Goal: Book appointment/travel/reservation

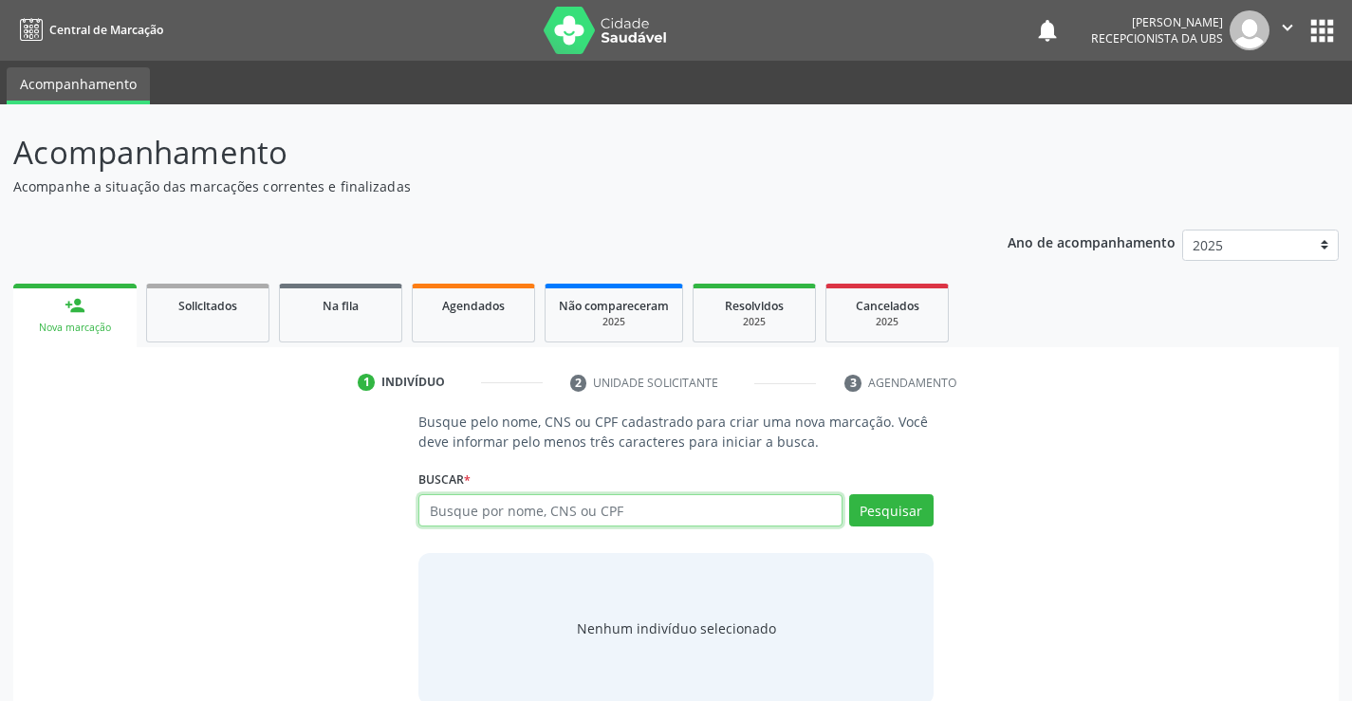
paste input "700005103116604"
type input "700005103116604"
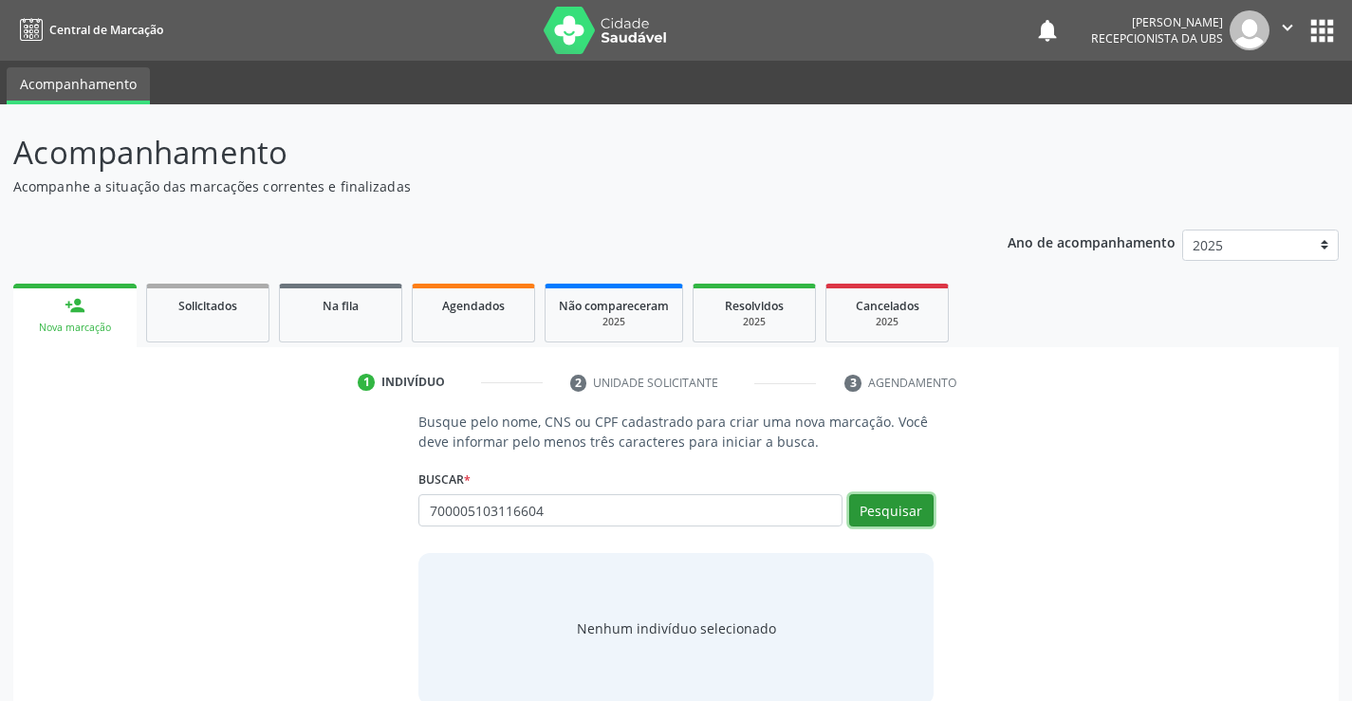
click at [868, 505] on button "Pesquisar" at bounding box center [891, 510] width 84 height 32
type input "700005103116604"
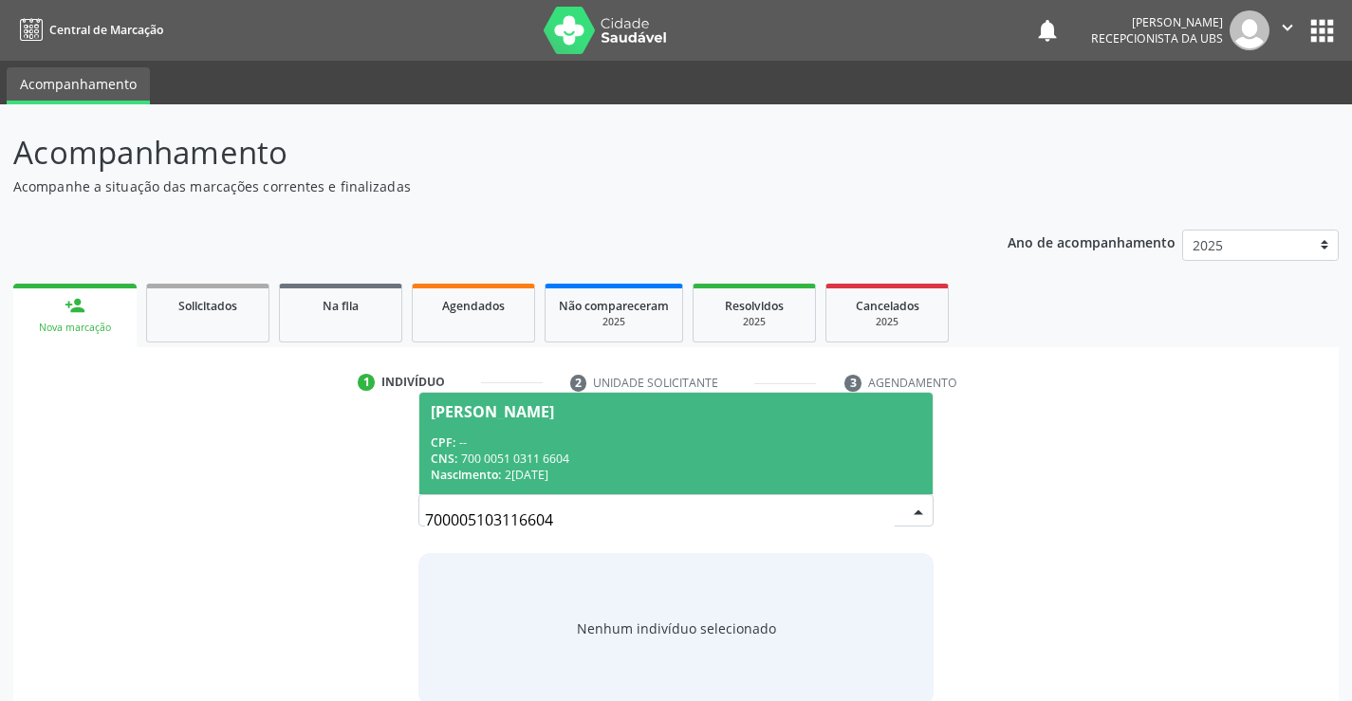
click at [815, 461] on div "CNS: 700 0051 0311 6604" at bounding box center [676, 459] width 490 height 16
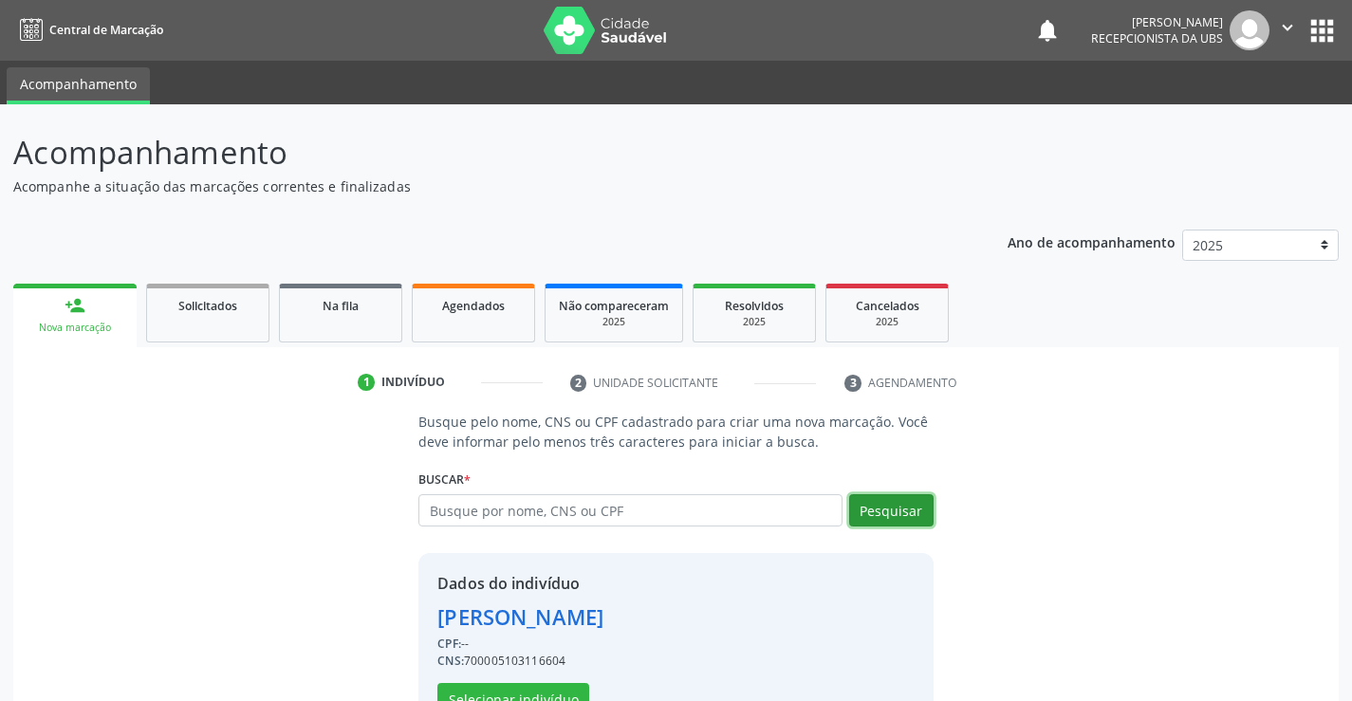
click at [897, 506] on button "Pesquisar" at bounding box center [891, 510] width 84 height 32
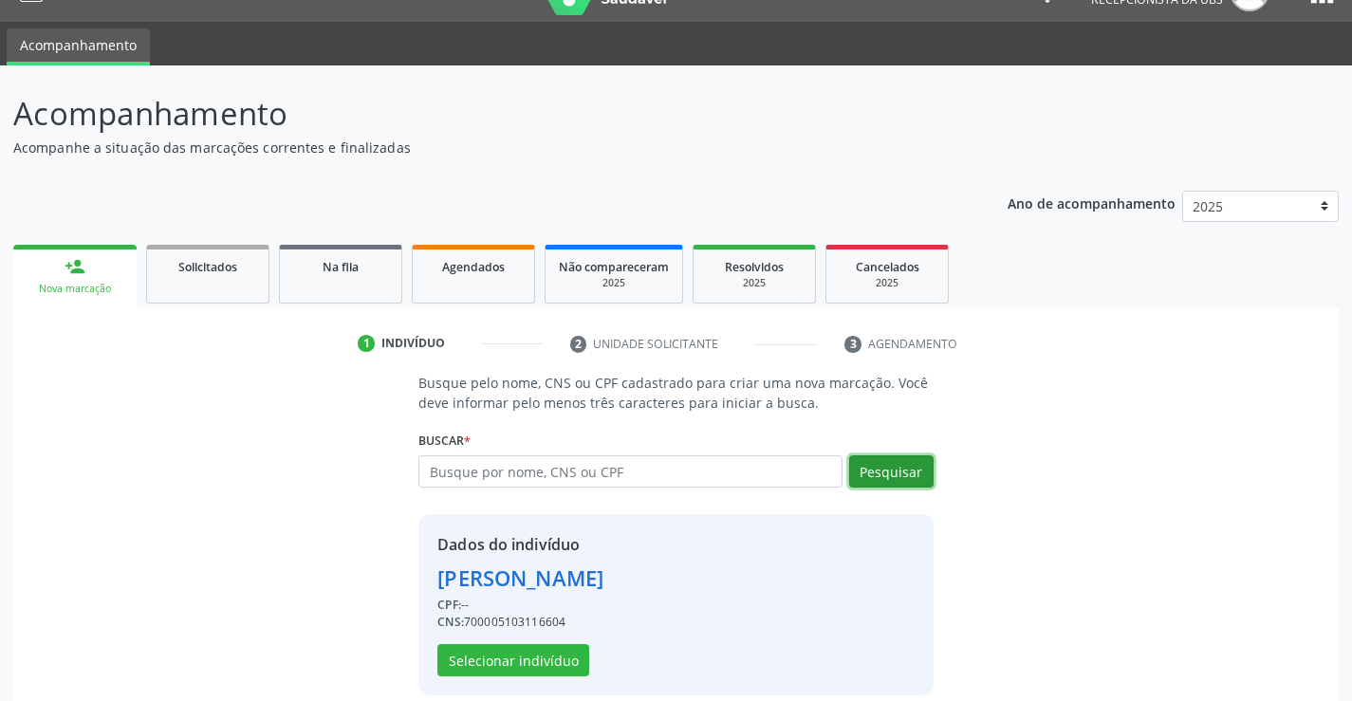
scroll to position [60, 0]
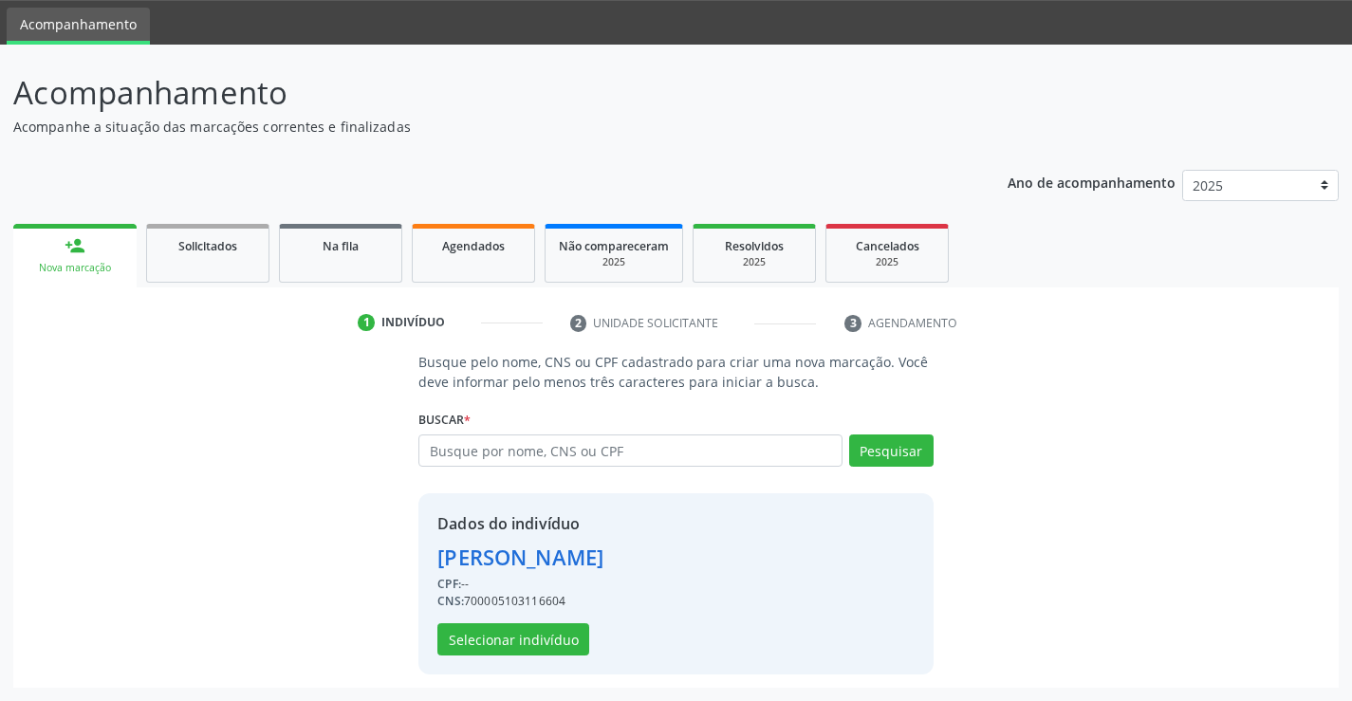
click at [553, 664] on div "Dados do indivíduo [PERSON_NAME] CPF: -- CNS: 700005103116604 Selecionar indiví…" at bounding box center [676, 584] width 514 height 181
click at [548, 643] on button "Selecionar indivíduo" at bounding box center [514, 640] width 152 height 32
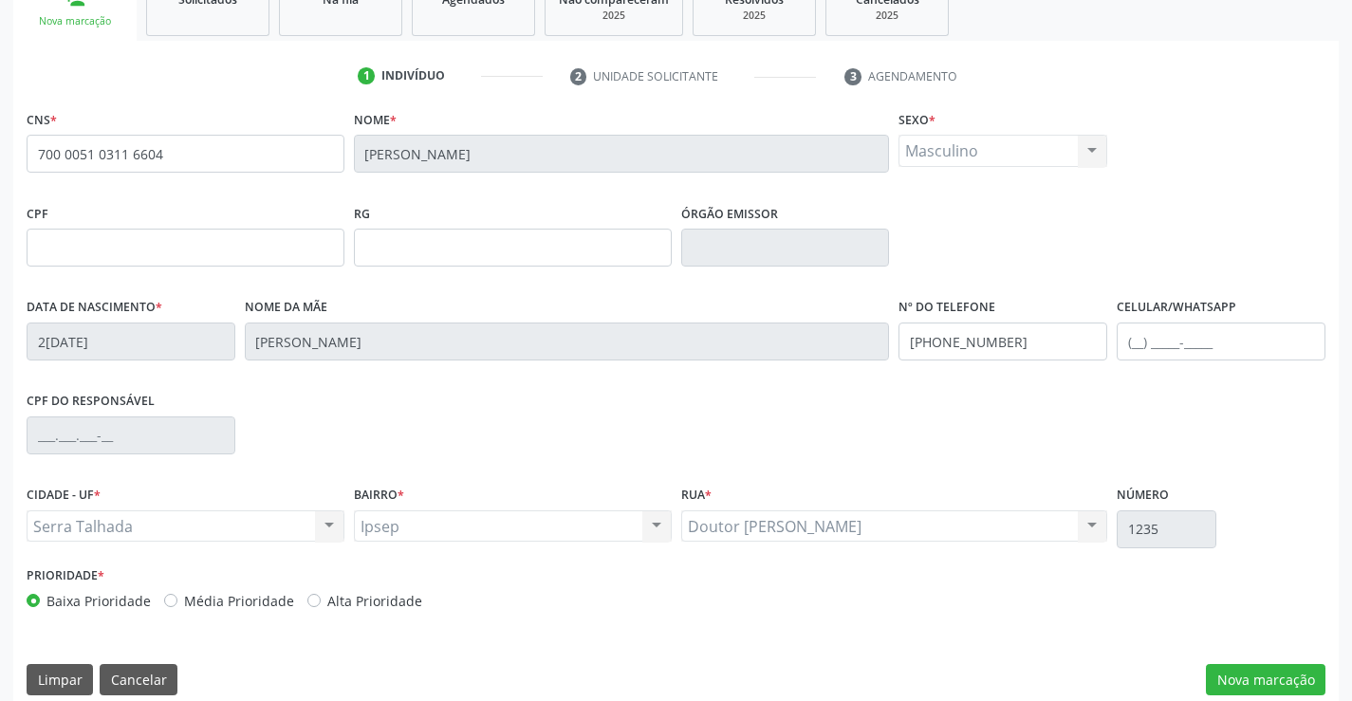
scroll to position [327, 0]
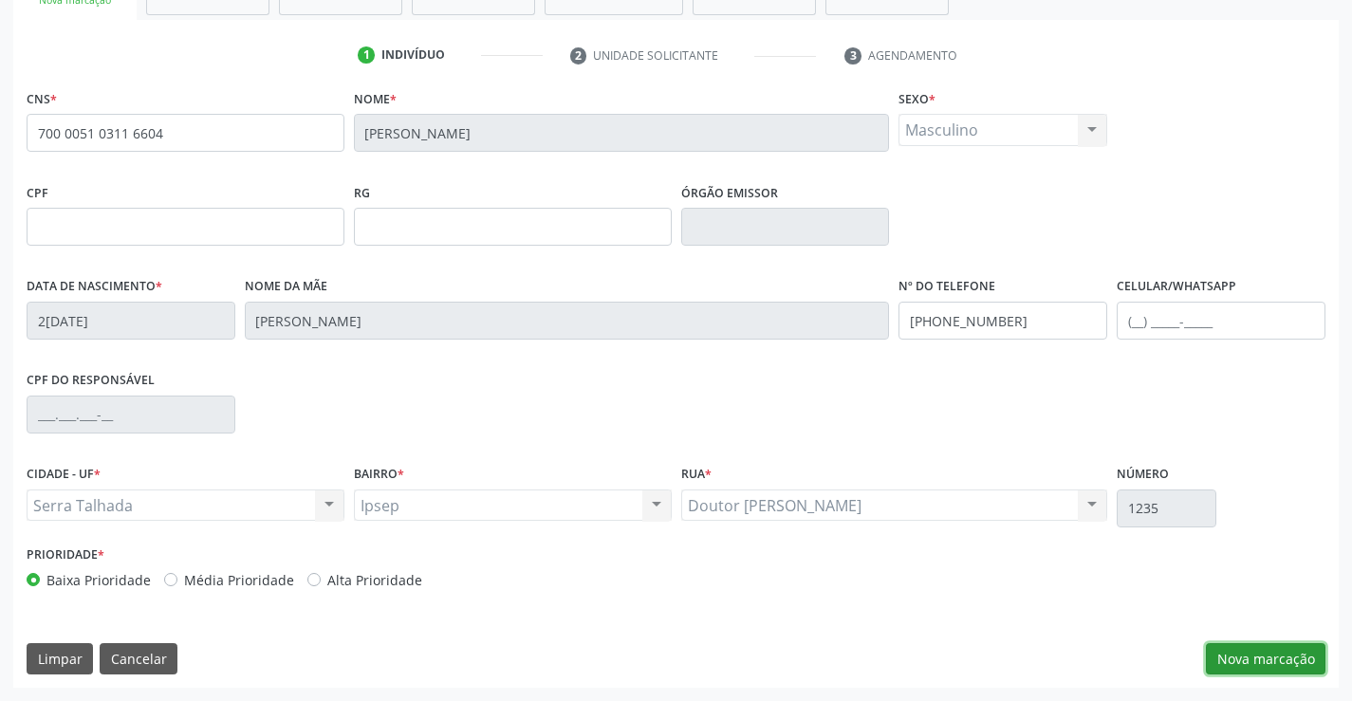
click at [1286, 674] on button "Nova marcação" at bounding box center [1266, 659] width 120 height 32
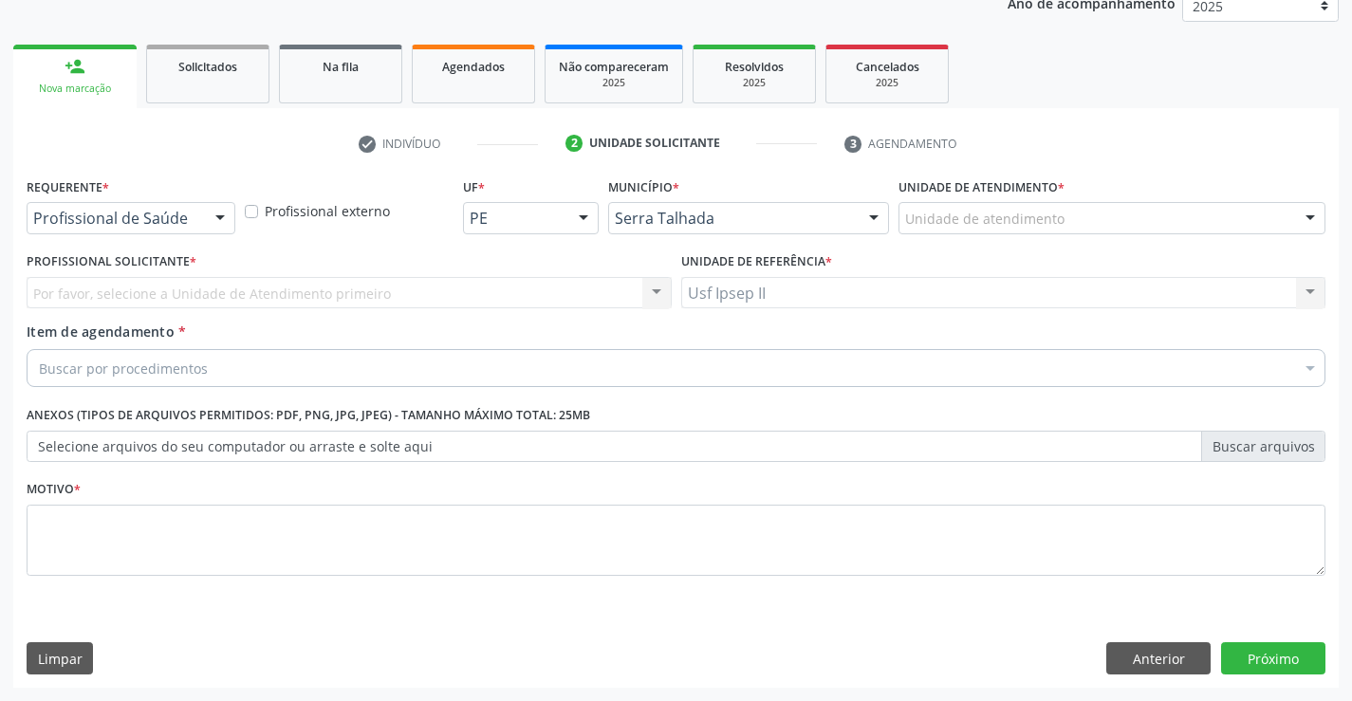
scroll to position [239, 0]
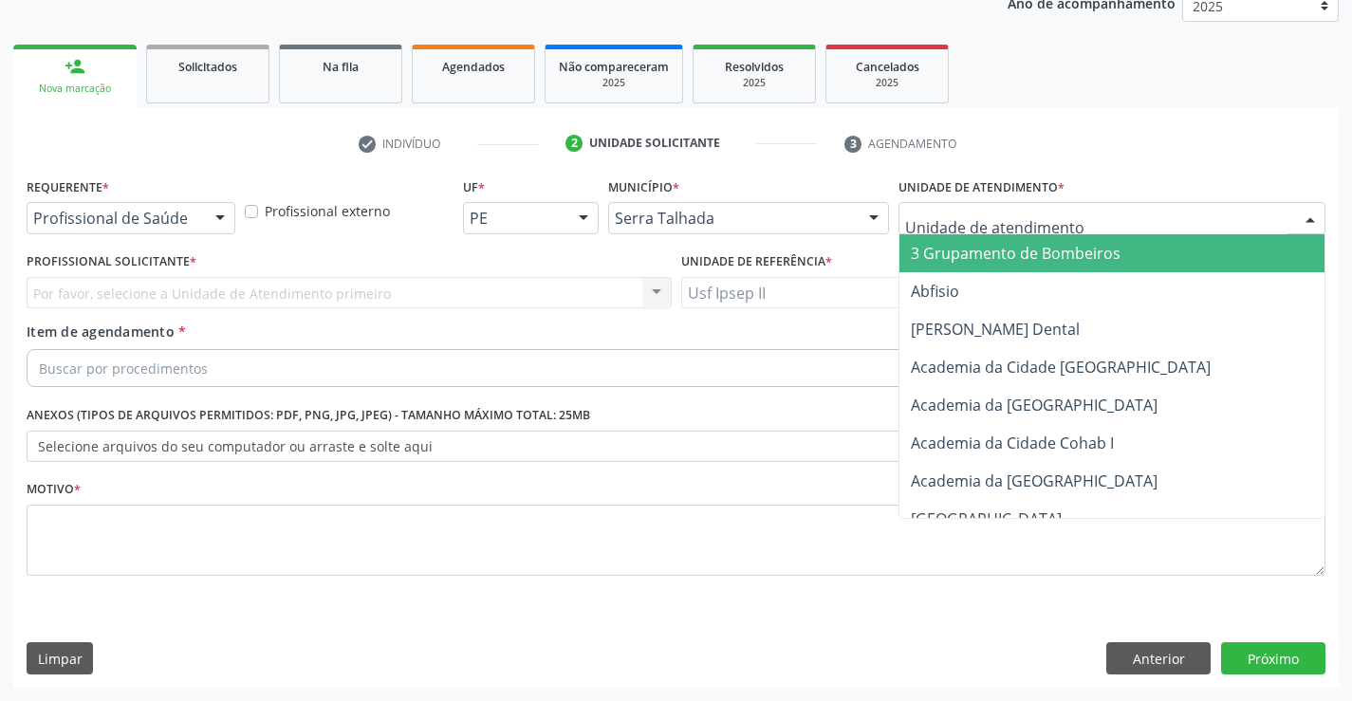
click at [1076, 221] on div at bounding box center [1112, 218] width 427 height 32
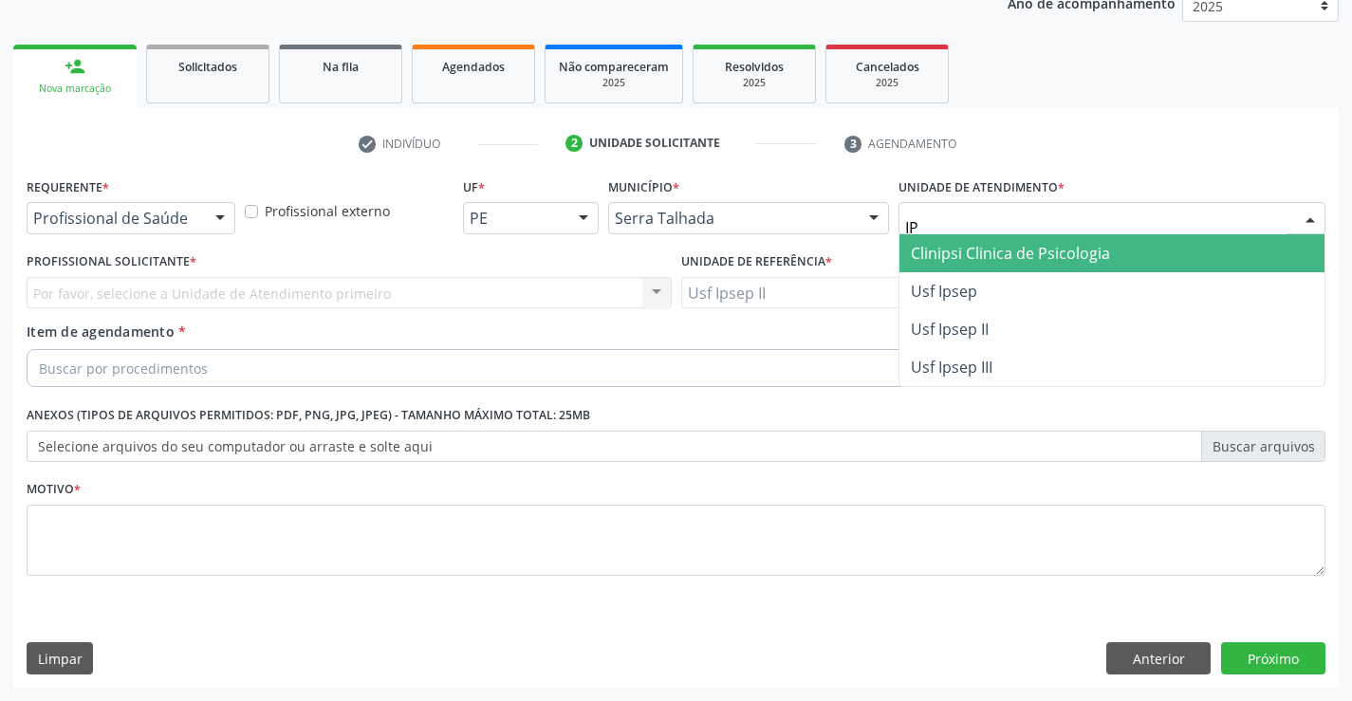
type input "IPS"
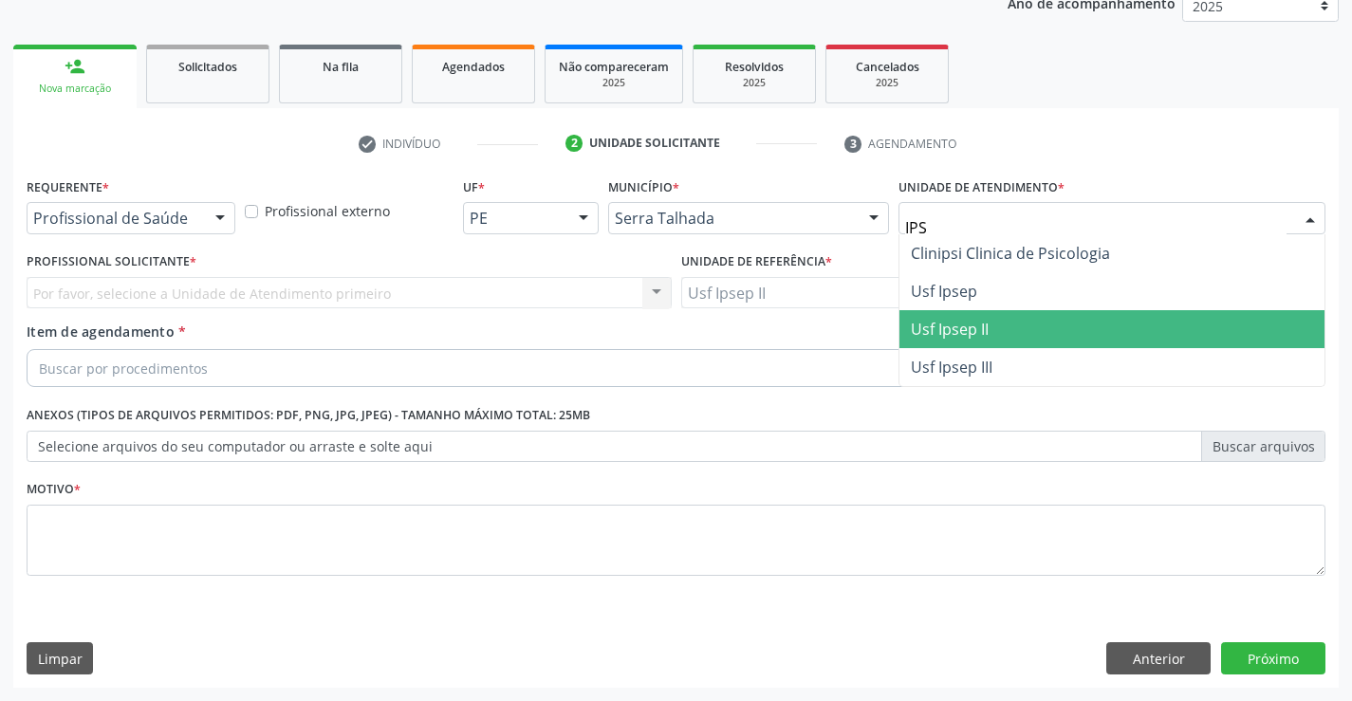
click at [986, 317] on span "Usf Ipsep II" at bounding box center [1112, 329] width 425 height 38
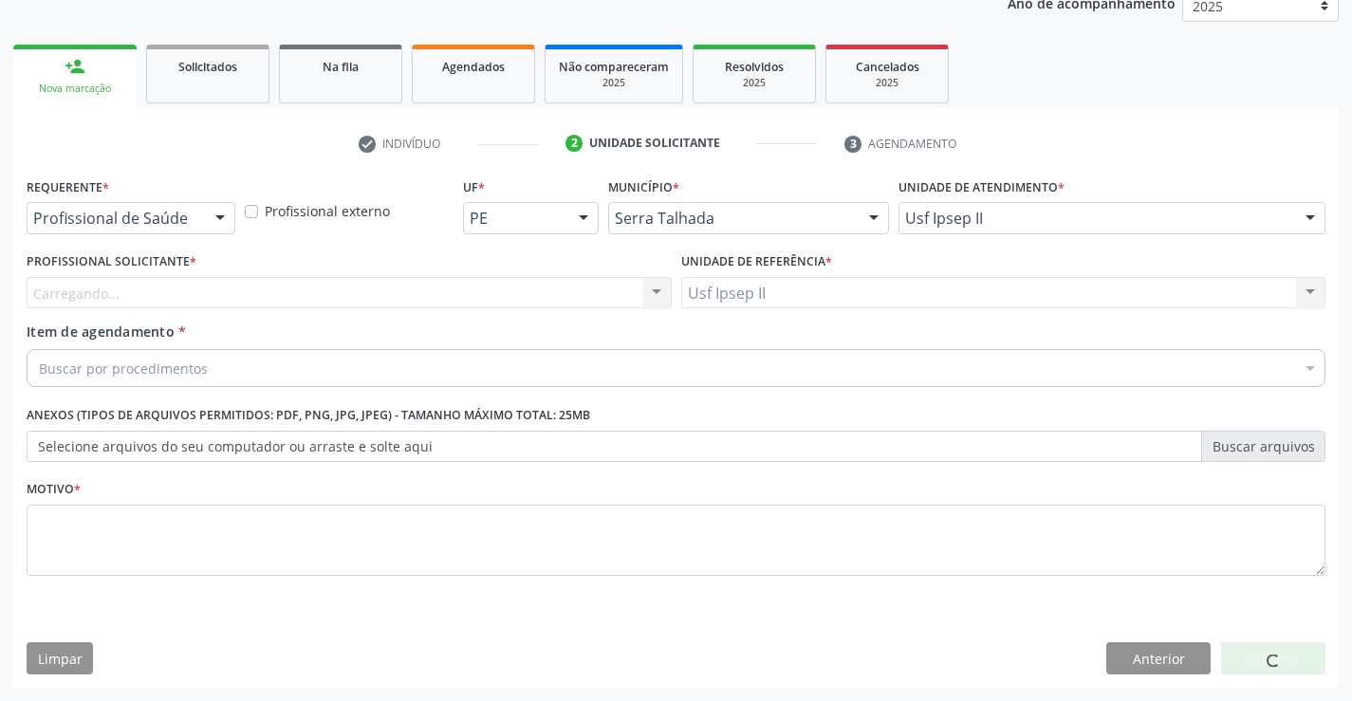
click at [144, 303] on div "Carregando... Nenhum resultado encontrado para: " " Não há nenhuma opção para s…" at bounding box center [349, 293] width 645 height 32
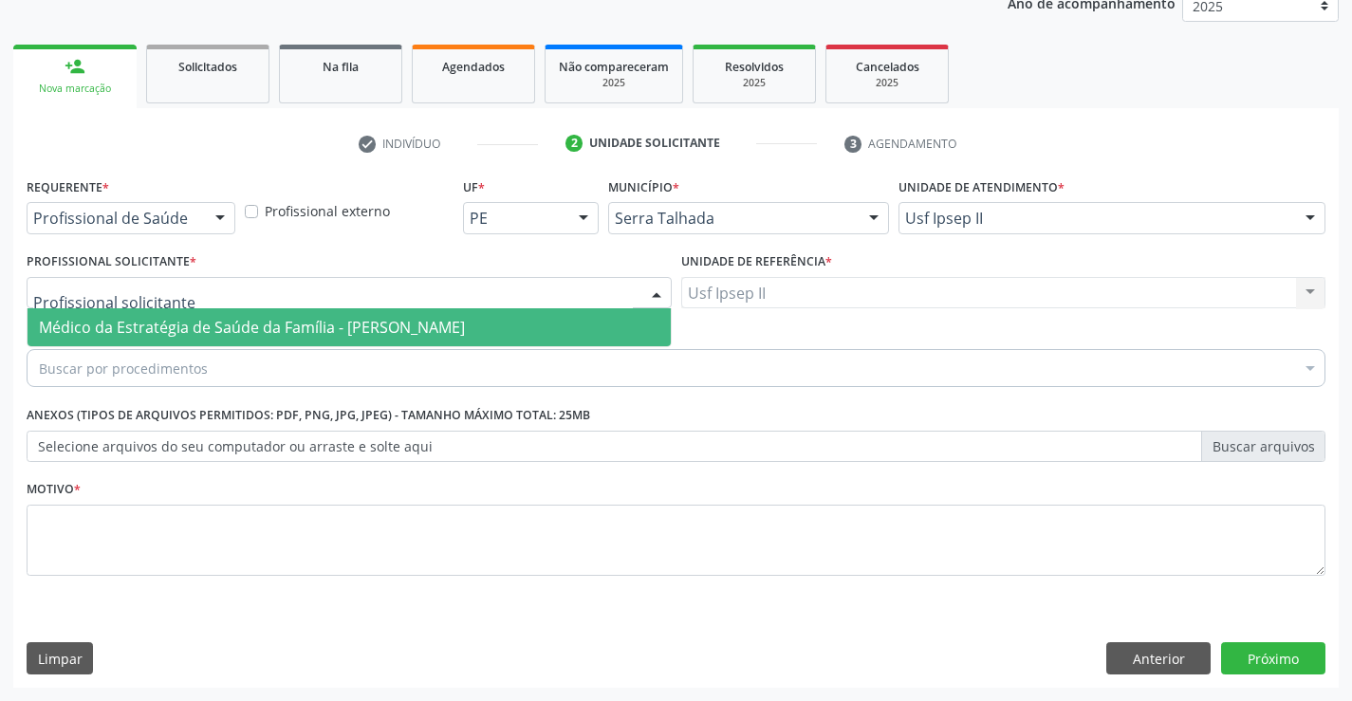
click at [158, 335] on span "Médico da Estratégia de Saúde da Família - [PERSON_NAME]" at bounding box center [252, 327] width 426 height 21
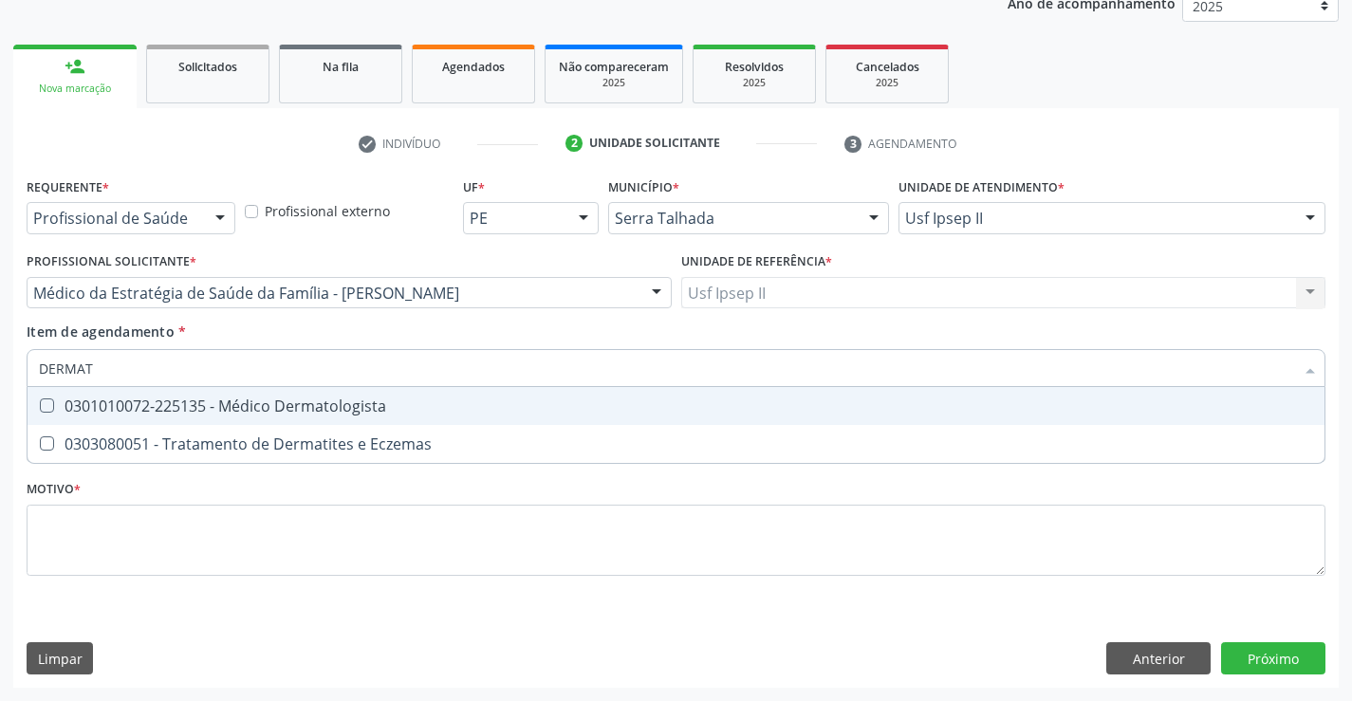
type input "DERMATO"
click at [160, 408] on div "0301010072-225135 - Médico Dermatologista" at bounding box center [676, 406] width 1275 height 15
checkbox Dermatologista "true"
click at [178, 527] on div "Requerente * Profissional de Saúde Profissional de Saúde Paciente Nenhum result…" at bounding box center [676, 388] width 1299 height 430
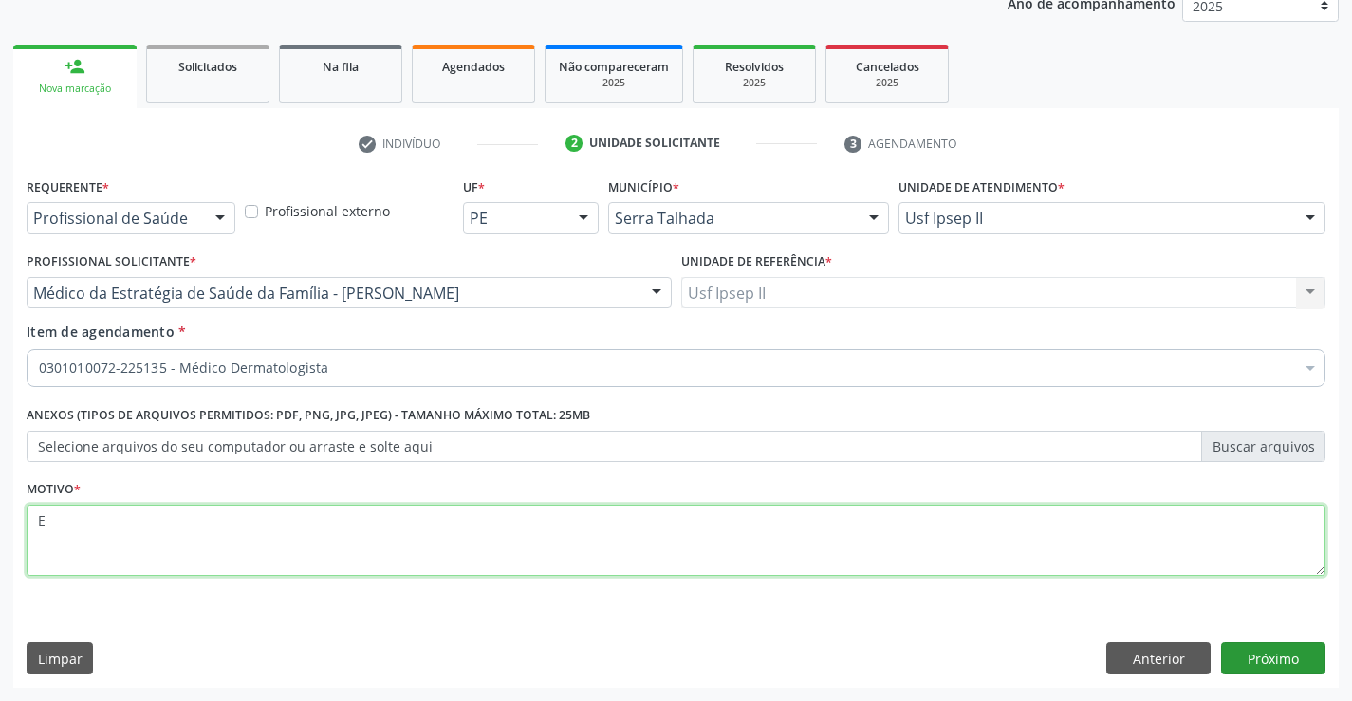
type textarea "E"
click at [1257, 662] on button "Próximo" at bounding box center [1273, 659] width 104 height 32
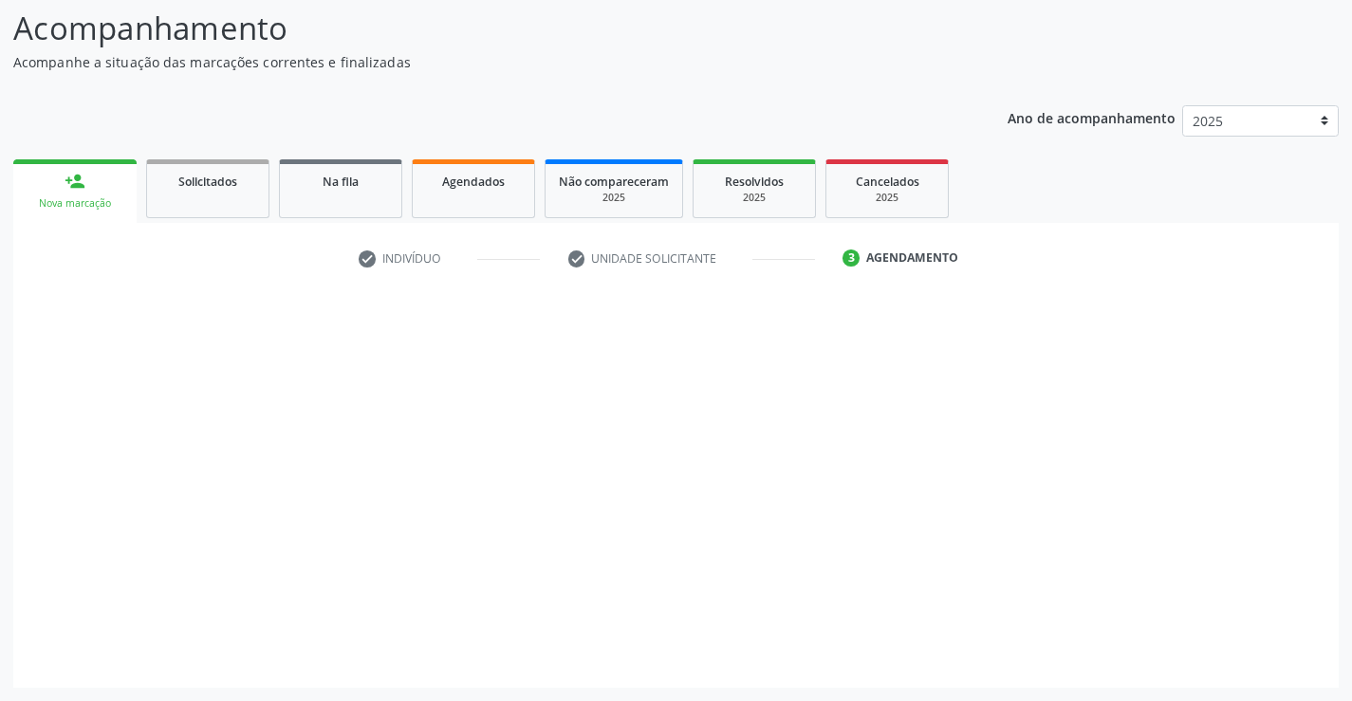
scroll to position [124, 0]
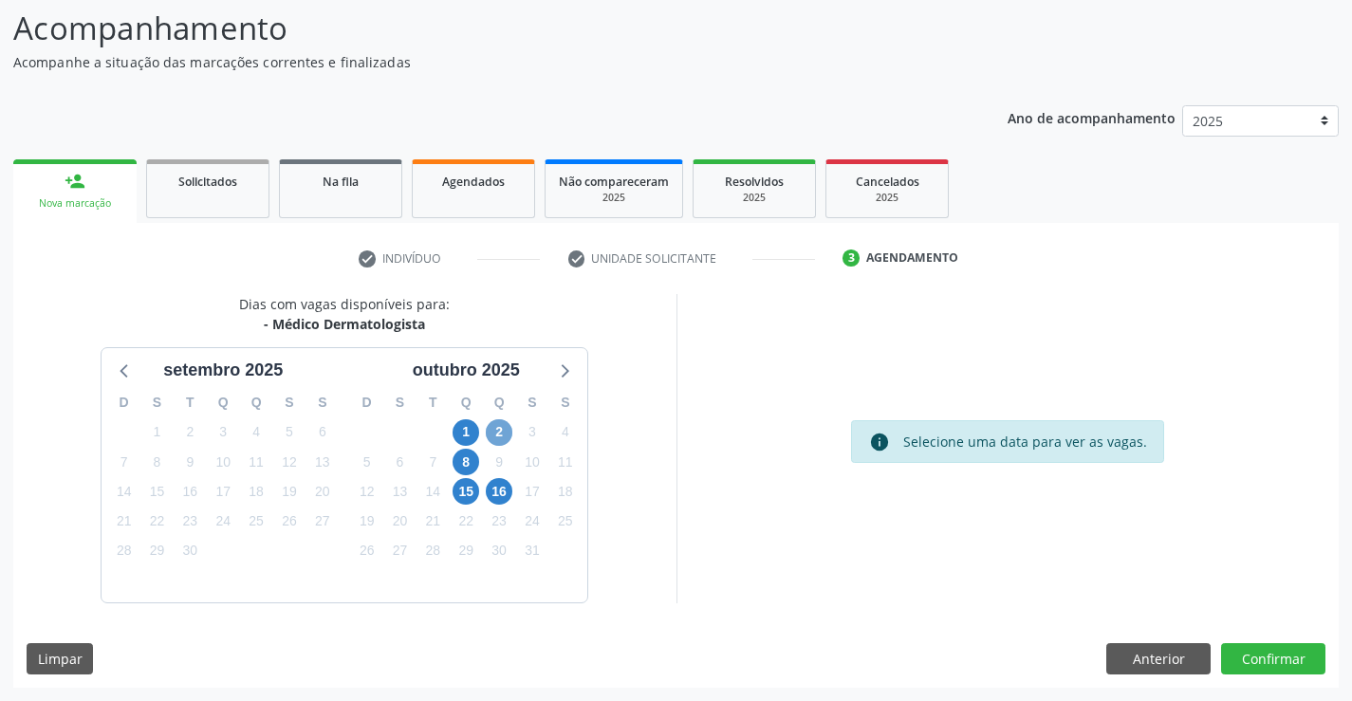
click at [490, 431] on span "2" at bounding box center [499, 432] width 27 height 27
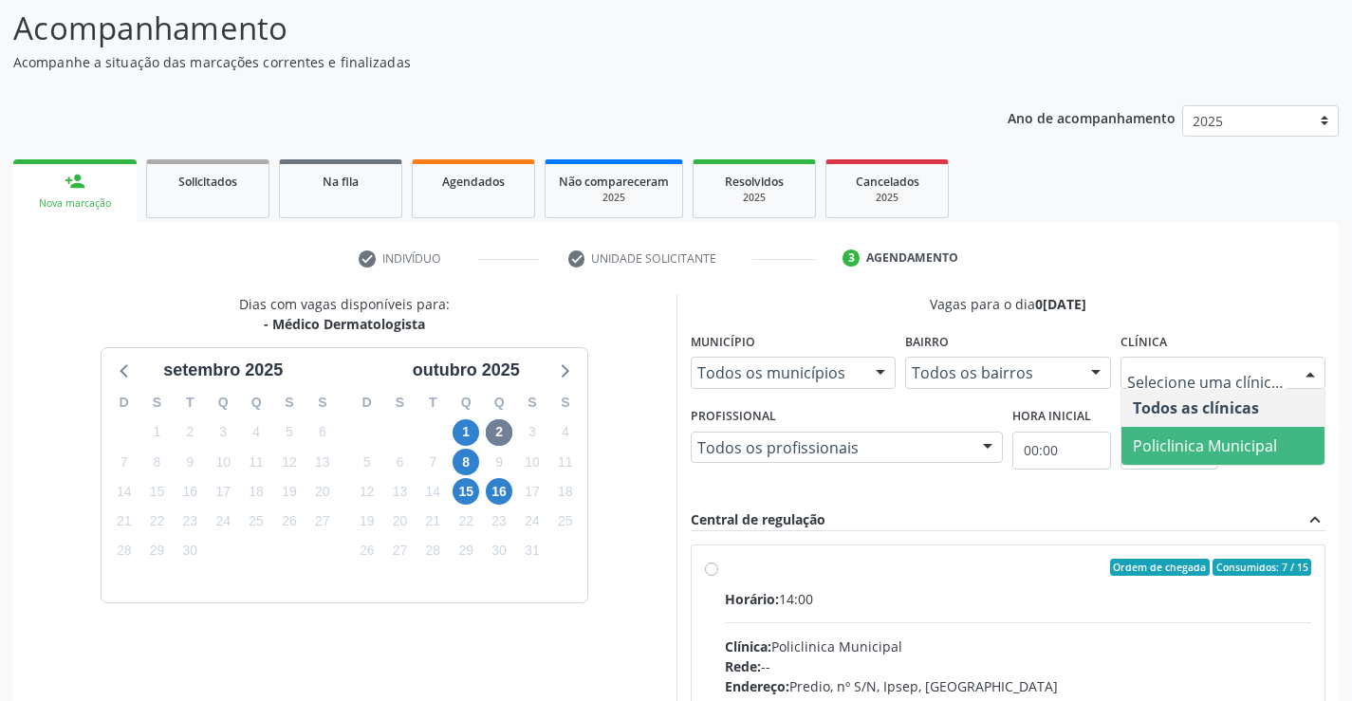
click at [1161, 438] on span "Policlinica Municipal" at bounding box center [1205, 446] width 144 height 21
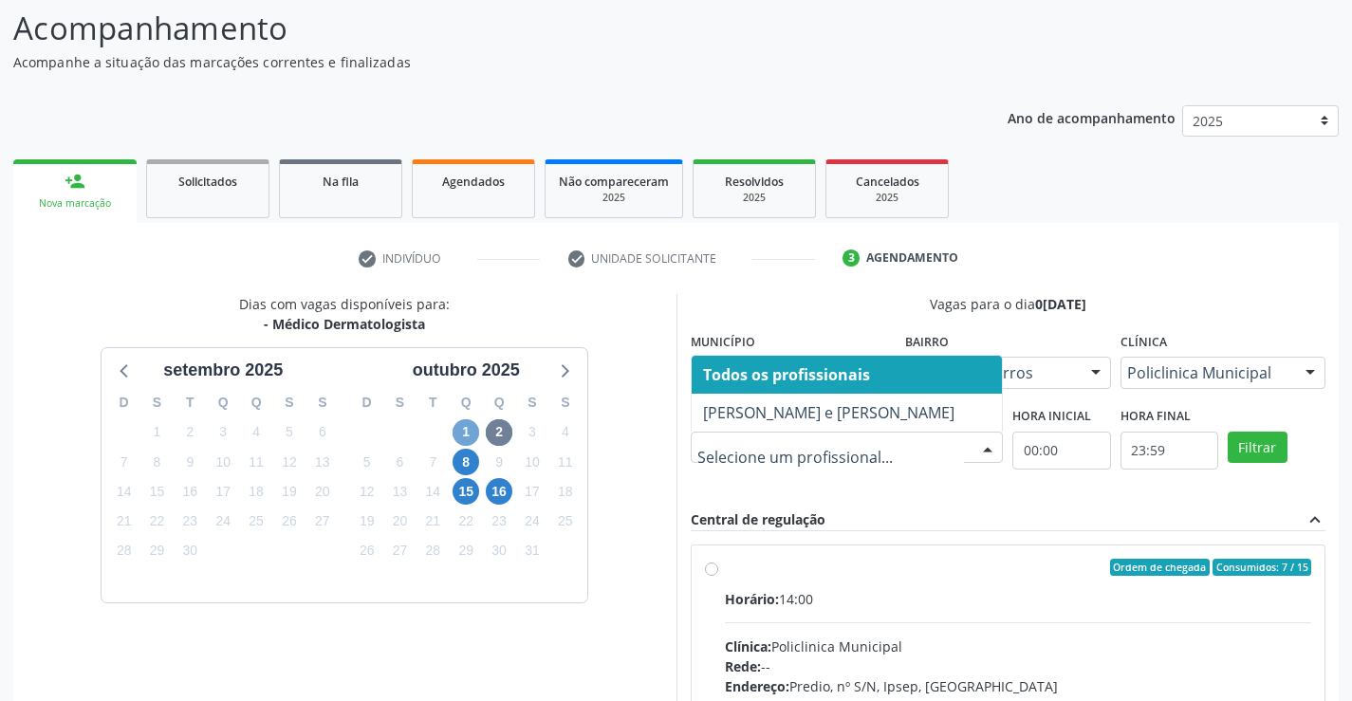
click at [470, 434] on span "1" at bounding box center [466, 432] width 27 height 27
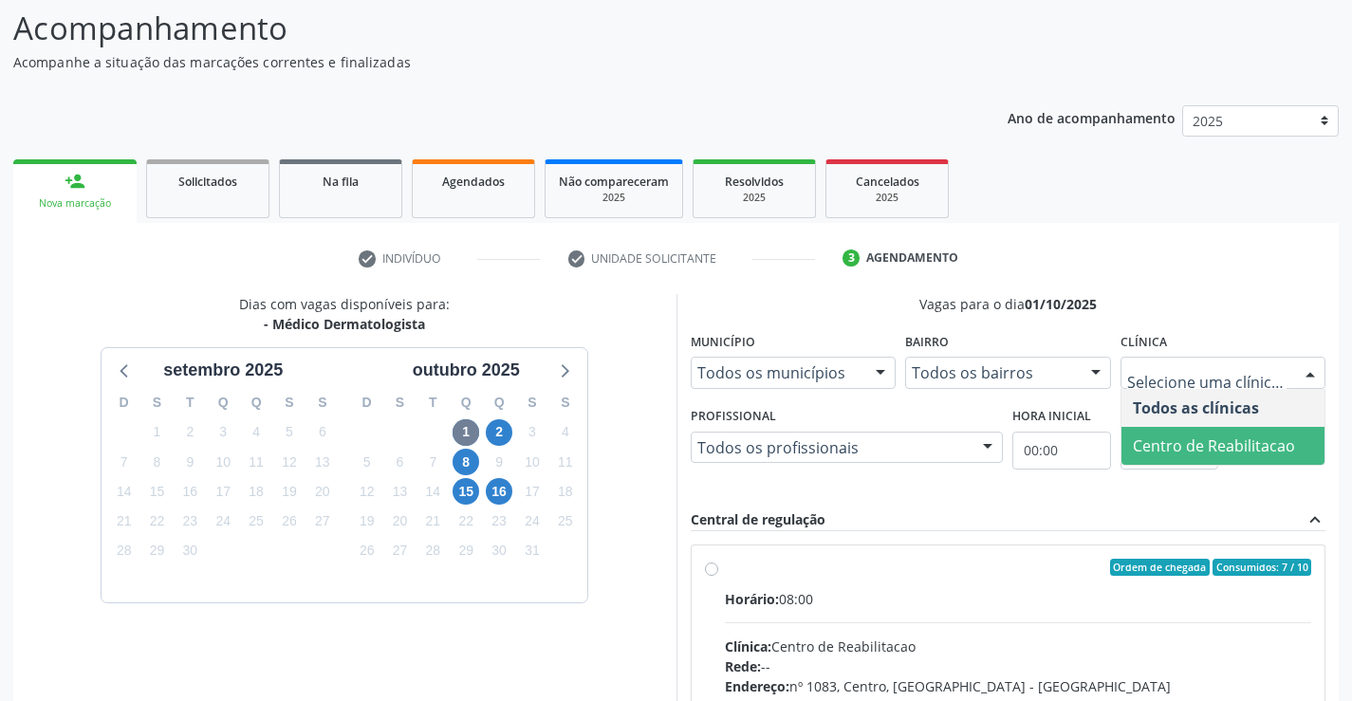
click at [1196, 437] on span "Centro de Reabilitacao" at bounding box center [1214, 446] width 162 height 21
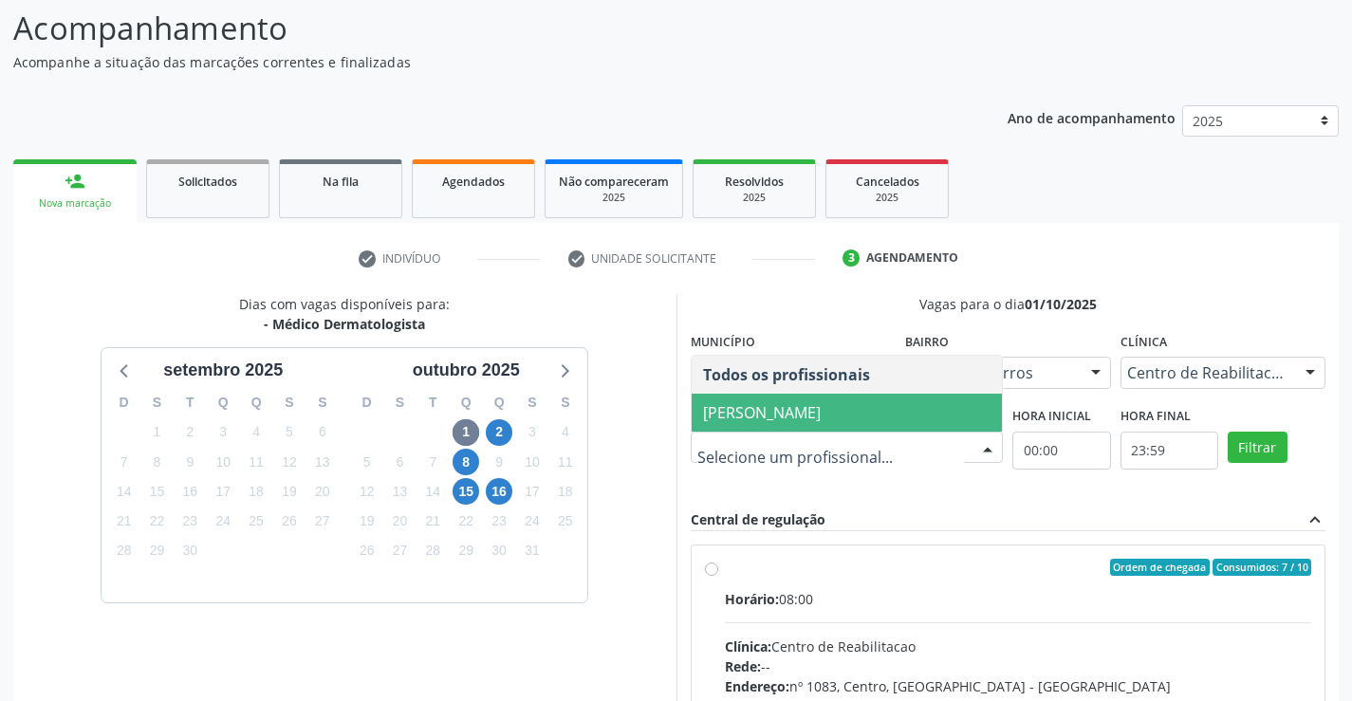
click at [820, 414] on span "[PERSON_NAME]" at bounding box center [762, 412] width 118 height 21
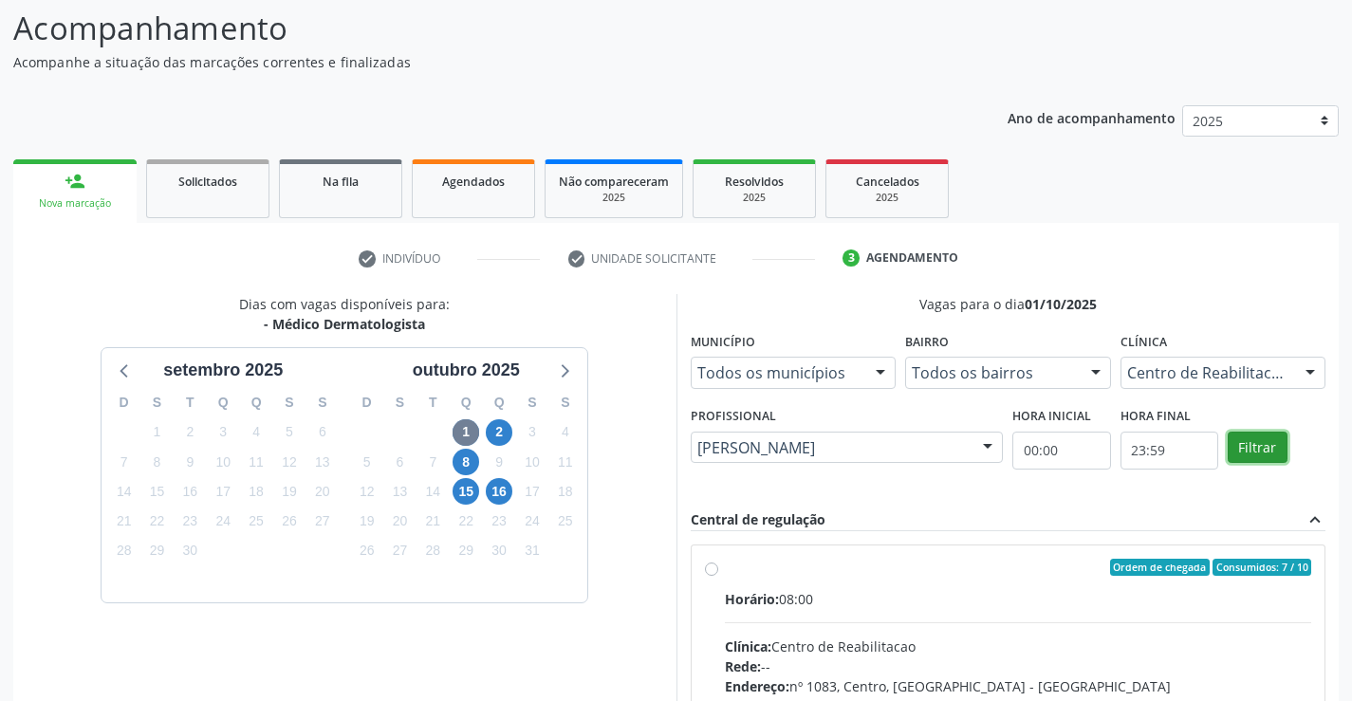
click at [1247, 452] on button "Filtrar" at bounding box center [1258, 448] width 60 height 32
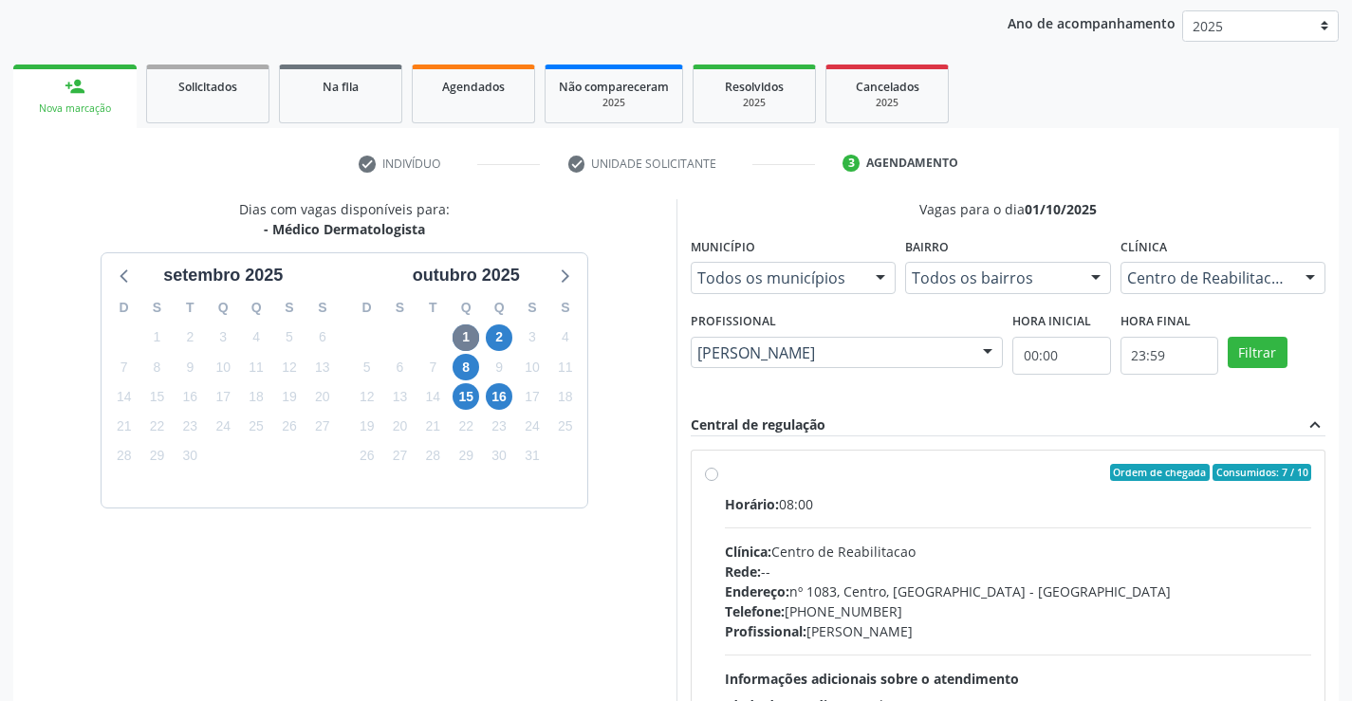
click at [890, 549] on div "Clínica: Centro de Reabilitacao" at bounding box center [1018, 552] width 587 height 20
click at [718, 481] on input "Ordem de chegada Consumidos: 7 / 10 Horário: 08:00 Clínica: Centro de Reabilita…" at bounding box center [711, 472] width 13 height 17
radio input "true"
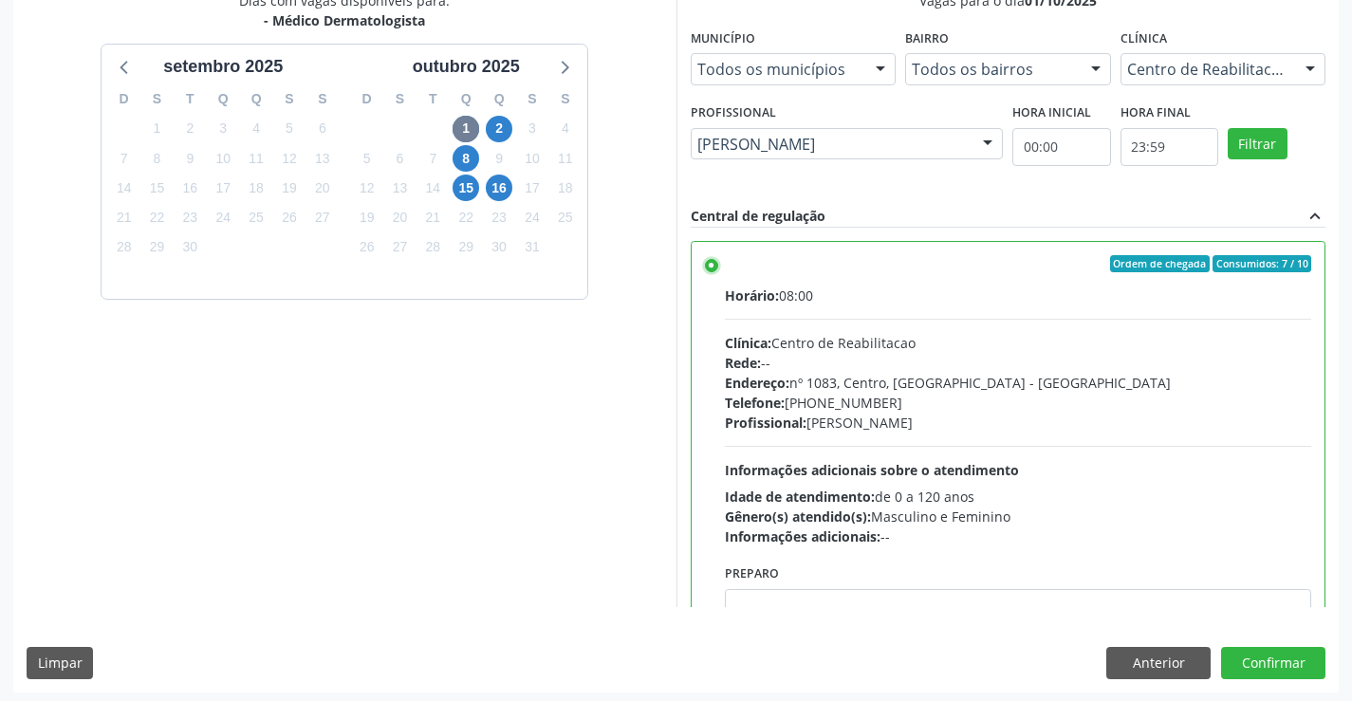
scroll to position [433, 0]
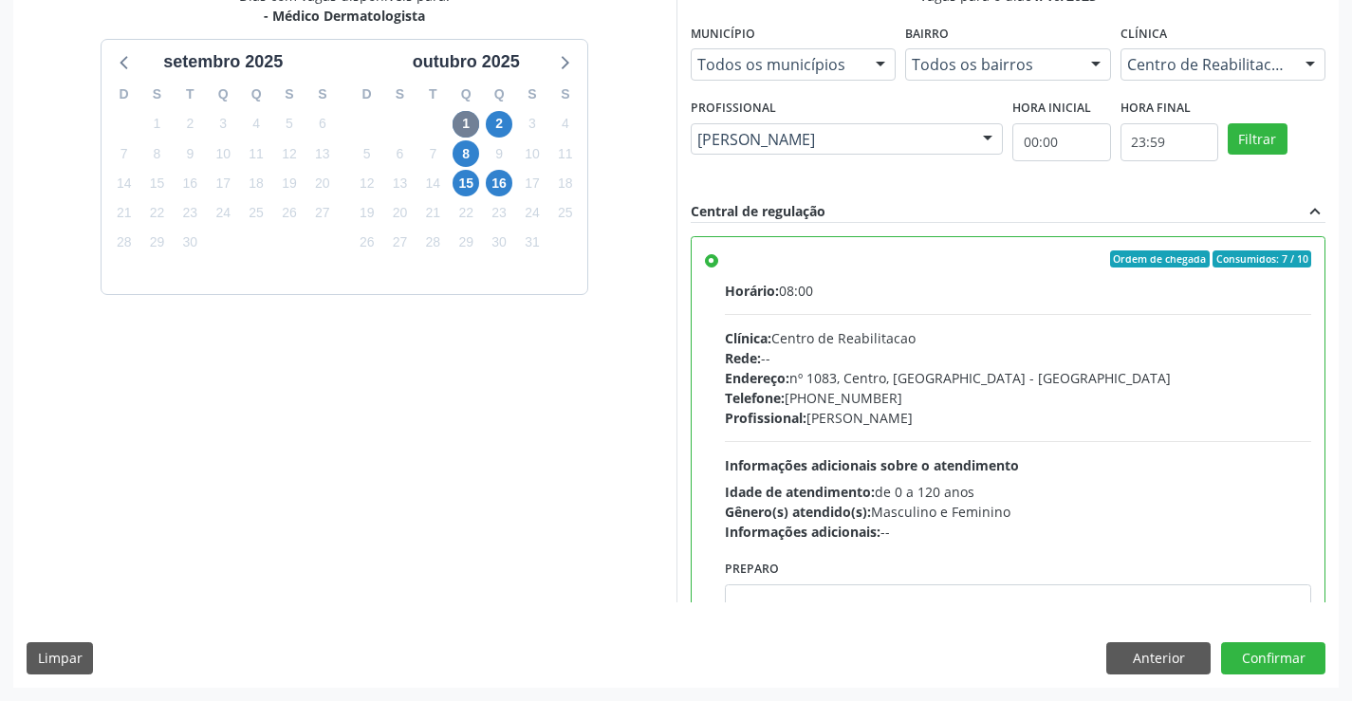
click at [625, 408] on div "Dias com vagas disponíveis para: - Médico Dermatologista s[DATE] D S T Q Q S S …" at bounding box center [344, 294] width 663 height 617
click at [1266, 659] on button "Confirmar" at bounding box center [1273, 659] width 104 height 32
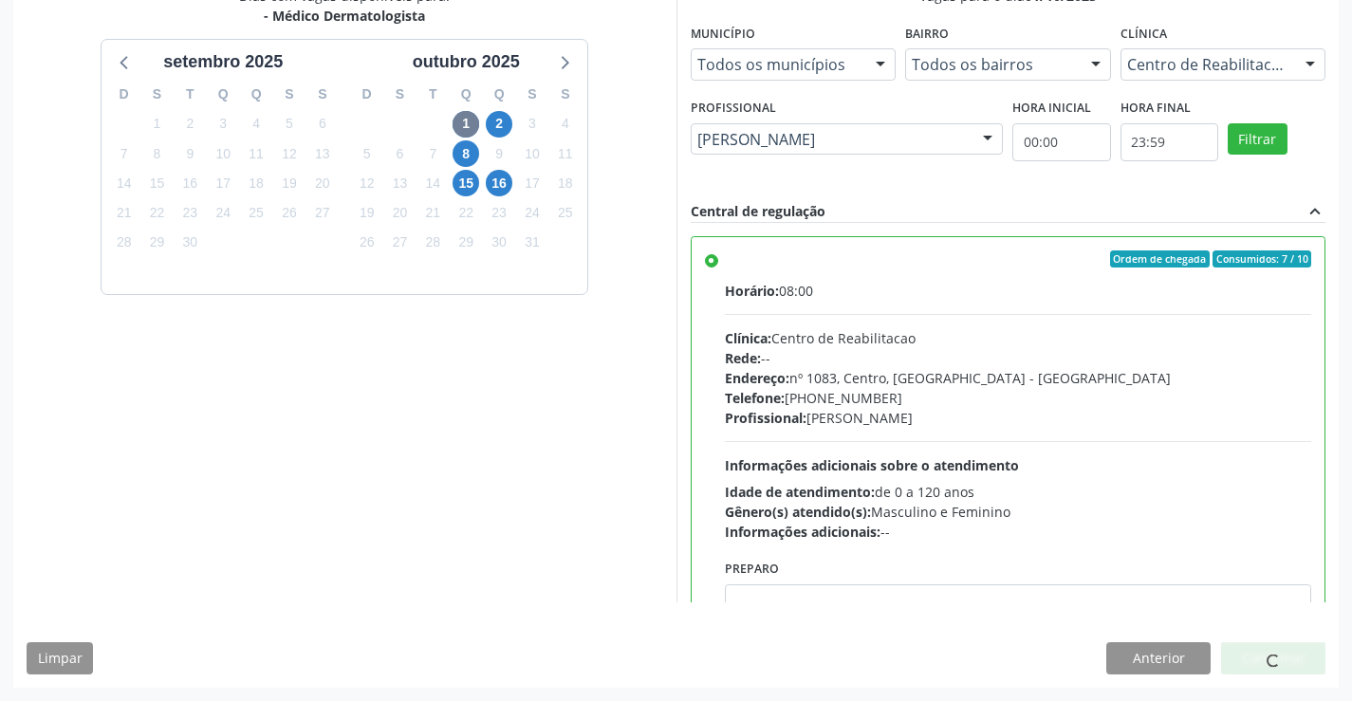
scroll to position [0, 0]
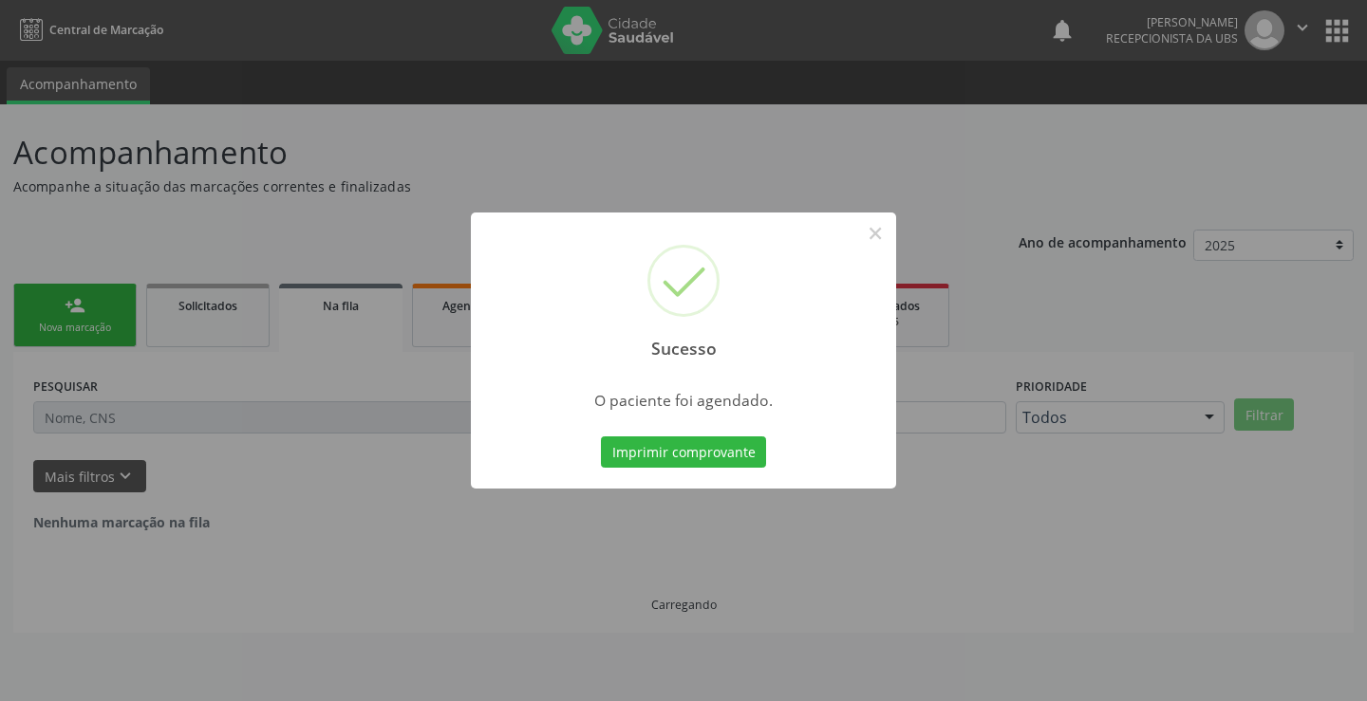
click at [736, 448] on button "Imprimir comprovante" at bounding box center [683, 453] width 165 height 32
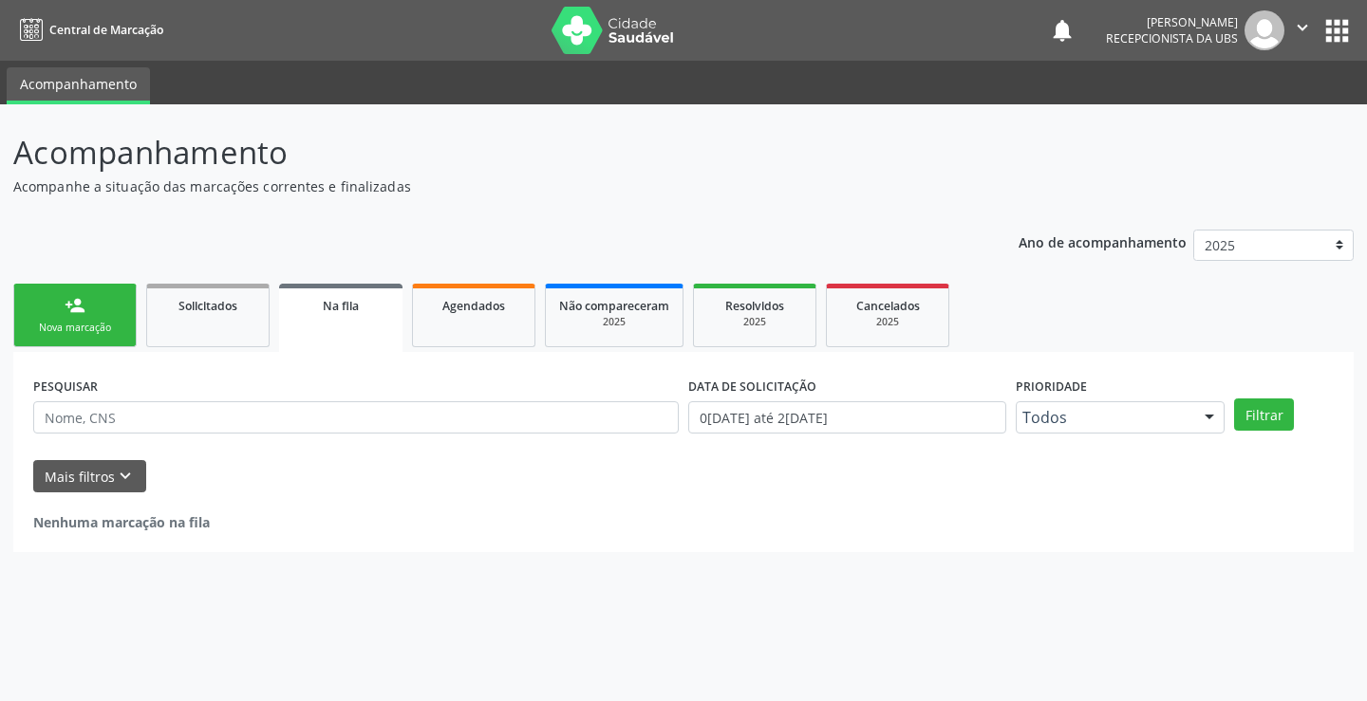
click at [91, 312] on link "person_add Nova marcação" at bounding box center [74, 316] width 123 height 64
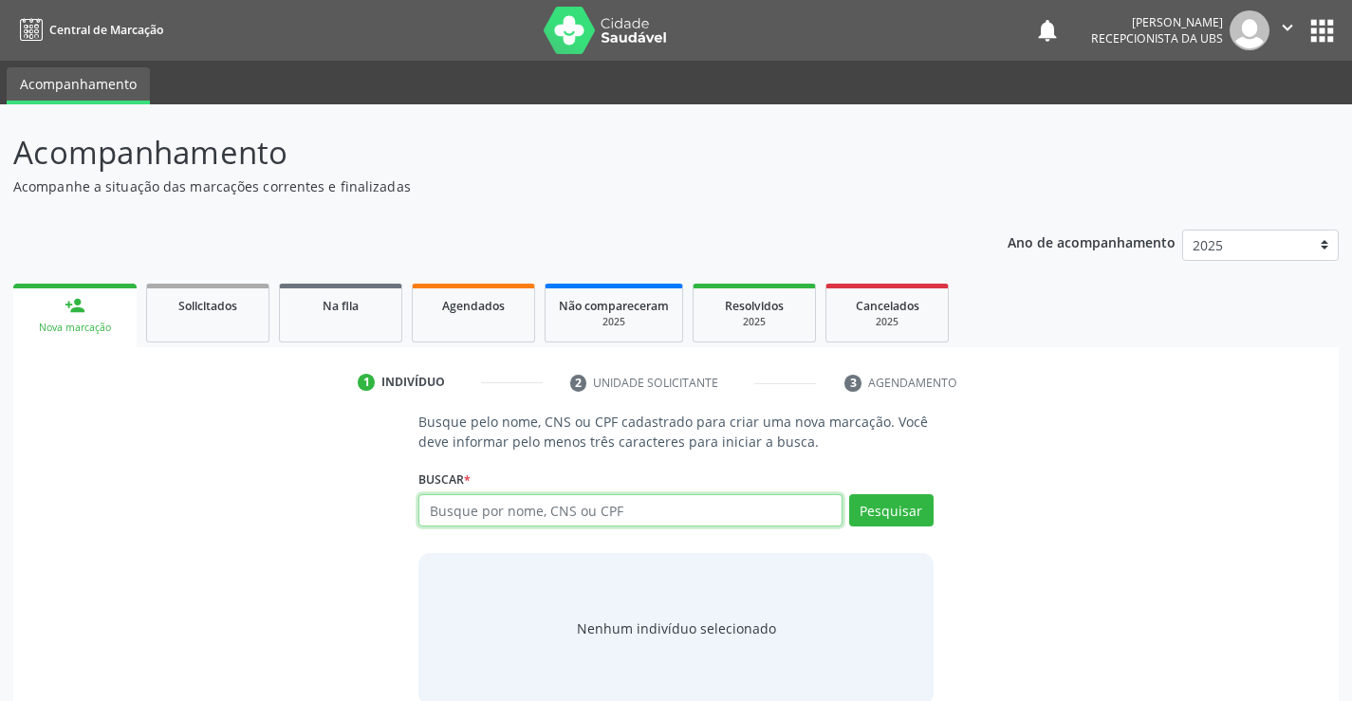
click at [537, 520] on input "text" at bounding box center [630, 510] width 423 height 32
paste input "898006398506296"
type input "898006398506296"
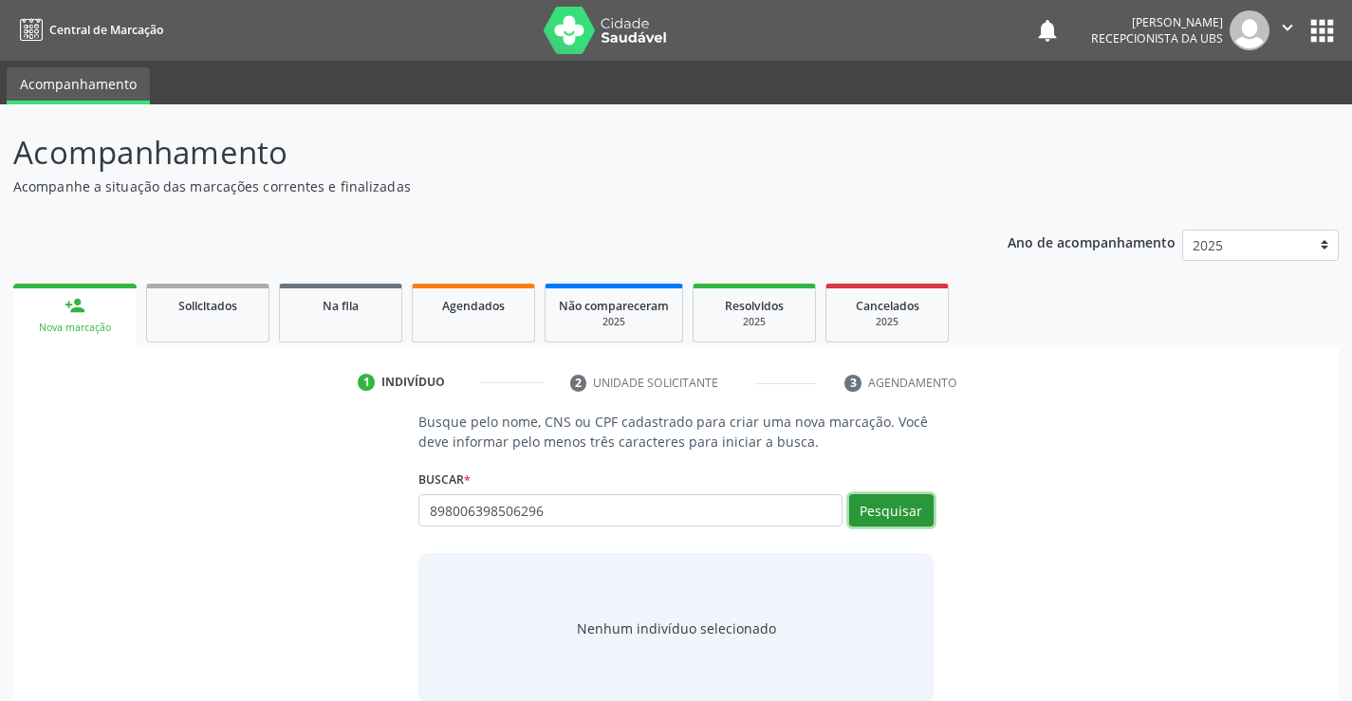
click at [894, 522] on button "Pesquisar" at bounding box center [891, 510] width 84 height 32
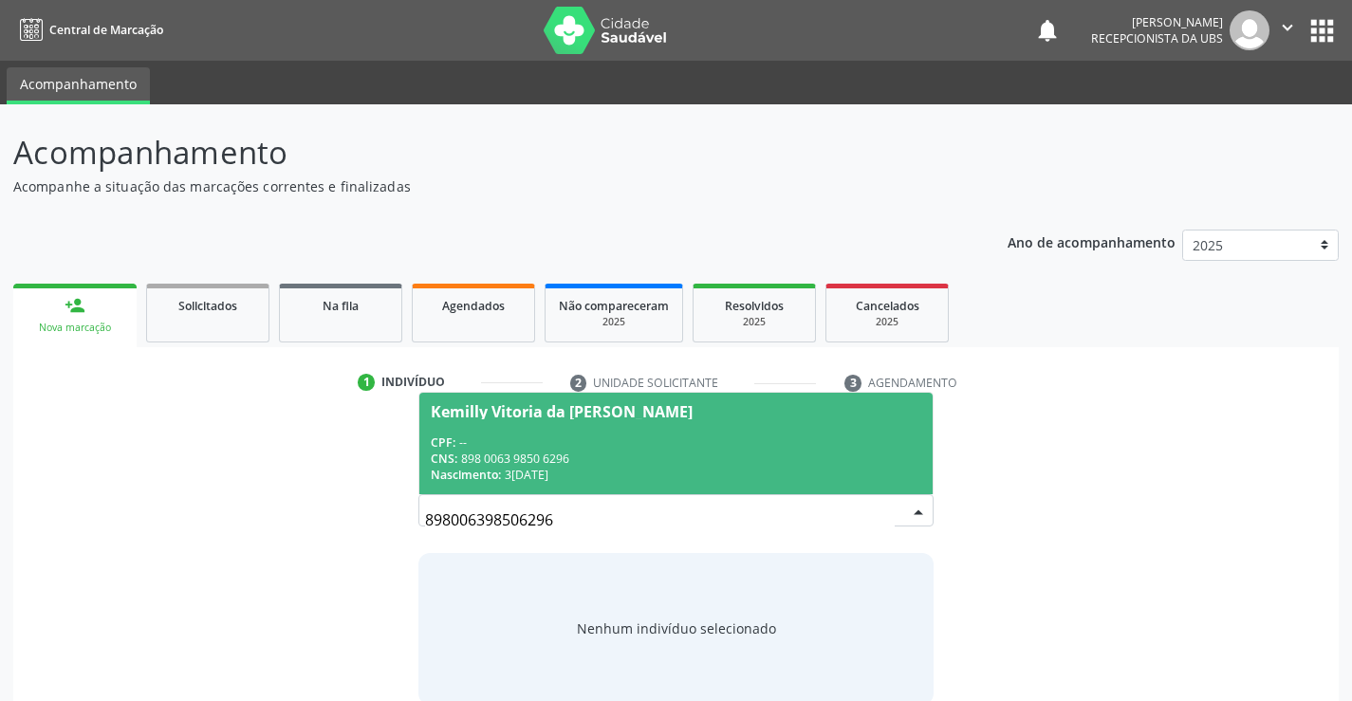
click at [624, 451] on div "CNS: 898 0063 9850 6296" at bounding box center [676, 459] width 490 height 16
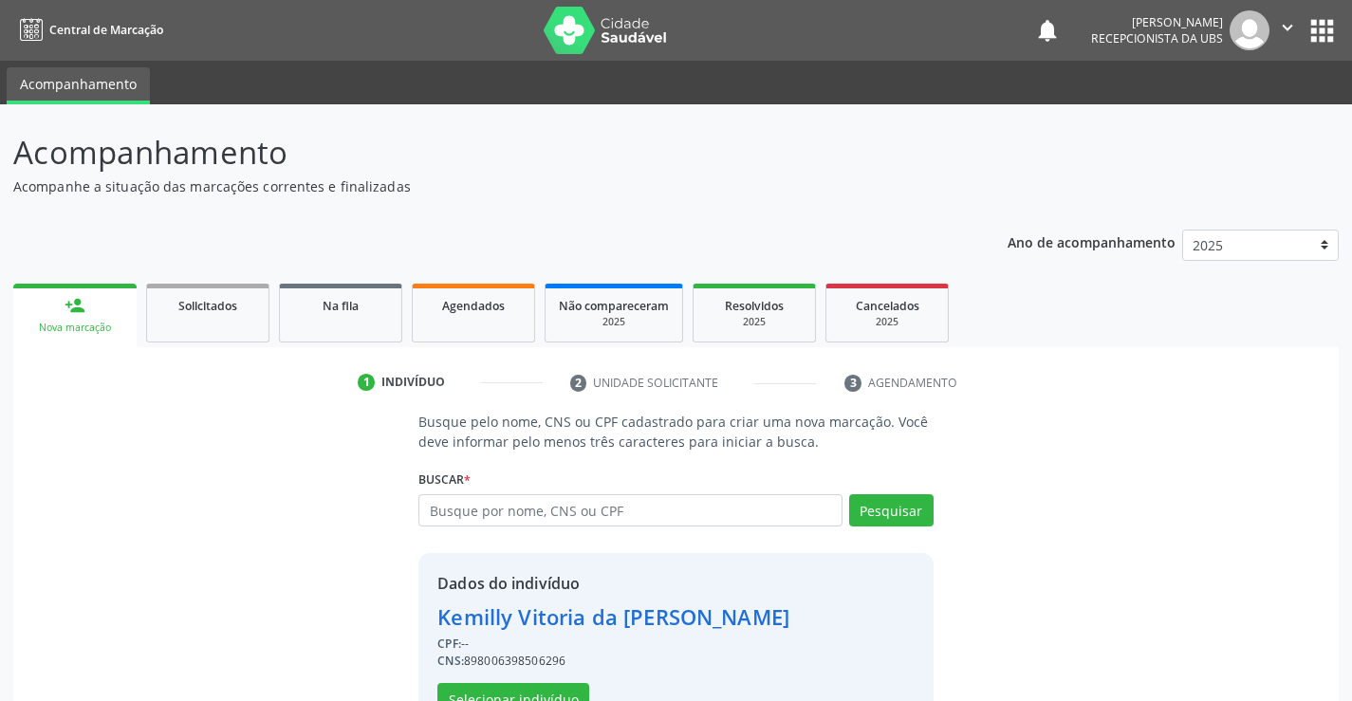
scroll to position [60, 0]
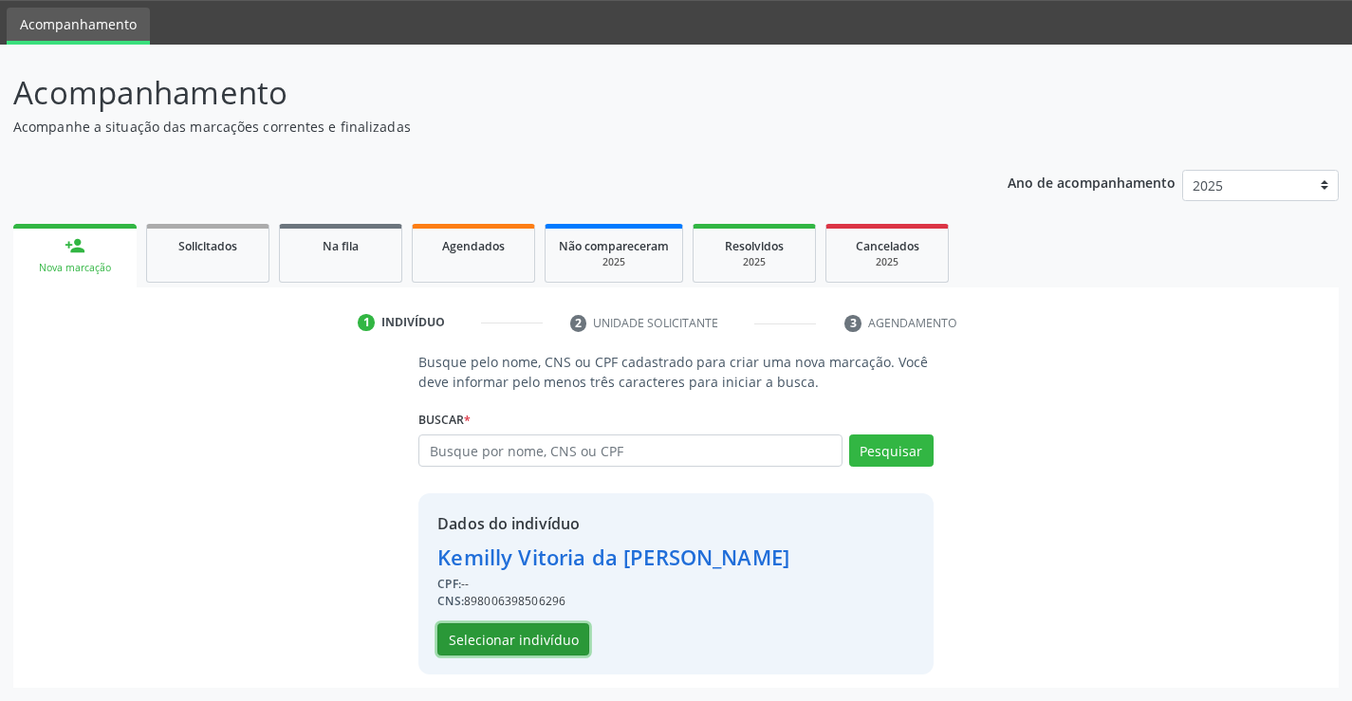
click at [499, 651] on button "Selecionar indivíduo" at bounding box center [514, 640] width 152 height 32
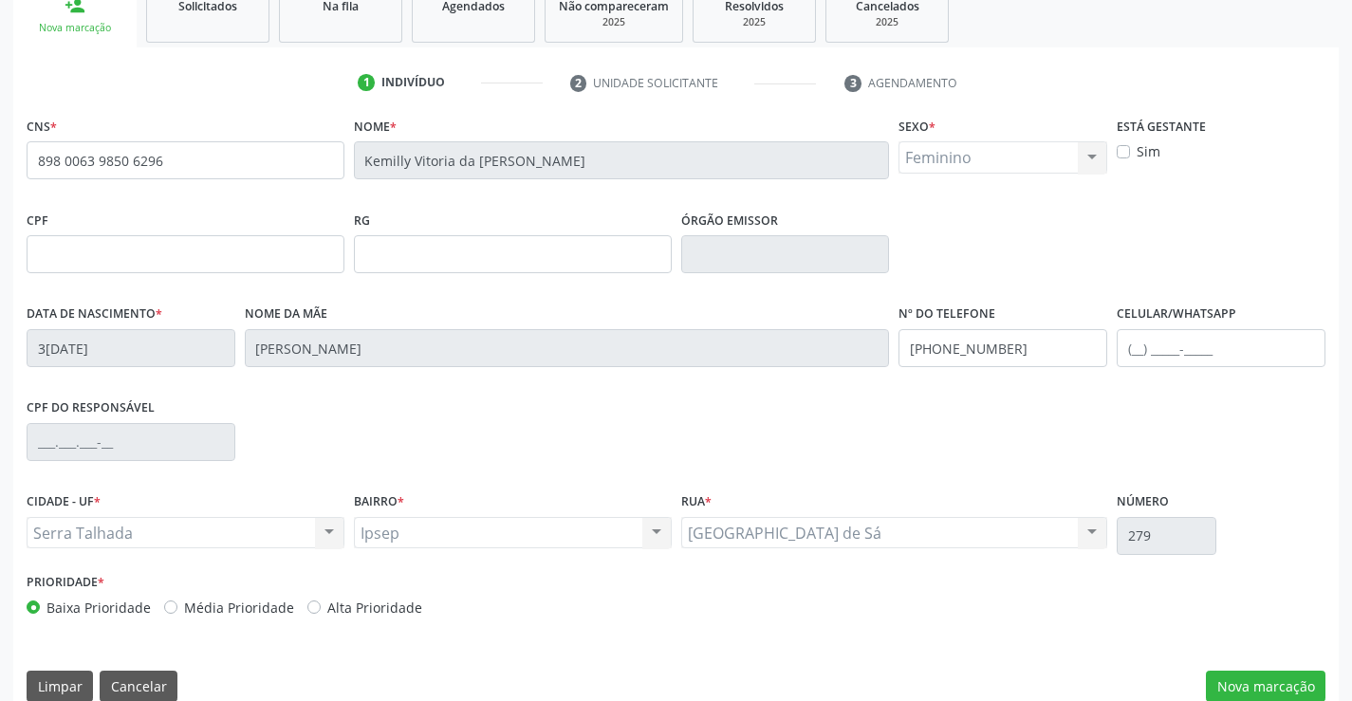
scroll to position [327, 0]
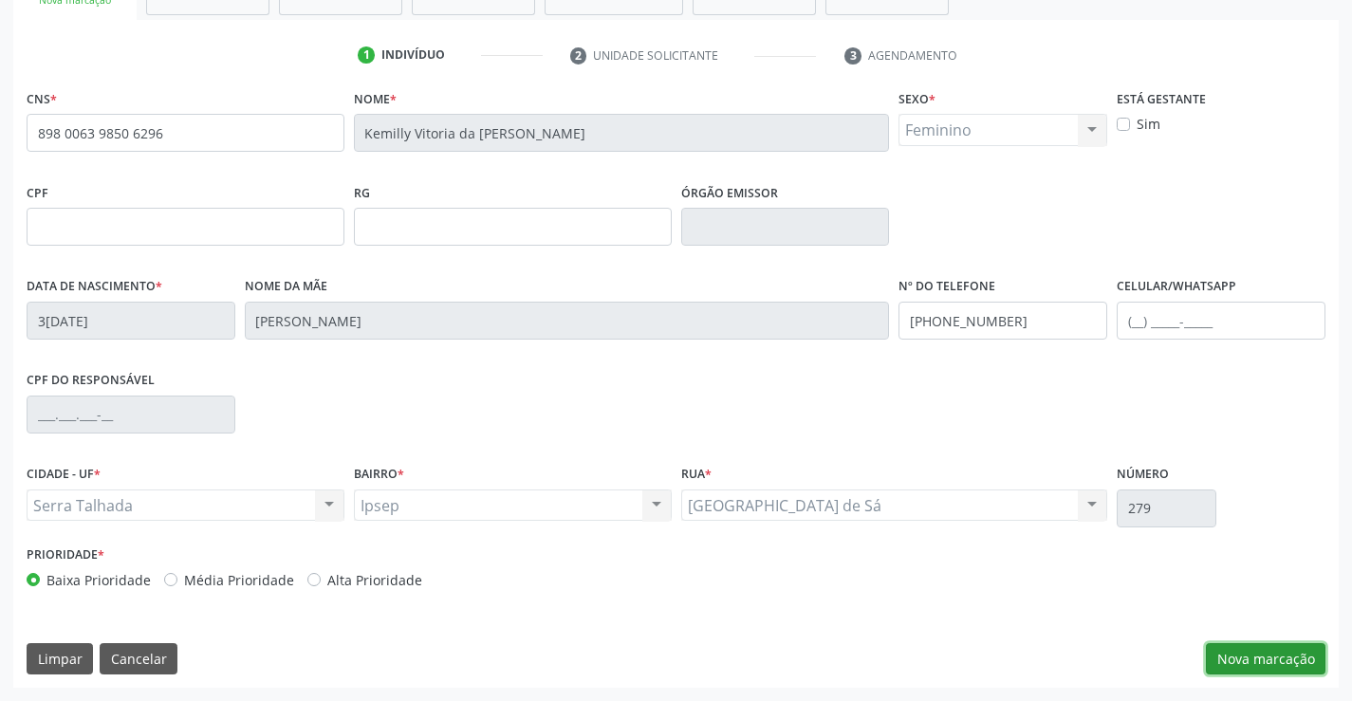
click at [1234, 663] on button "Nova marcação" at bounding box center [1266, 659] width 120 height 32
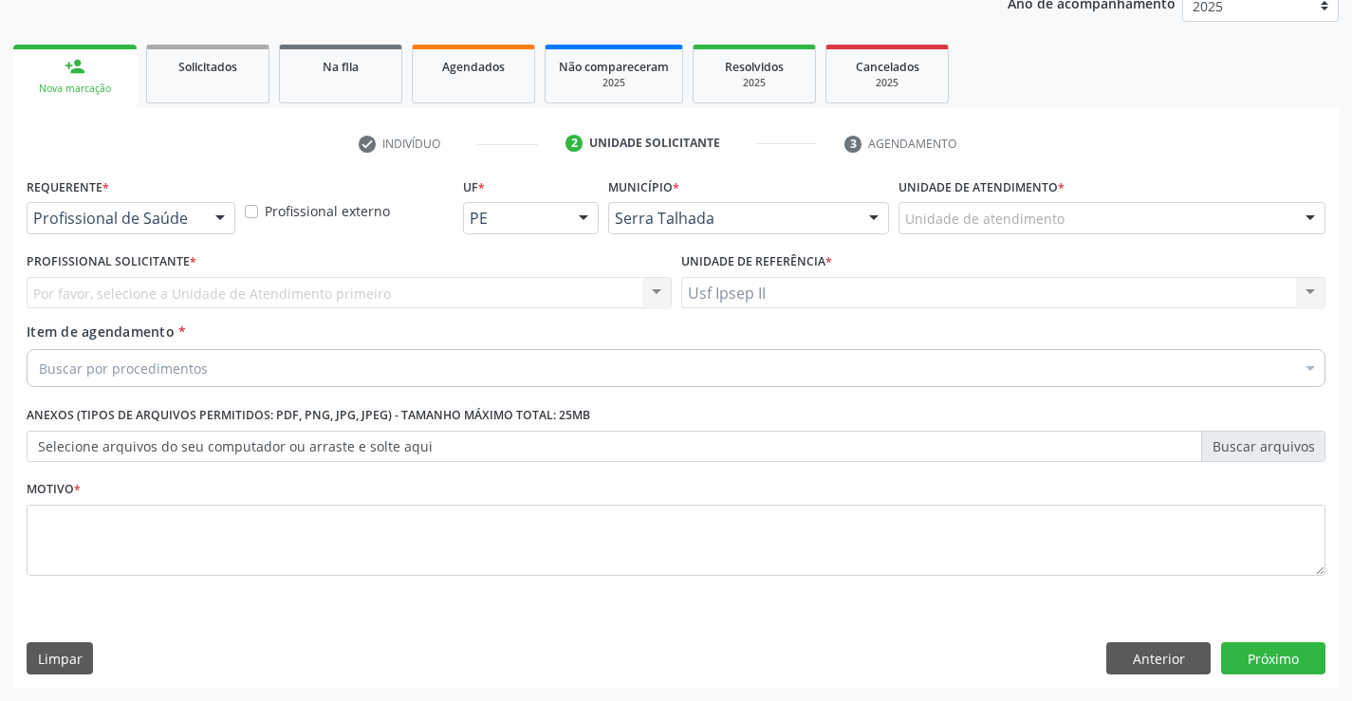
scroll to position [239, 0]
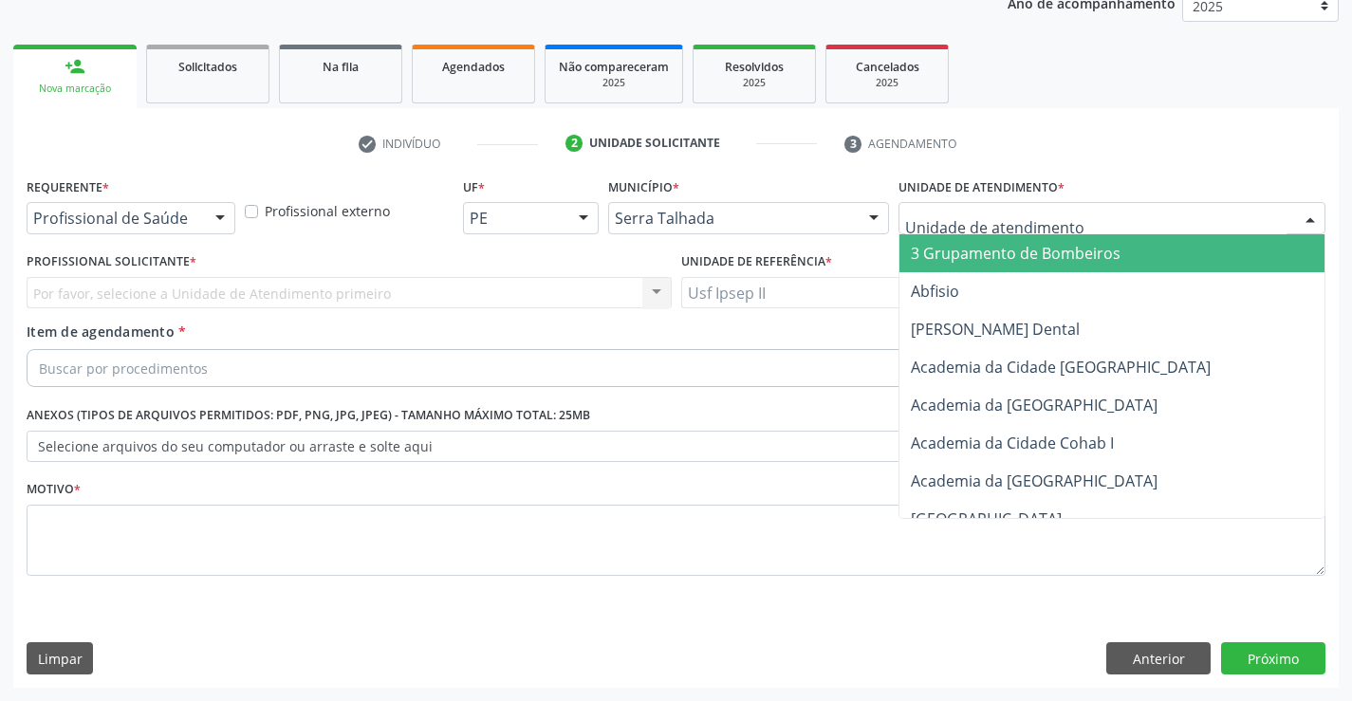
click at [1147, 214] on div at bounding box center [1112, 218] width 427 height 32
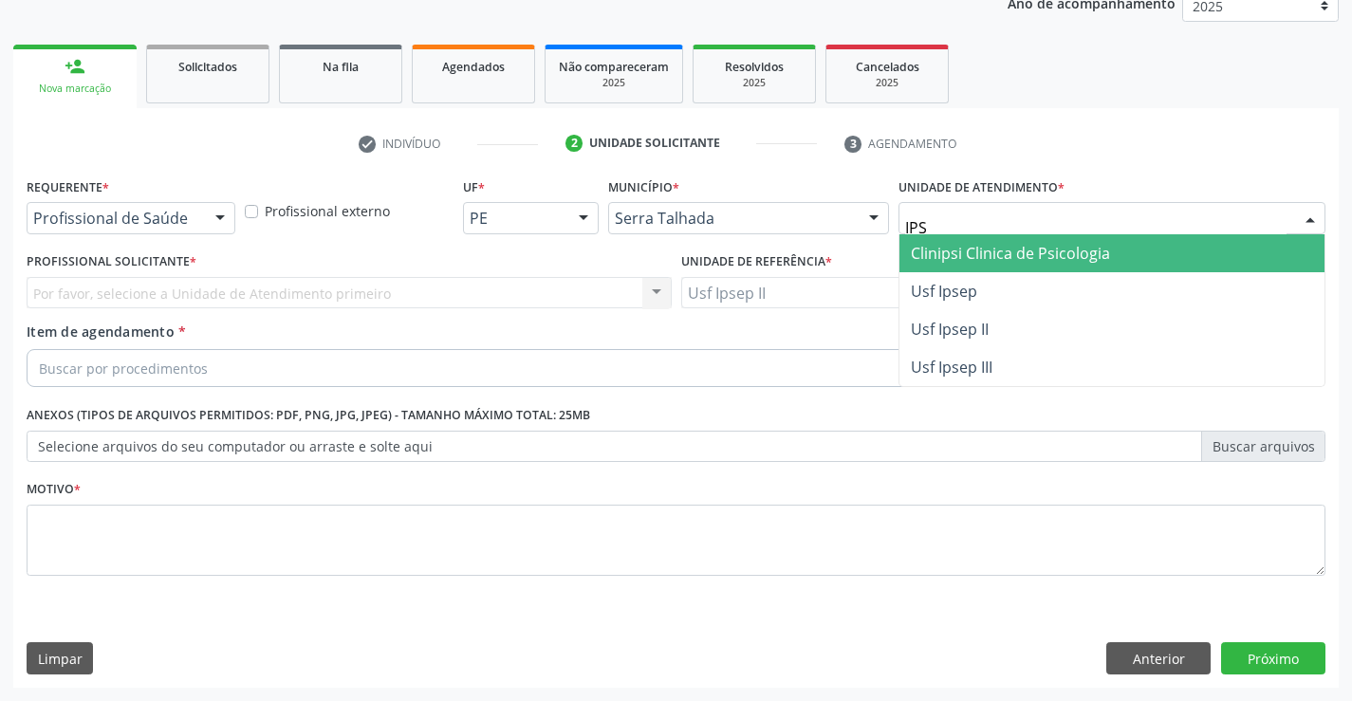
type input "IPSE"
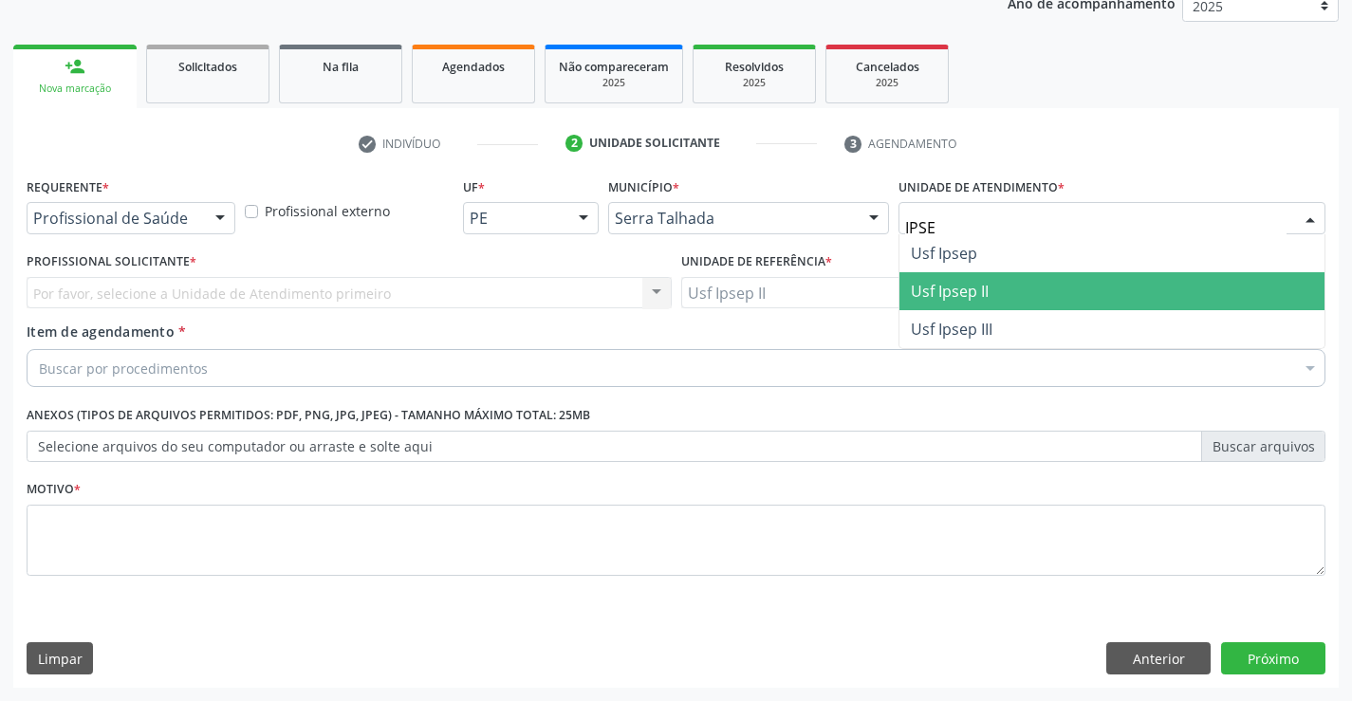
click at [978, 281] on span "Usf Ipsep II" at bounding box center [950, 291] width 78 height 21
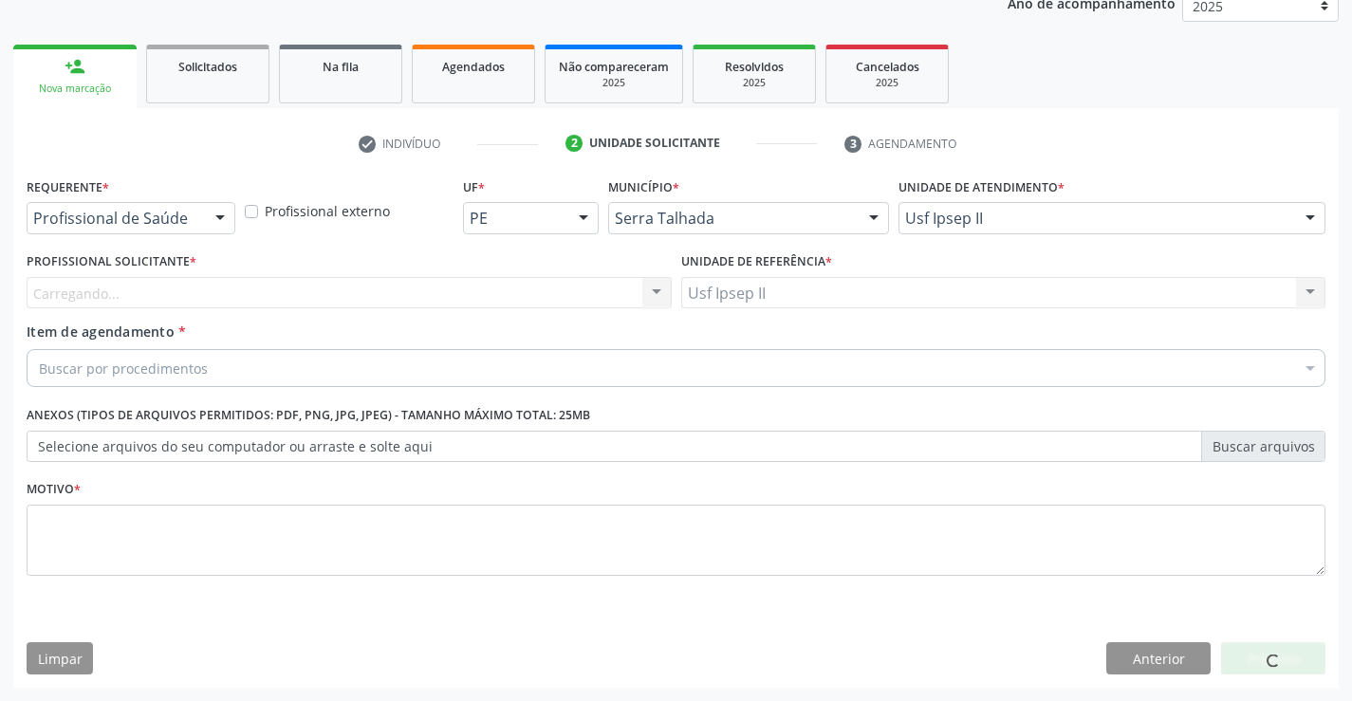
click at [459, 291] on div "Carregando... Nenhum resultado encontrado para: " " Não há nenhuma opção para s…" at bounding box center [349, 293] width 645 height 32
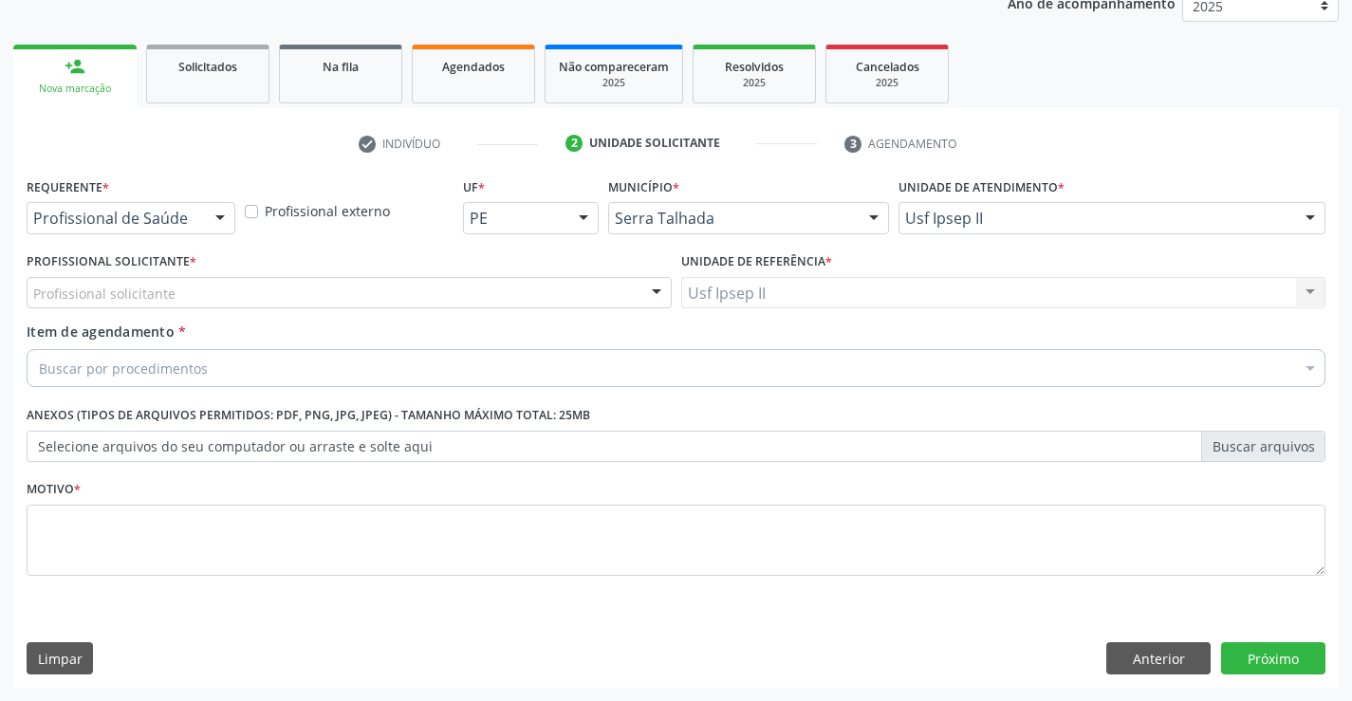
click at [461, 292] on div "Profissional solicitante" at bounding box center [349, 293] width 645 height 32
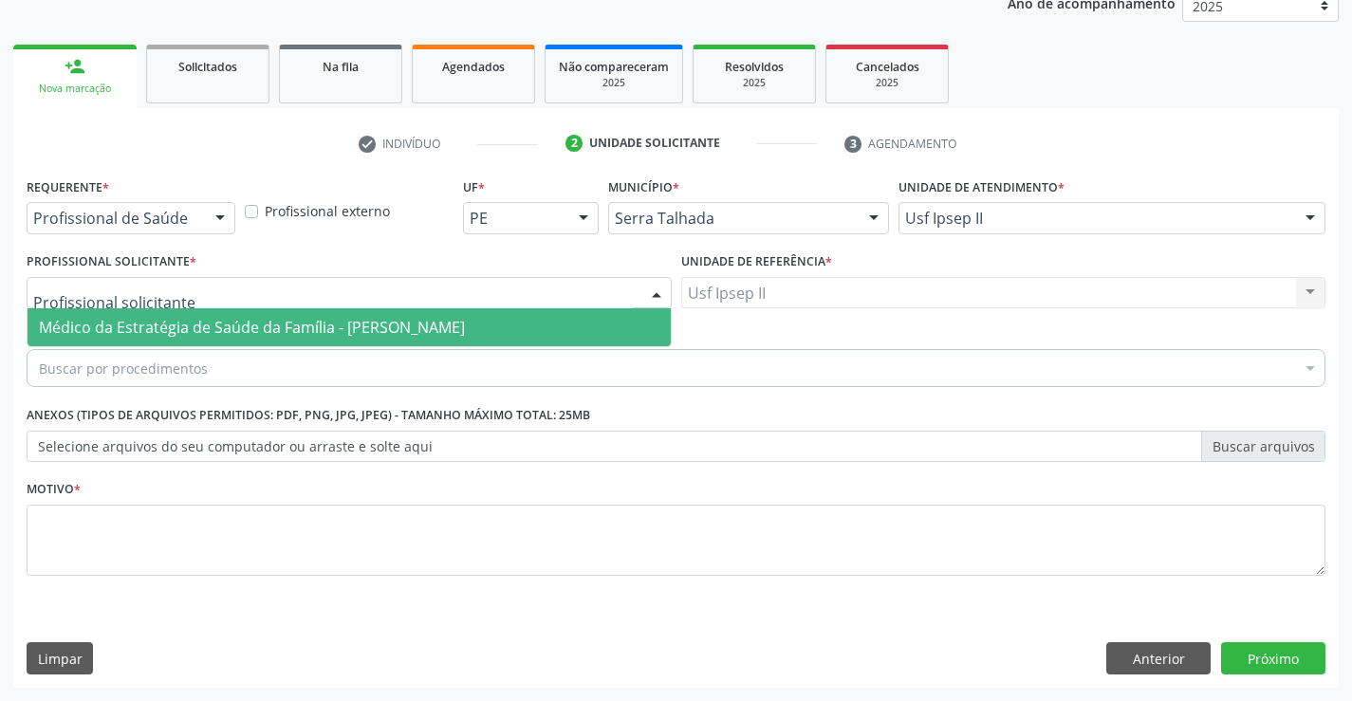
click at [369, 326] on span "Médico da Estratégia de Saúde da Família - [PERSON_NAME]" at bounding box center [252, 327] width 426 height 21
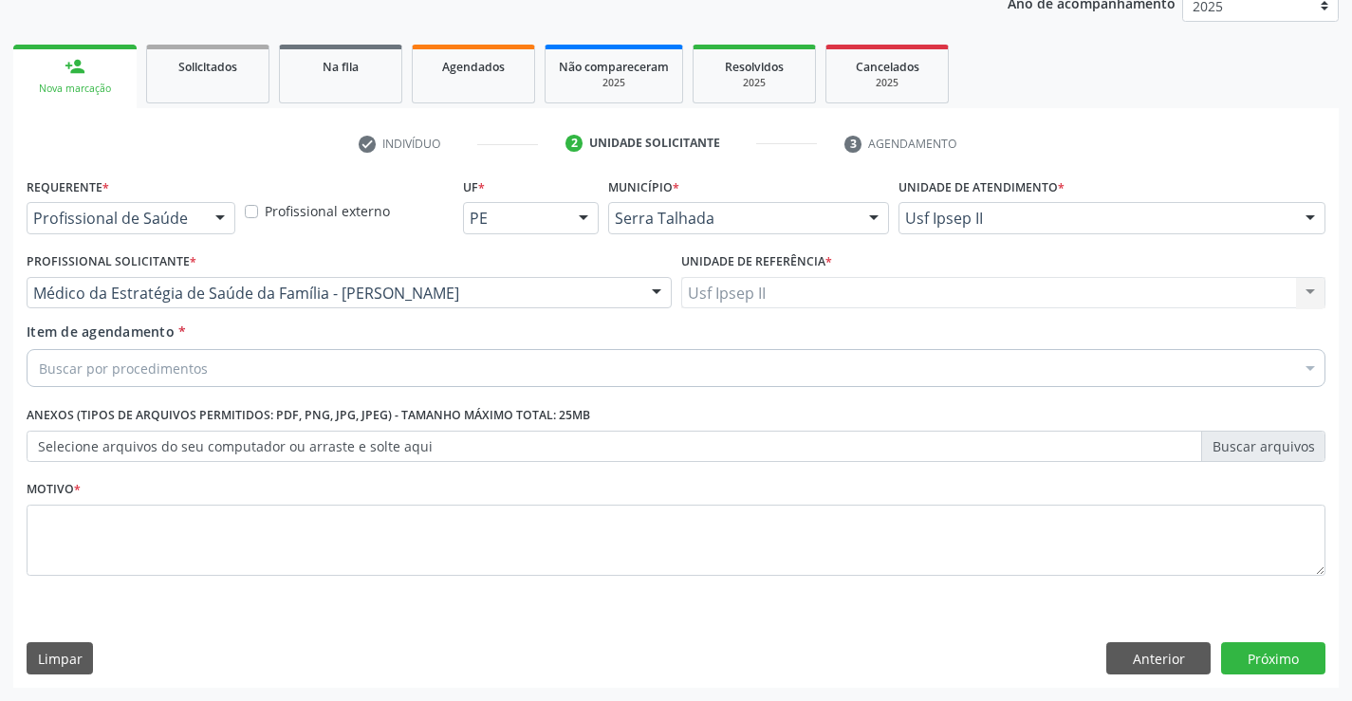
click at [332, 372] on div "Buscar por procedimentos" at bounding box center [676, 368] width 1299 height 38
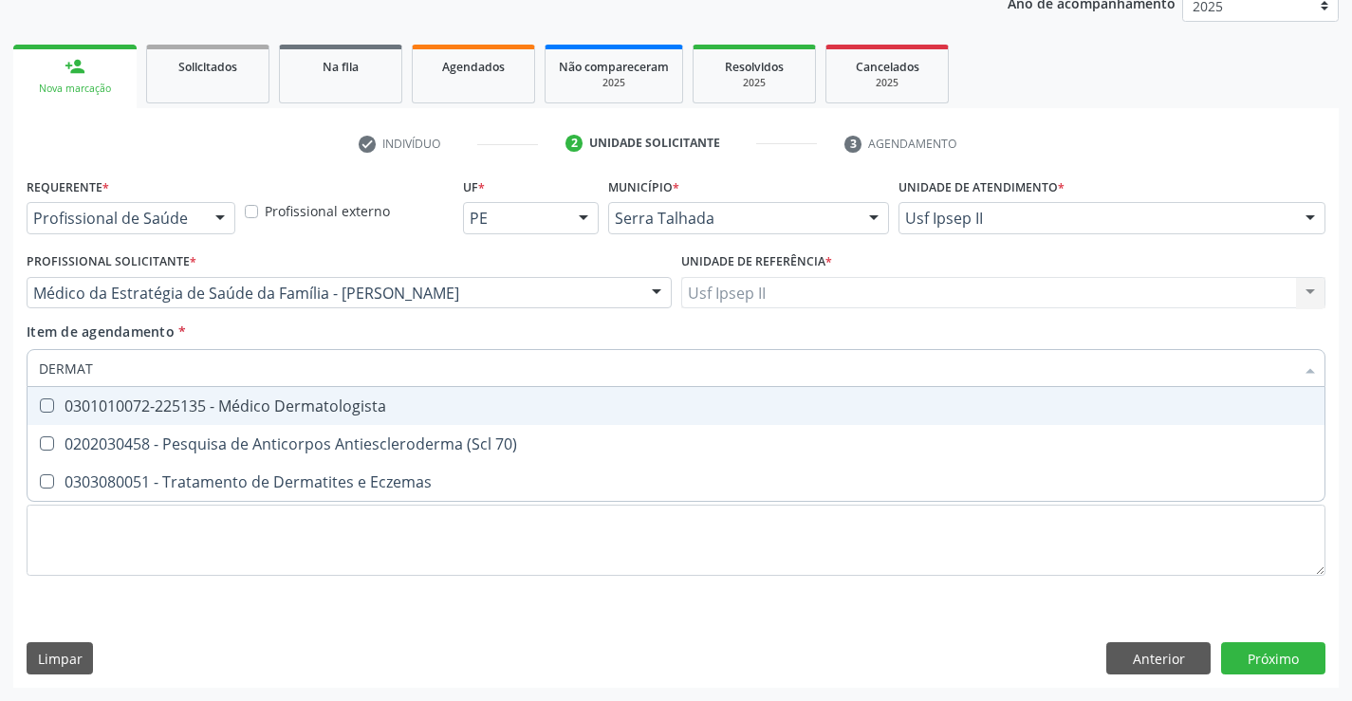
type input "DERMATO"
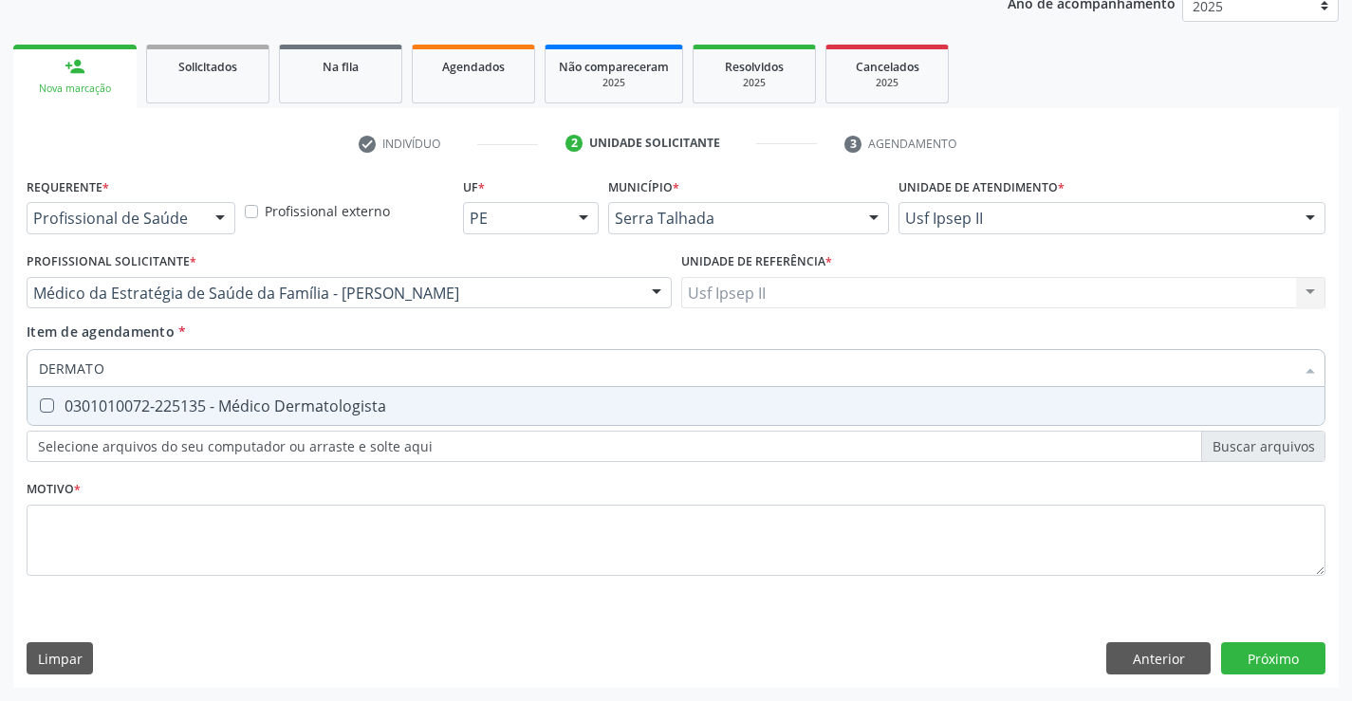
click at [344, 404] on div "0301010072-225135 - Médico Dermatologista" at bounding box center [676, 406] width 1275 height 15
checkbox Dermatologista "true"
click at [241, 536] on div "Requerente * Profissional de Saúde Profissional de Saúde Paciente Nenhum result…" at bounding box center [676, 388] width 1299 height 430
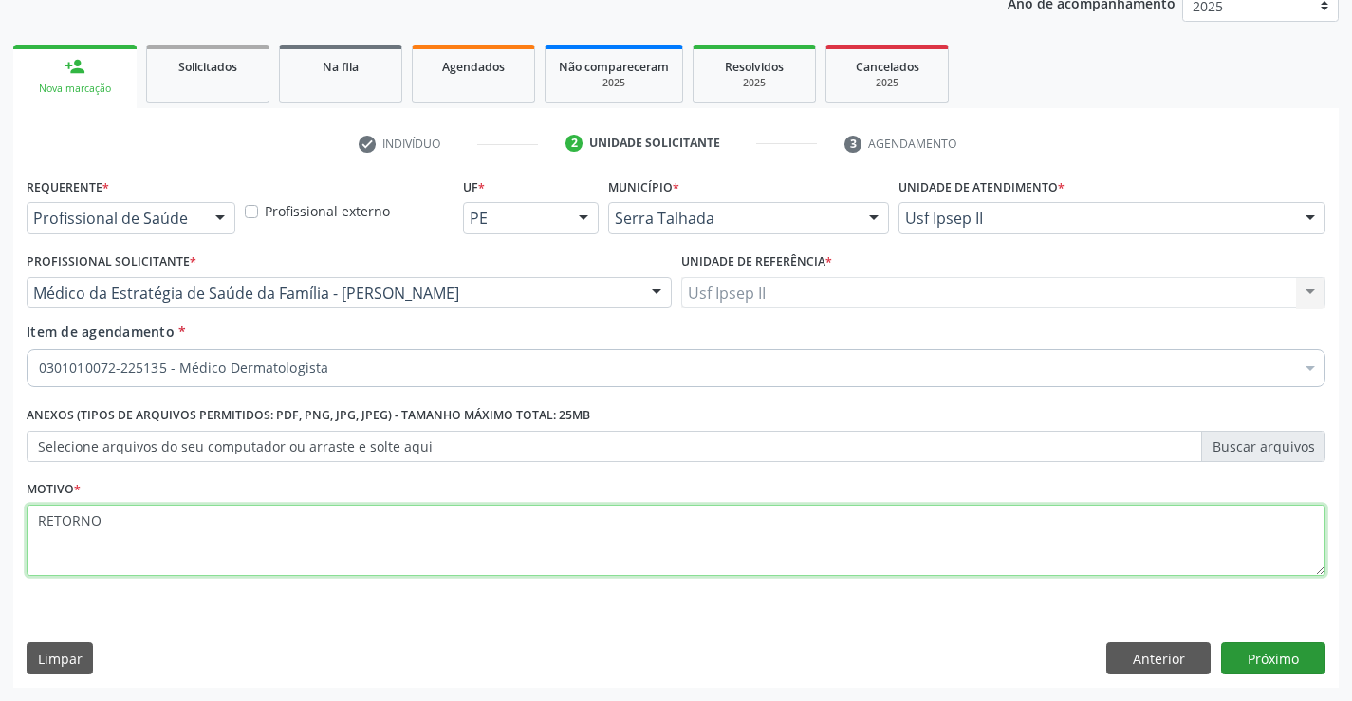
type textarea "RETORNO"
click at [1240, 649] on button "Próximo" at bounding box center [1273, 659] width 104 height 32
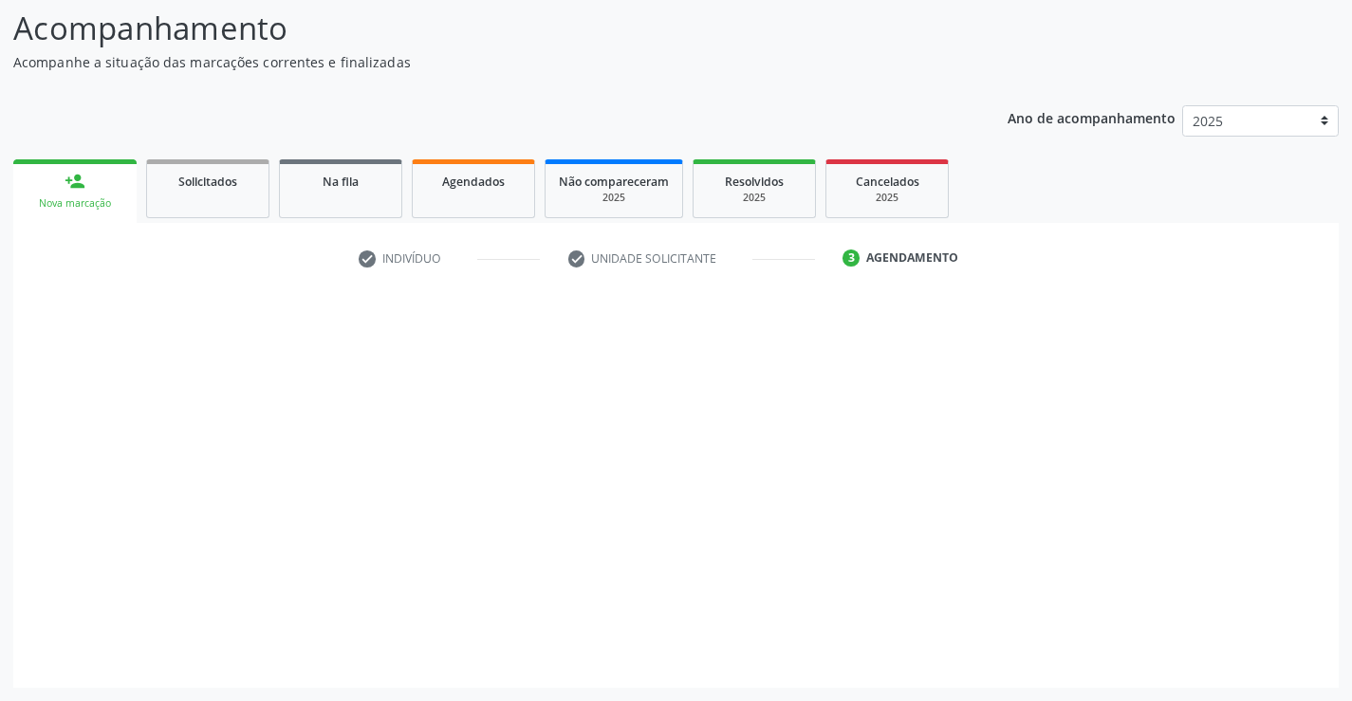
scroll to position [124, 0]
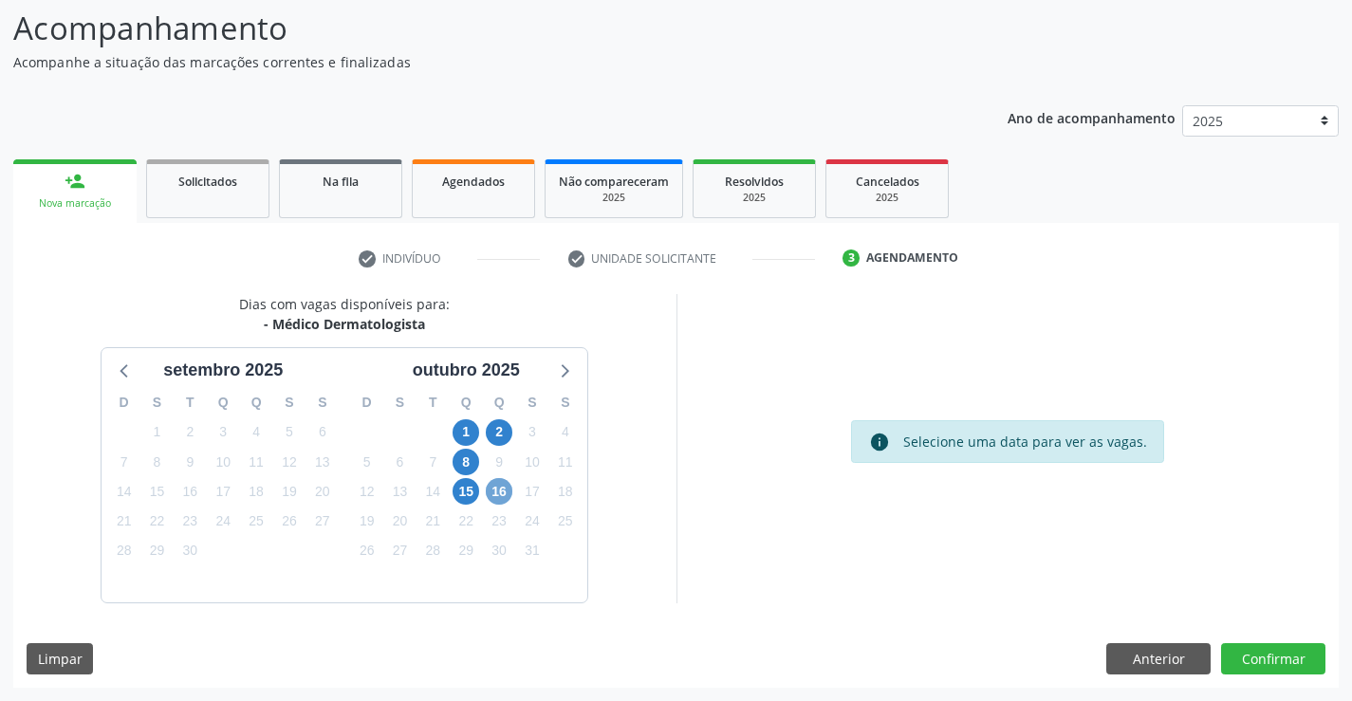
click at [494, 488] on span "16" at bounding box center [499, 491] width 27 height 27
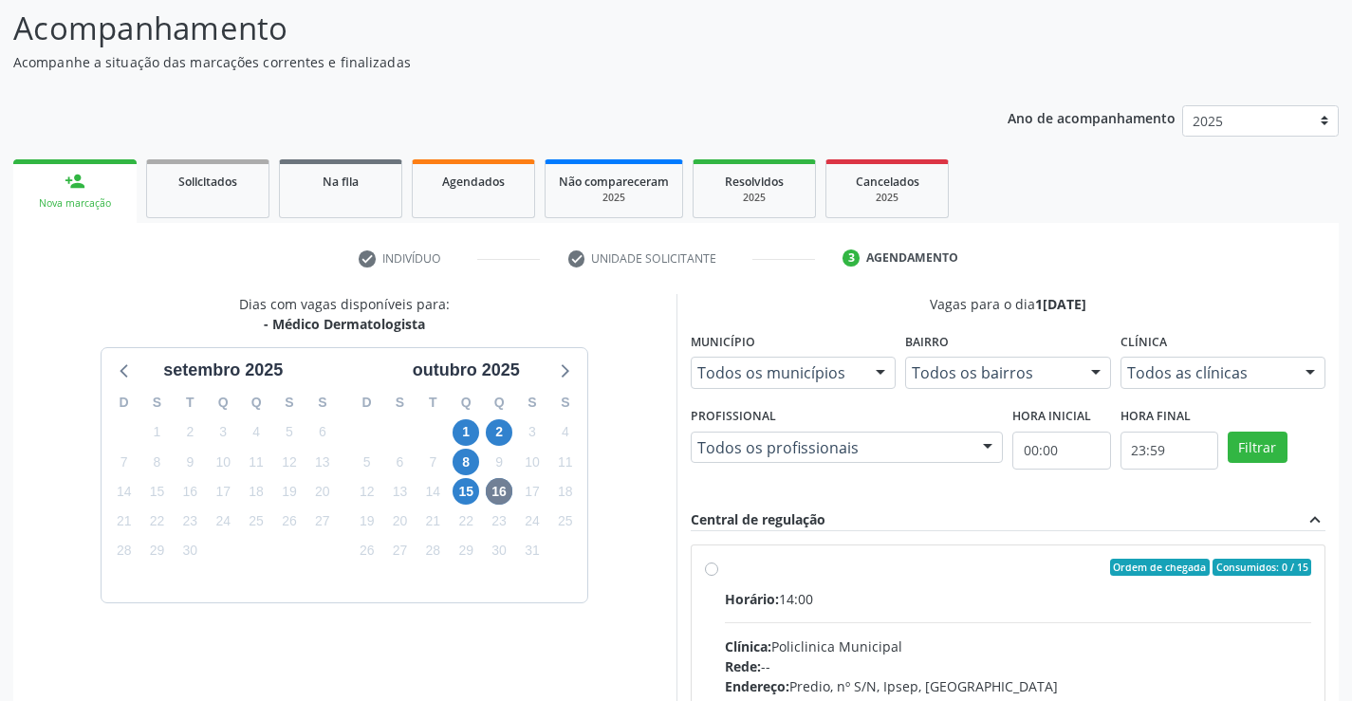
click at [1250, 363] on div "Todos as clínicas" at bounding box center [1224, 373] width 206 height 32
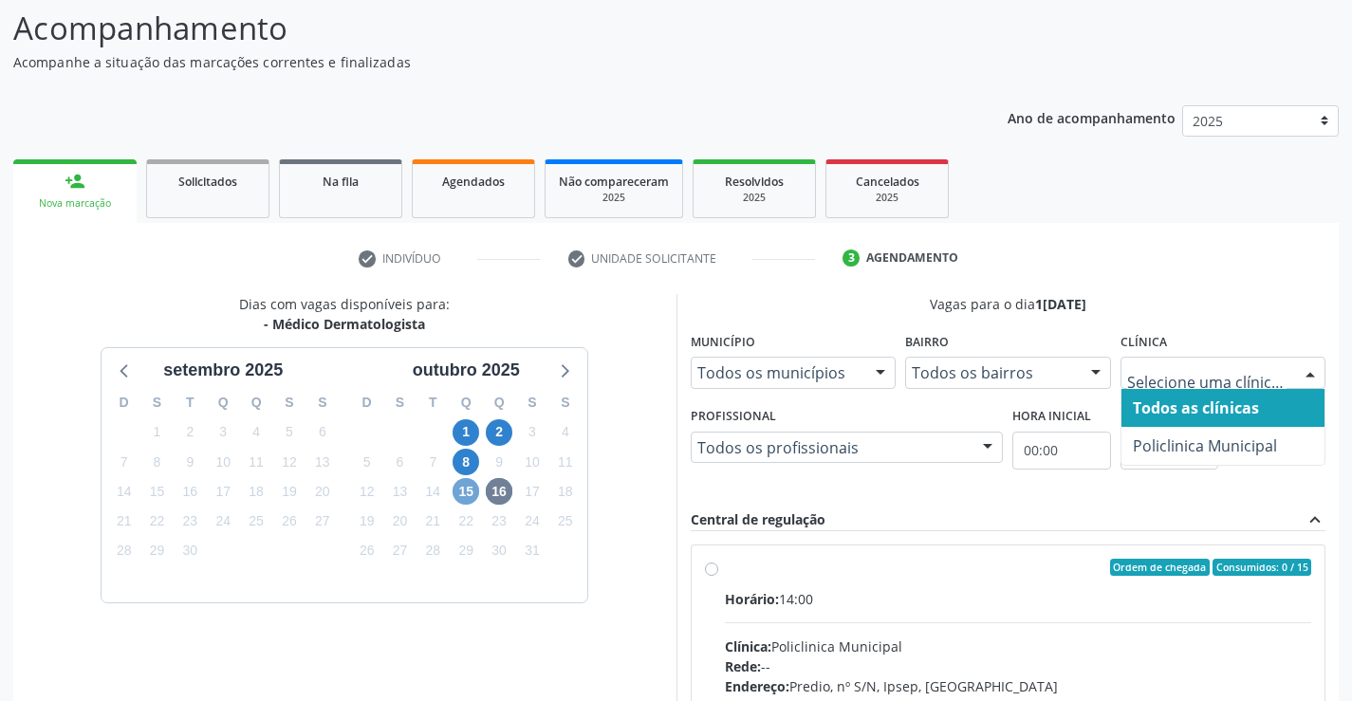
click at [471, 486] on span "15" at bounding box center [466, 491] width 27 height 27
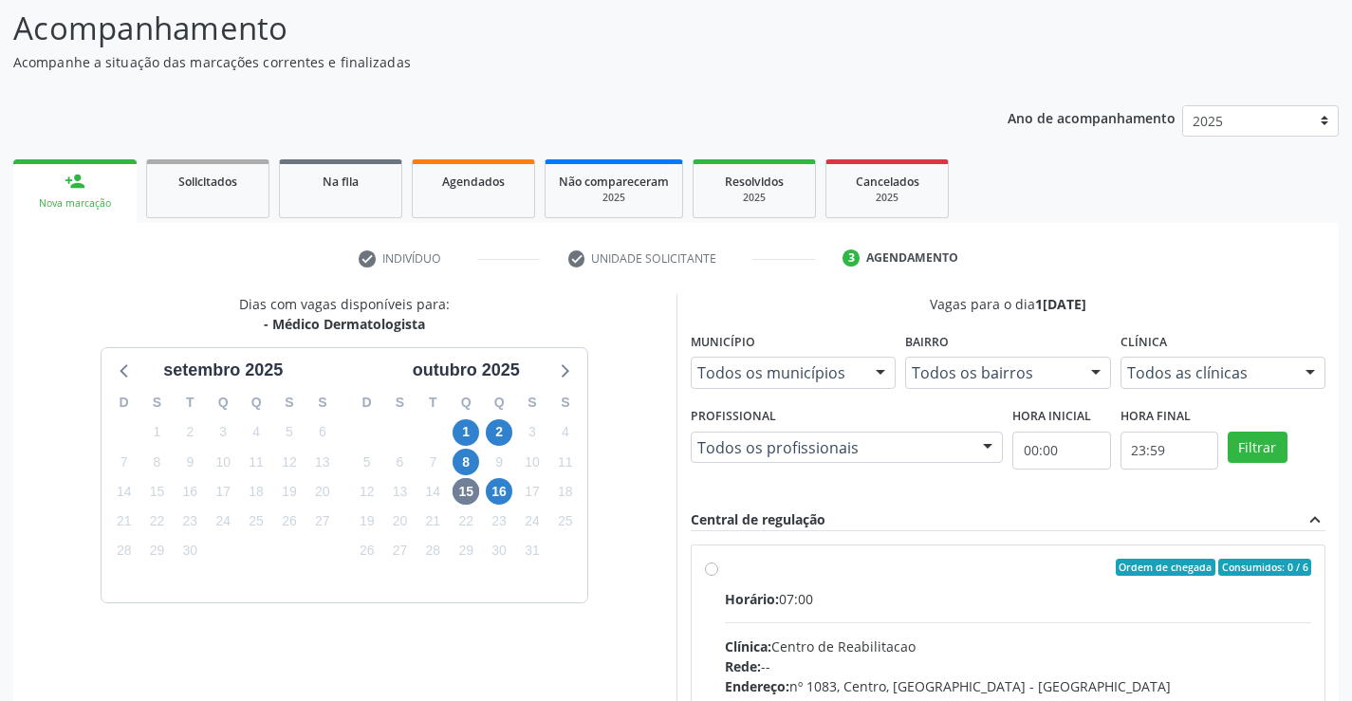
click at [1298, 372] on div at bounding box center [1310, 374] width 28 height 32
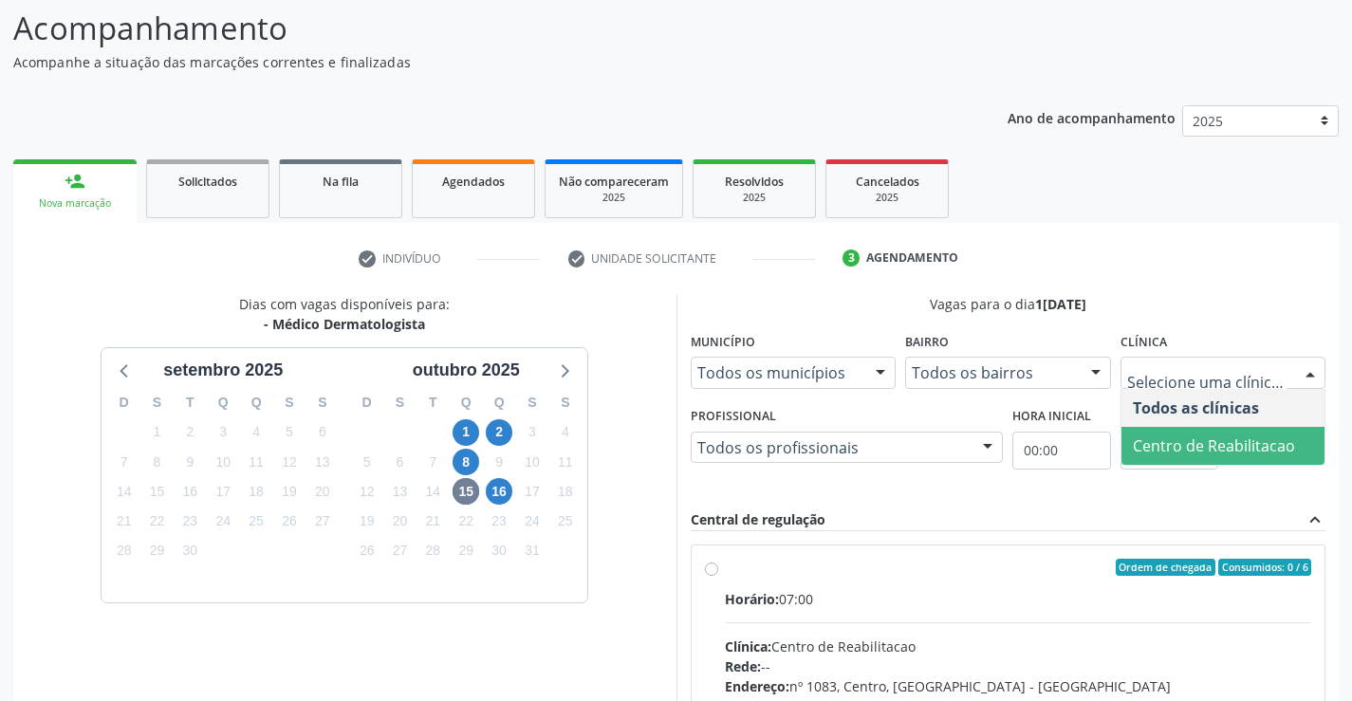
click at [1216, 436] on span "Centro de Reabilitacao" at bounding box center [1214, 446] width 162 height 21
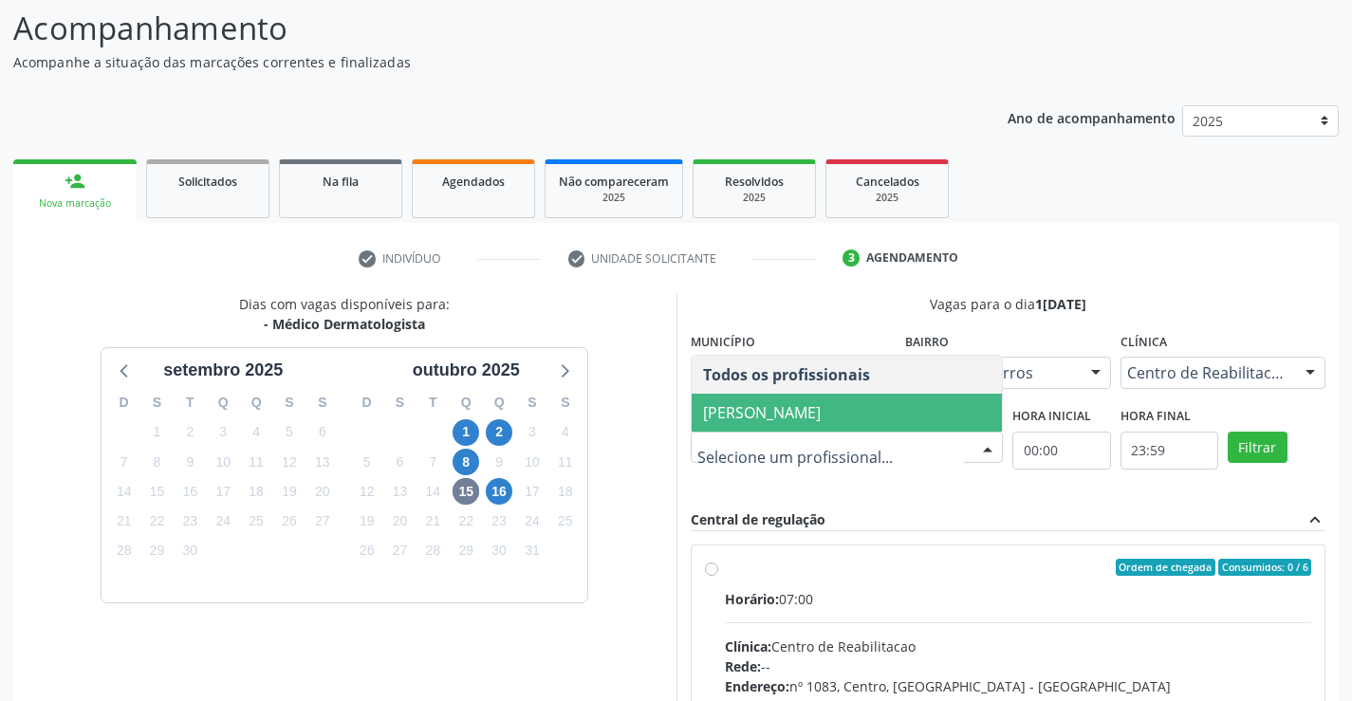
click at [809, 414] on span "[PERSON_NAME]" at bounding box center [762, 412] width 118 height 21
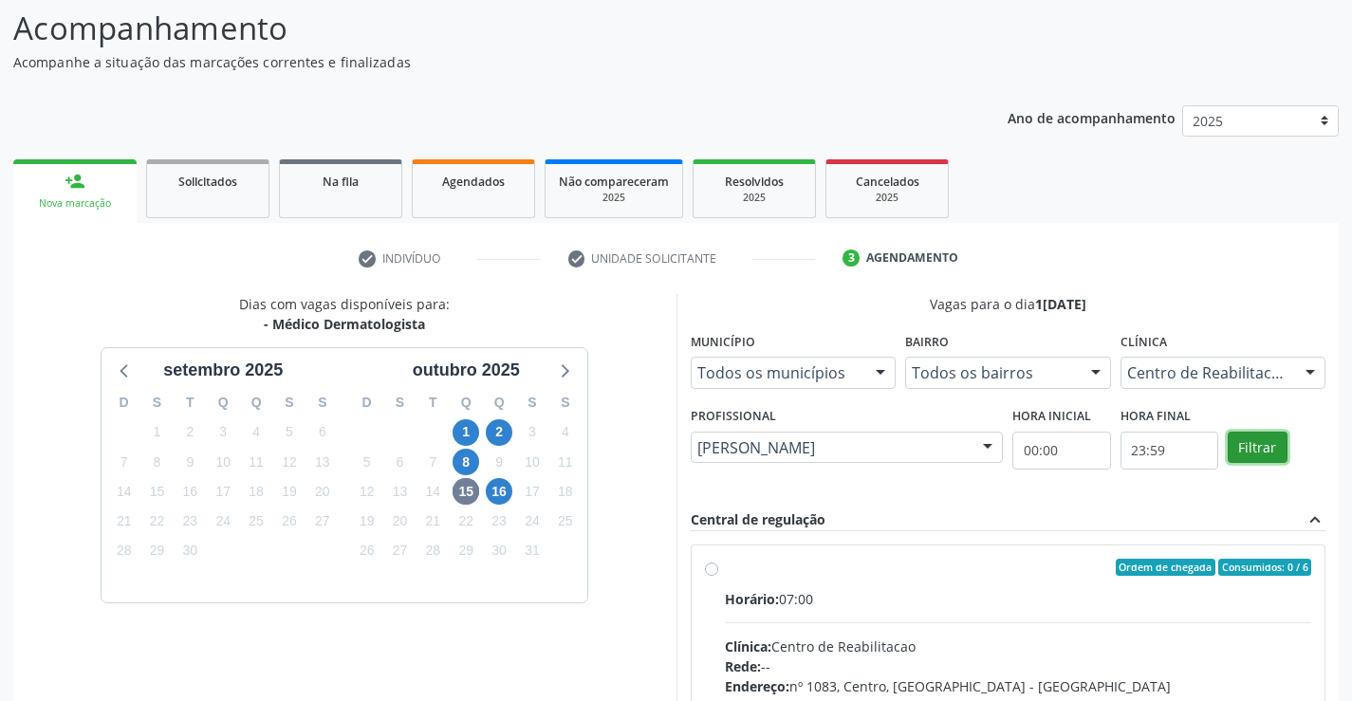
click at [1253, 454] on button "Filtrar" at bounding box center [1258, 448] width 60 height 32
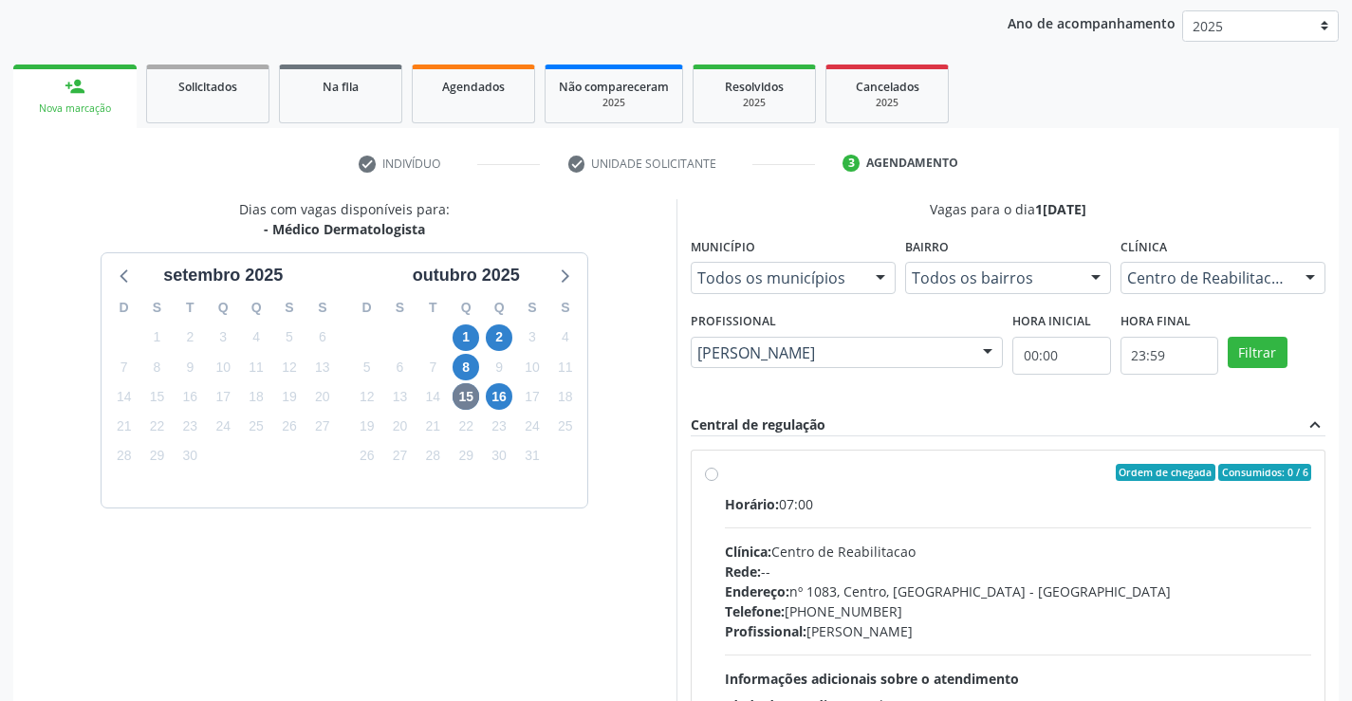
click at [816, 532] on div "Horário: 07:00 Clínica: Centro de Reabilitacao Rede: -- Endereço: [STREET_ADDRE…" at bounding box center [1018, 624] width 587 height 261
click at [718, 481] on input "Ordem de chegada Consumidos: 0 / 6 Horário: 07:00 Clínica: Centro de Reabilitac…" at bounding box center [711, 472] width 13 height 17
radio input "true"
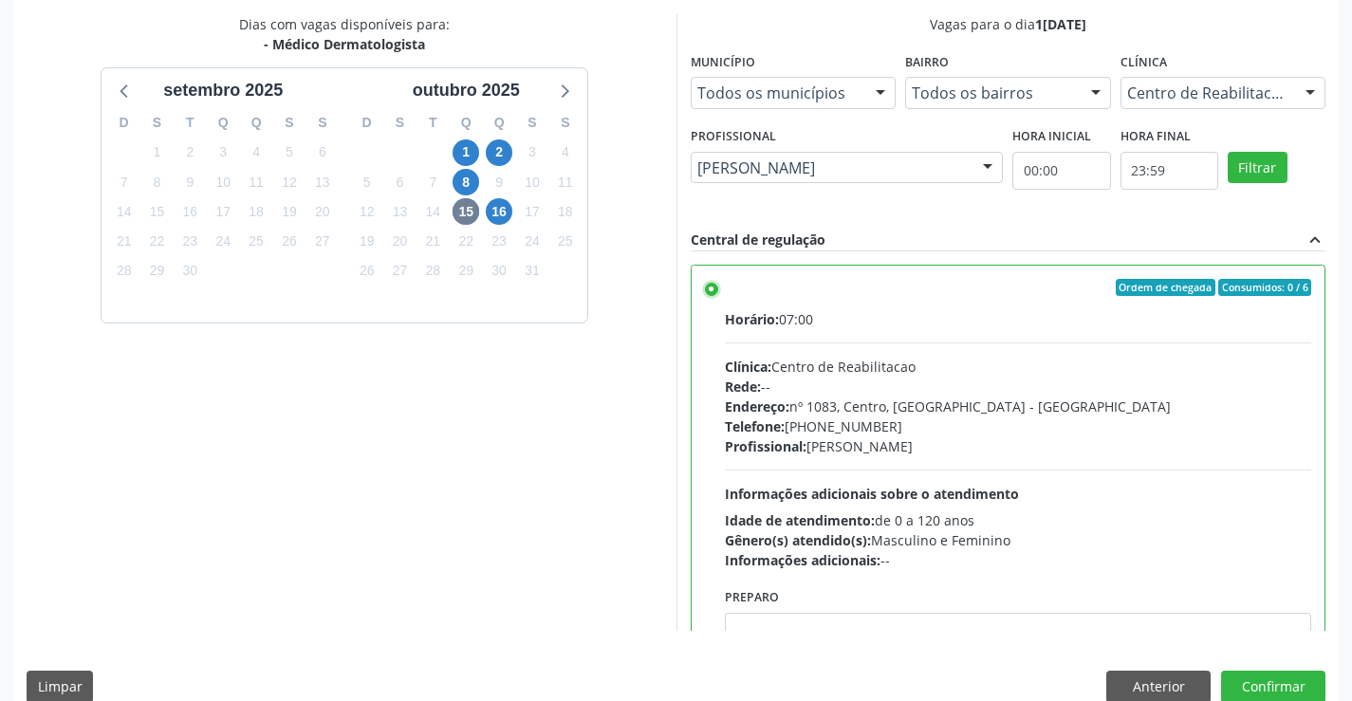
scroll to position [433, 0]
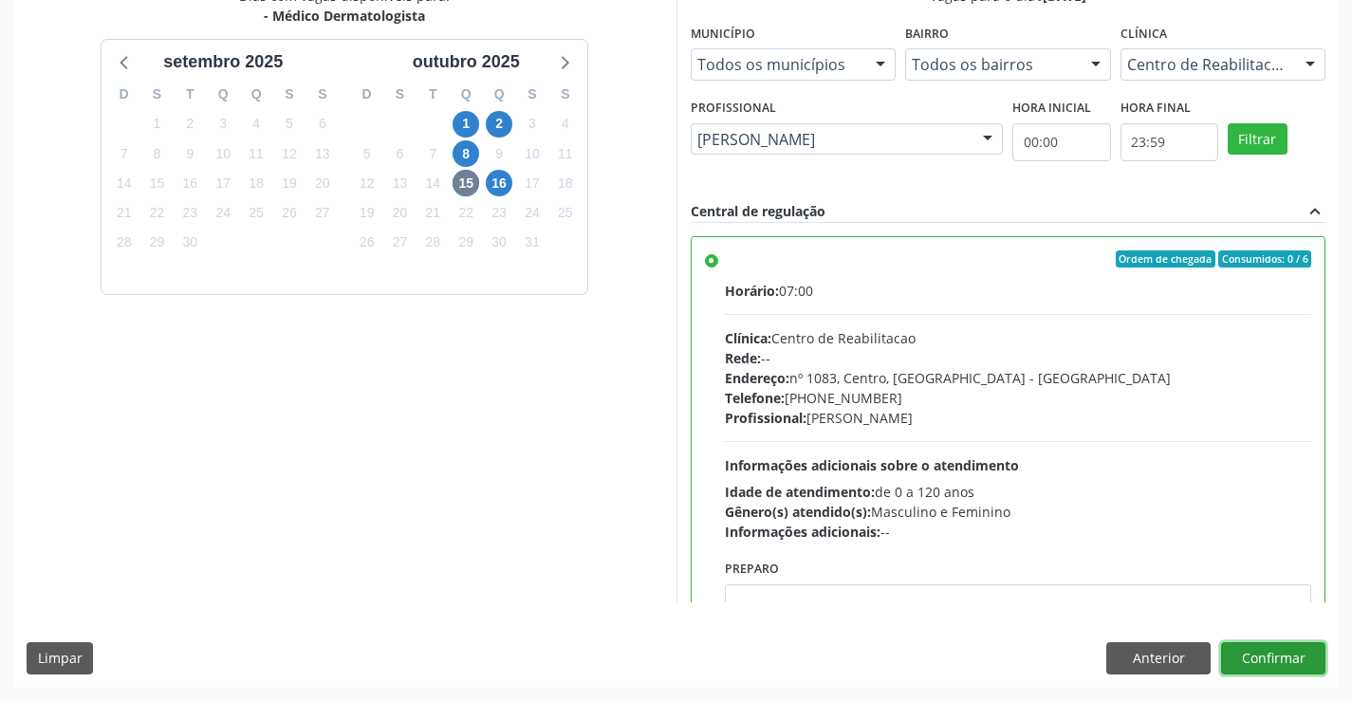
click at [1278, 659] on button "Confirmar" at bounding box center [1273, 659] width 104 height 32
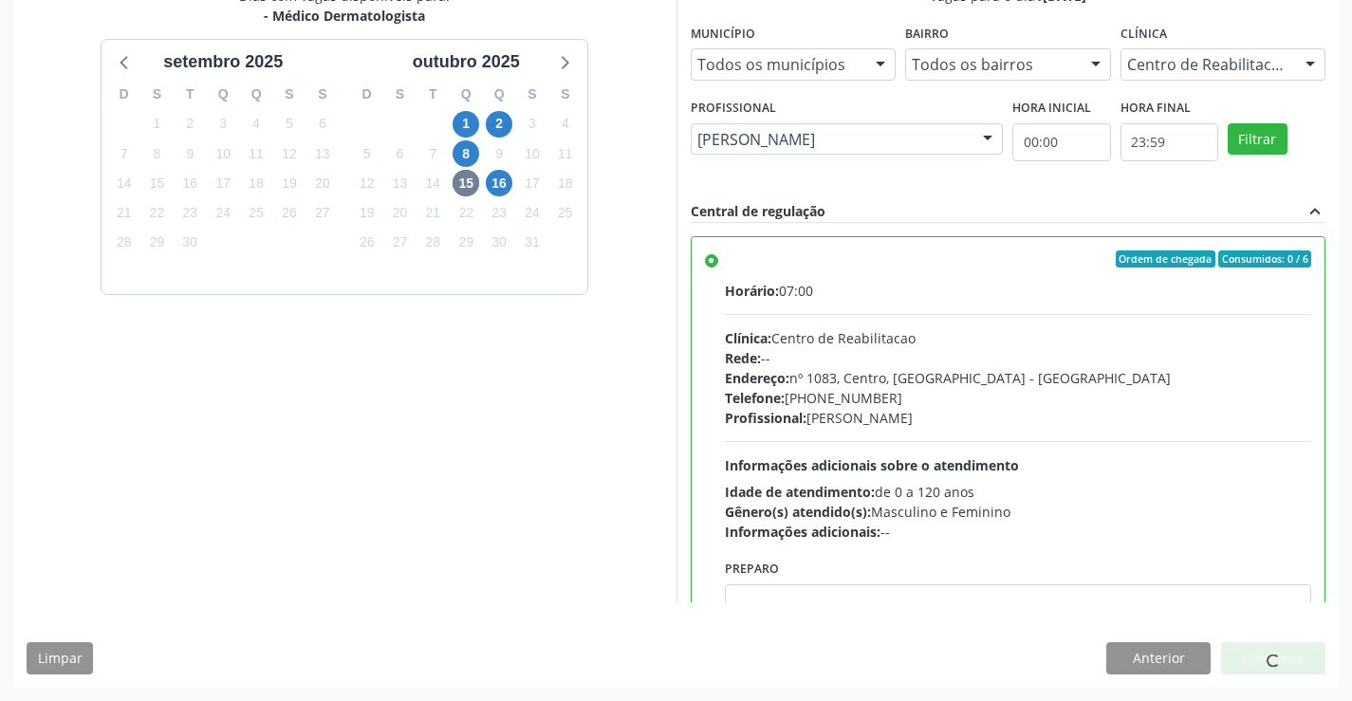
scroll to position [0, 0]
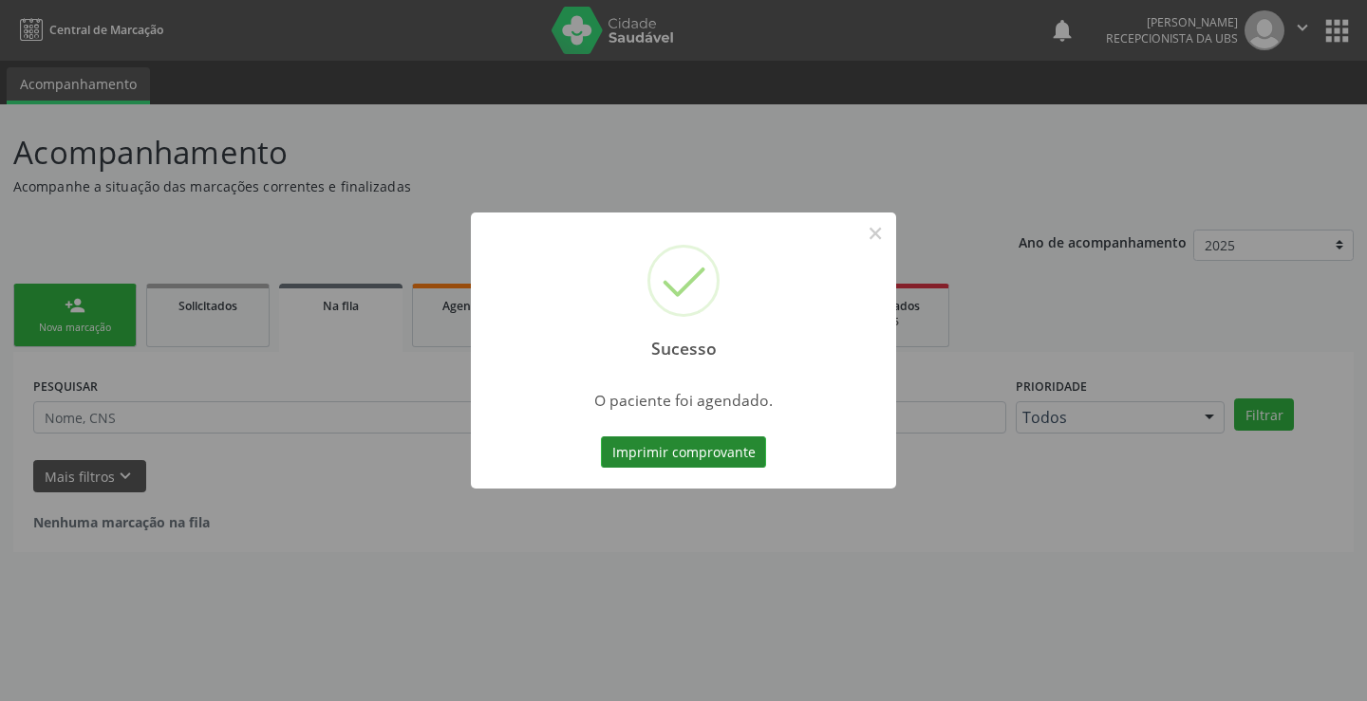
click at [665, 441] on button "Imprimir comprovante" at bounding box center [683, 453] width 165 height 32
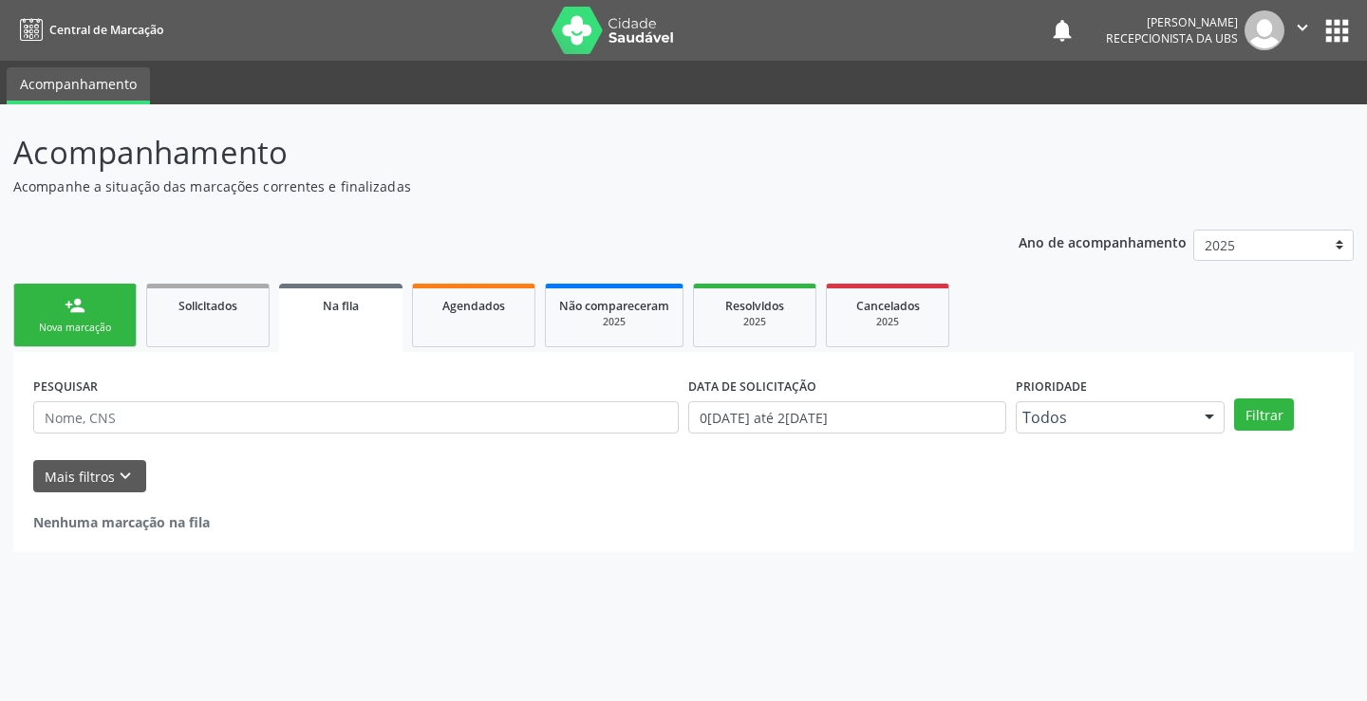
click at [97, 308] on link "person_add Nova marcação" at bounding box center [74, 316] width 123 height 64
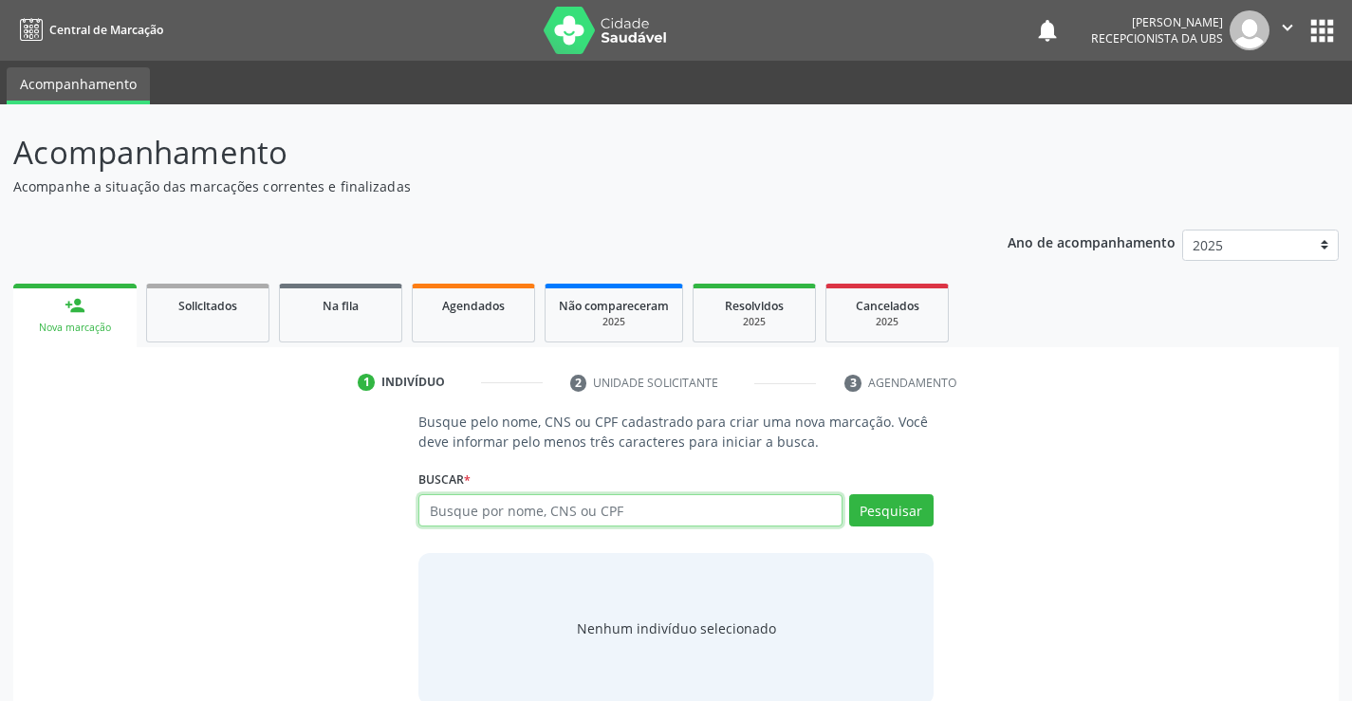
click at [588, 512] on input "text" at bounding box center [630, 510] width 423 height 32
paste input "707008815714938"
type input "707008815714938"
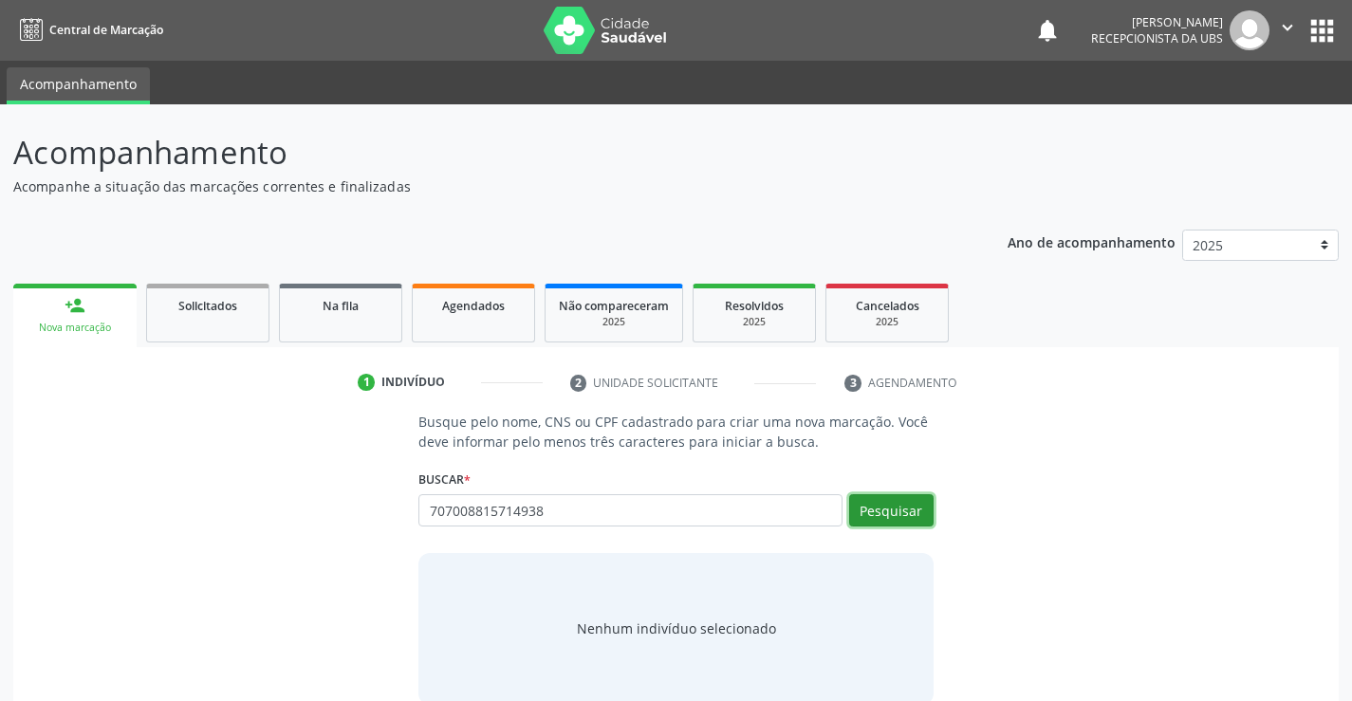
click at [864, 510] on button "Pesquisar" at bounding box center [891, 510] width 84 height 32
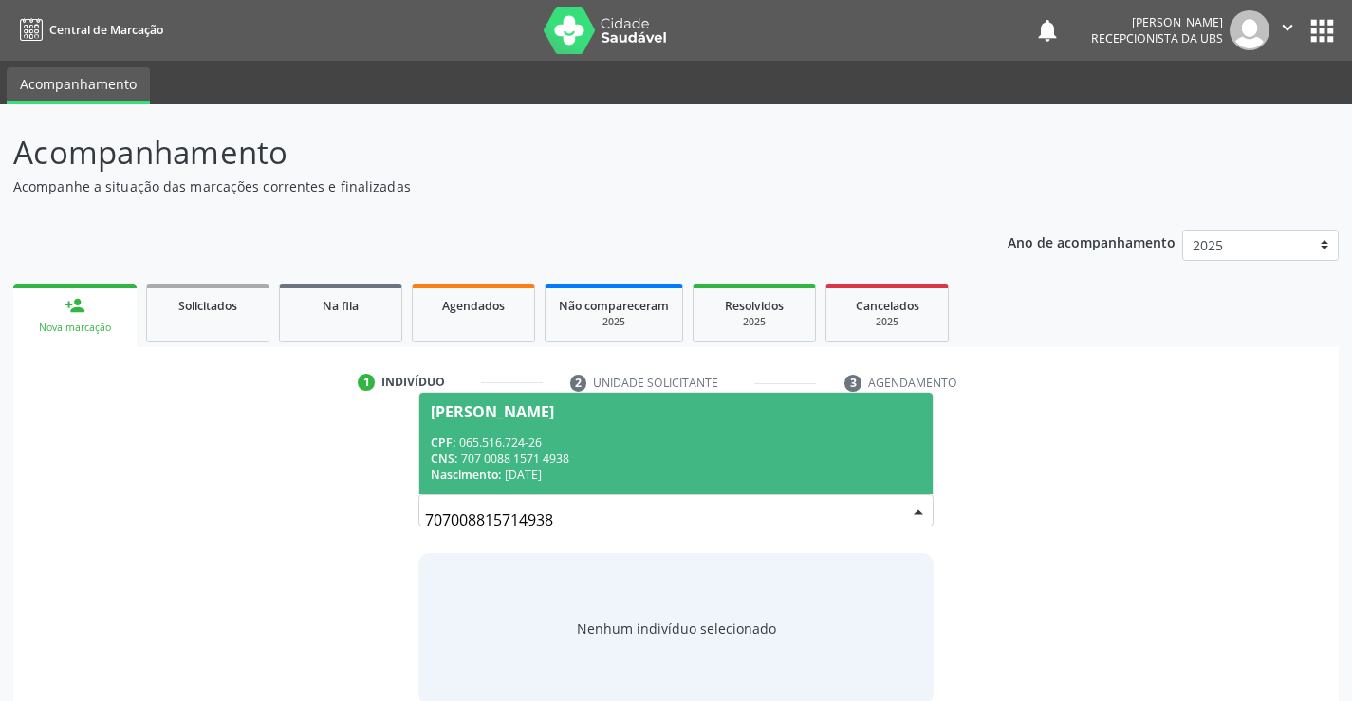
click at [541, 422] on span "[PERSON_NAME] CPF: 065.516.724-26 CNS: 707 0088 1571 4938 Nascimento: [DATE]" at bounding box center [675, 444] width 512 height 102
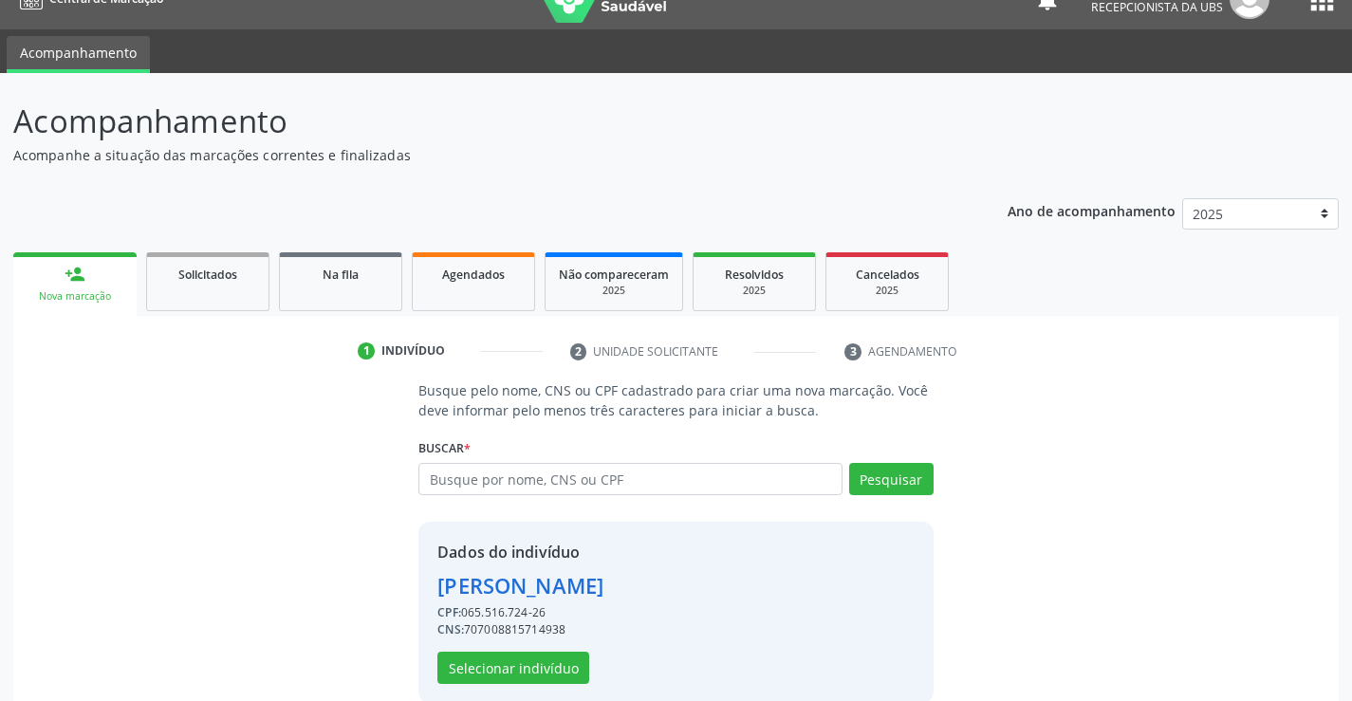
scroll to position [60, 0]
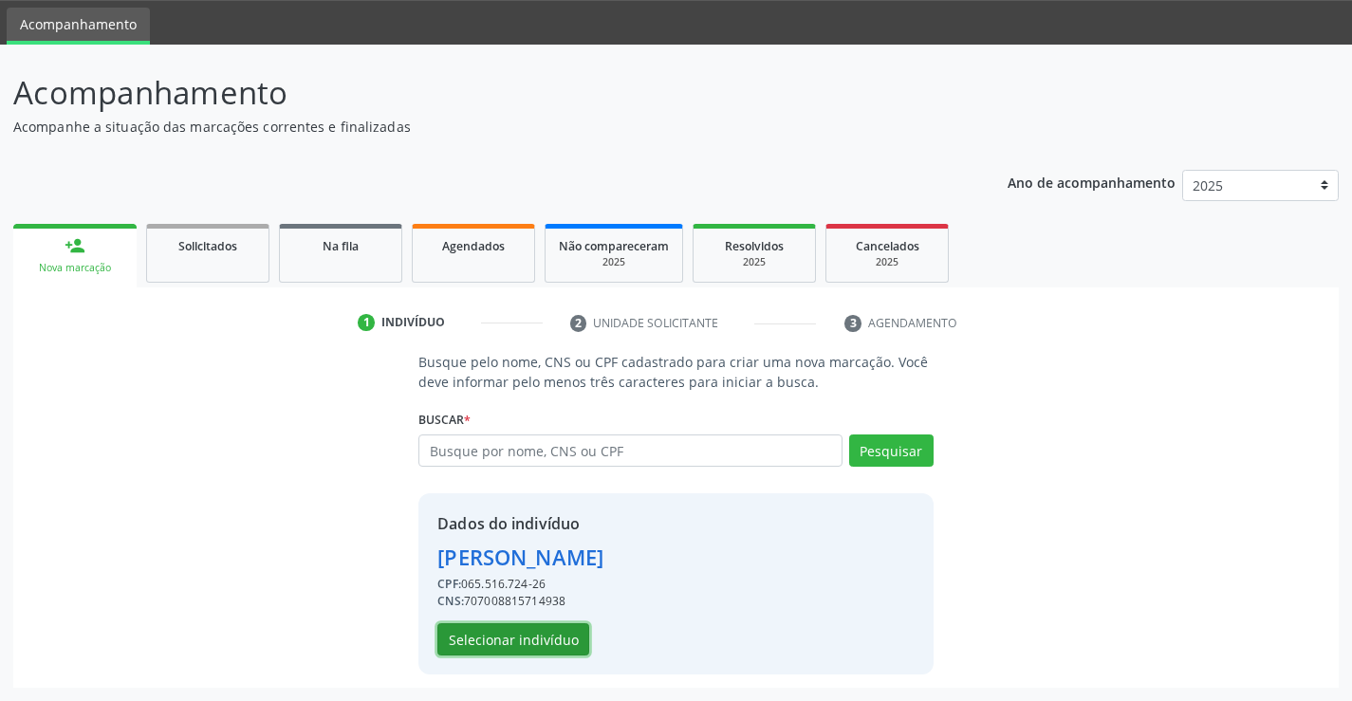
click at [525, 644] on button "Selecionar indivíduo" at bounding box center [514, 640] width 152 height 32
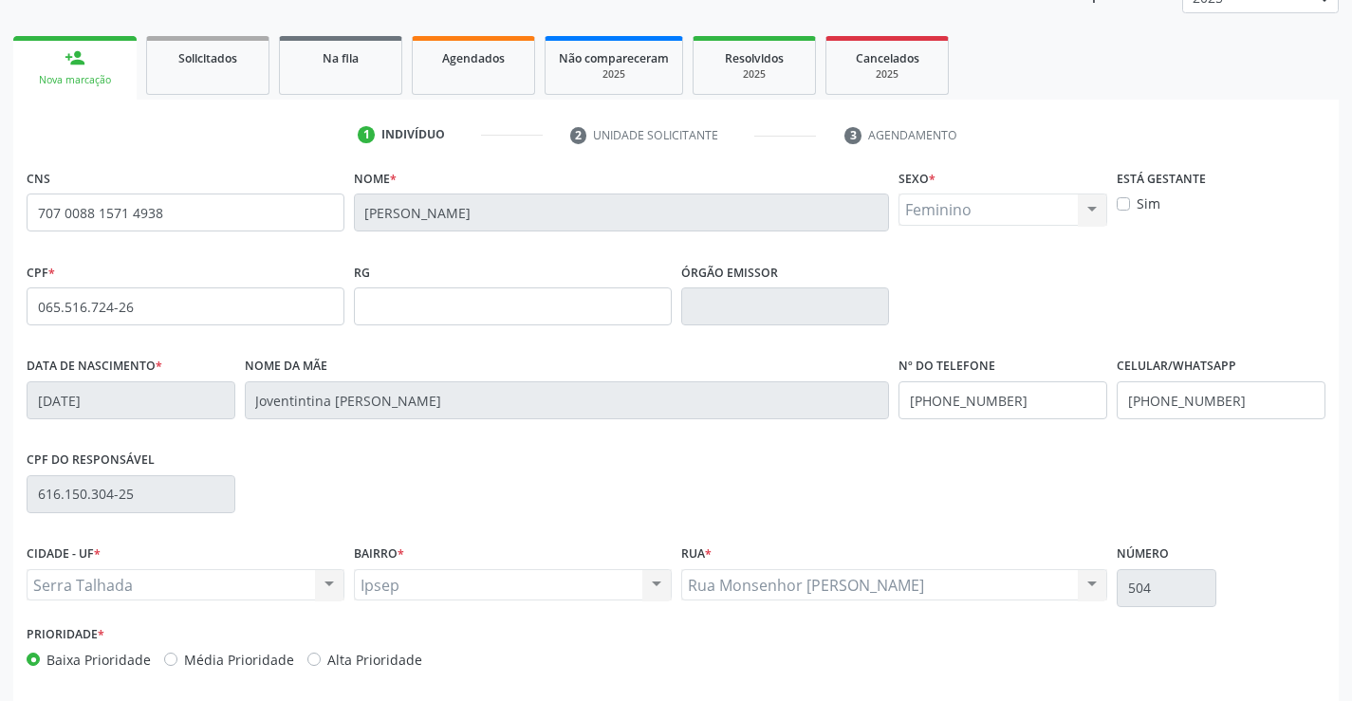
scroll to position [250, 0]
click at [1156, 398] on input "[PHONE_NUMBER]" at bounding box center [1221, 399] width 209 height 38
type input "[PHONE_NUMBER]"
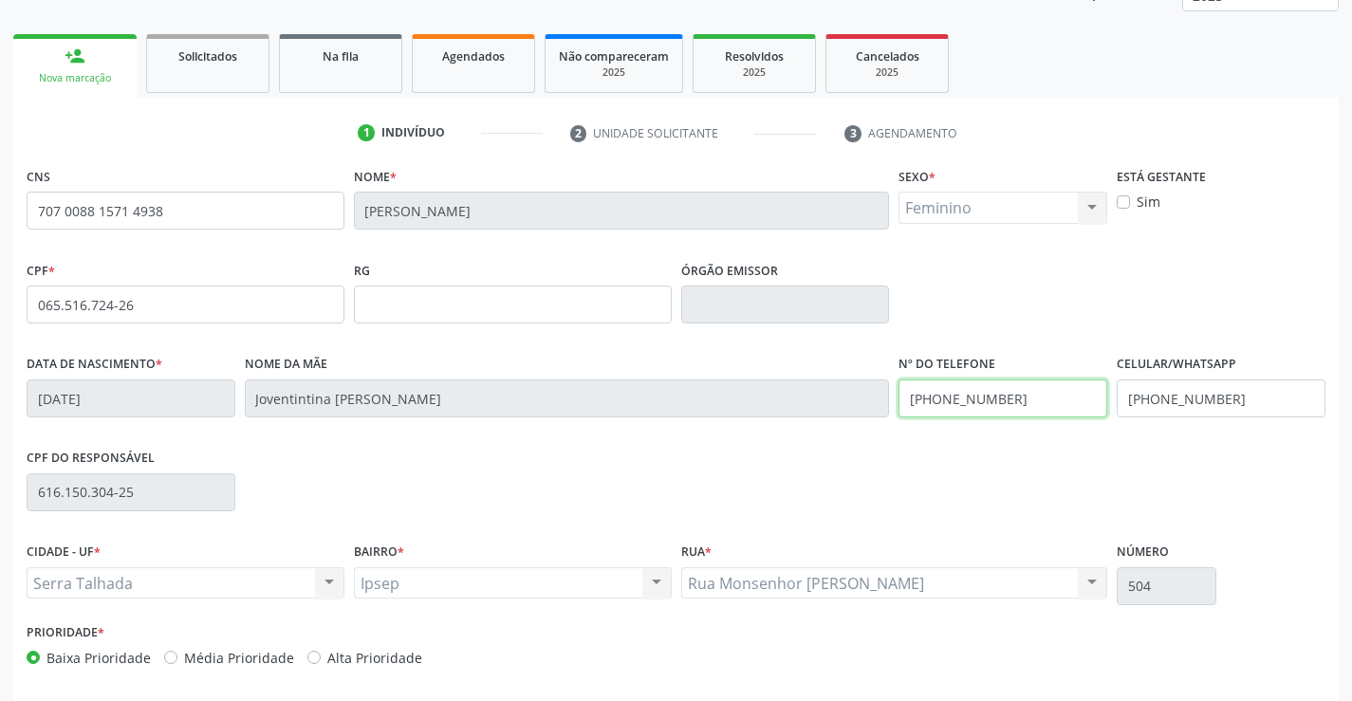
click at [1030, 409] on input "[PHONE_NUMBER]" at bounding box center [1003, 399] width 209 height 38
type input "[PHONE_NUMBER]"
click at [927, 492] on div "CPF do responsável 616.150.304-25" at bounding box center [676, 491] width 1309 height 94
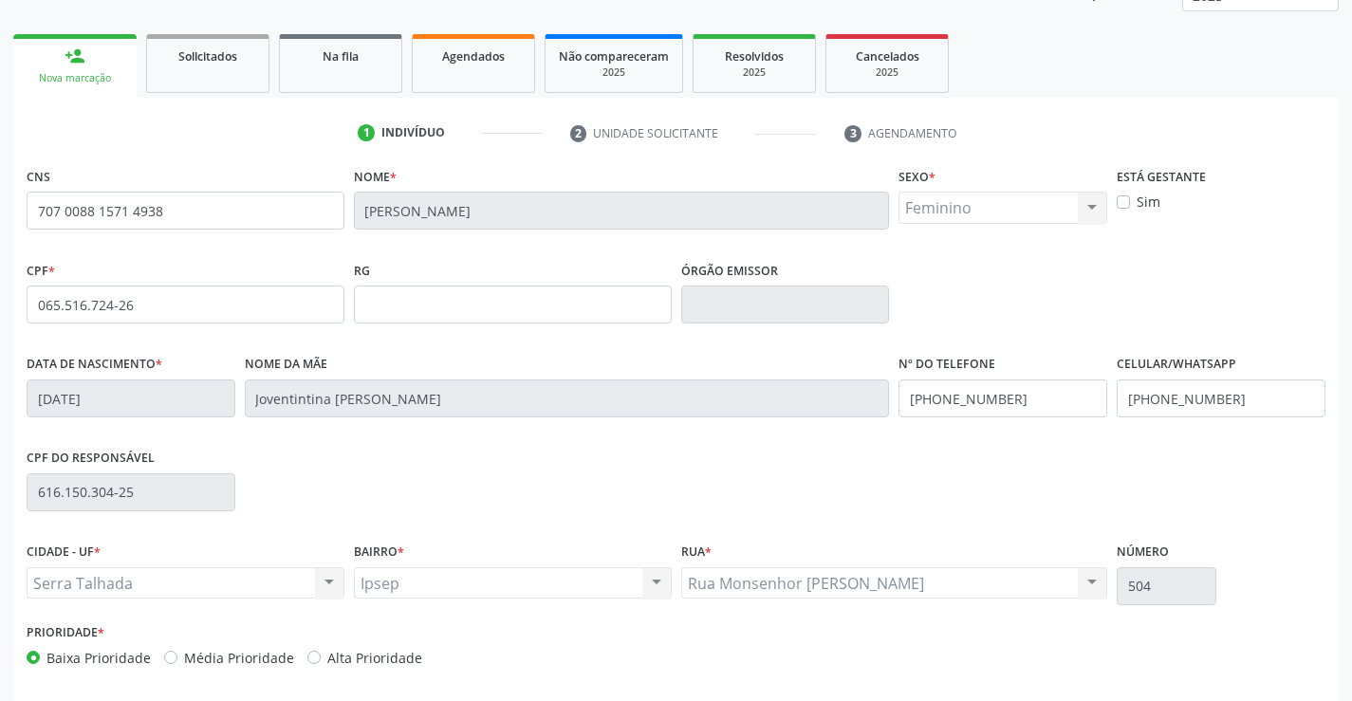
scroll to position [327, 0]
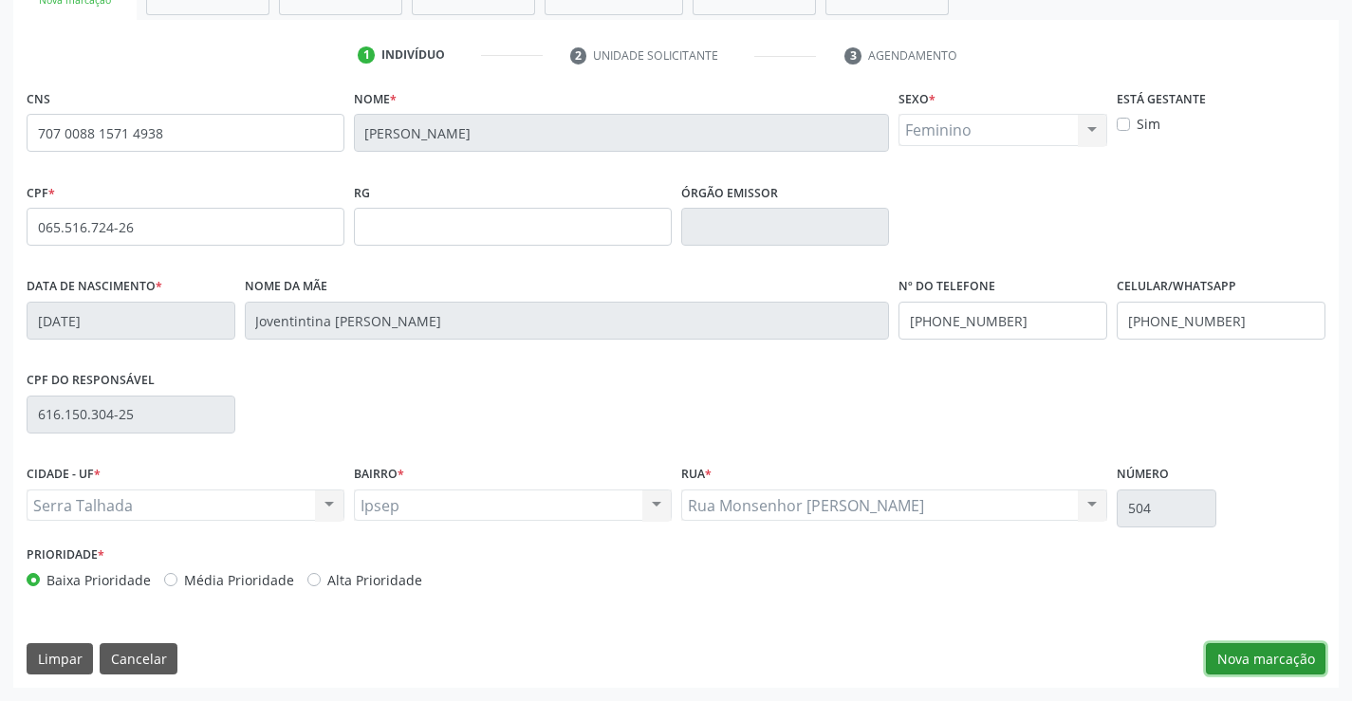
click at [1252, 661] on button "Nova marcação" at bounding box center [1266, 659] width 120 height 32
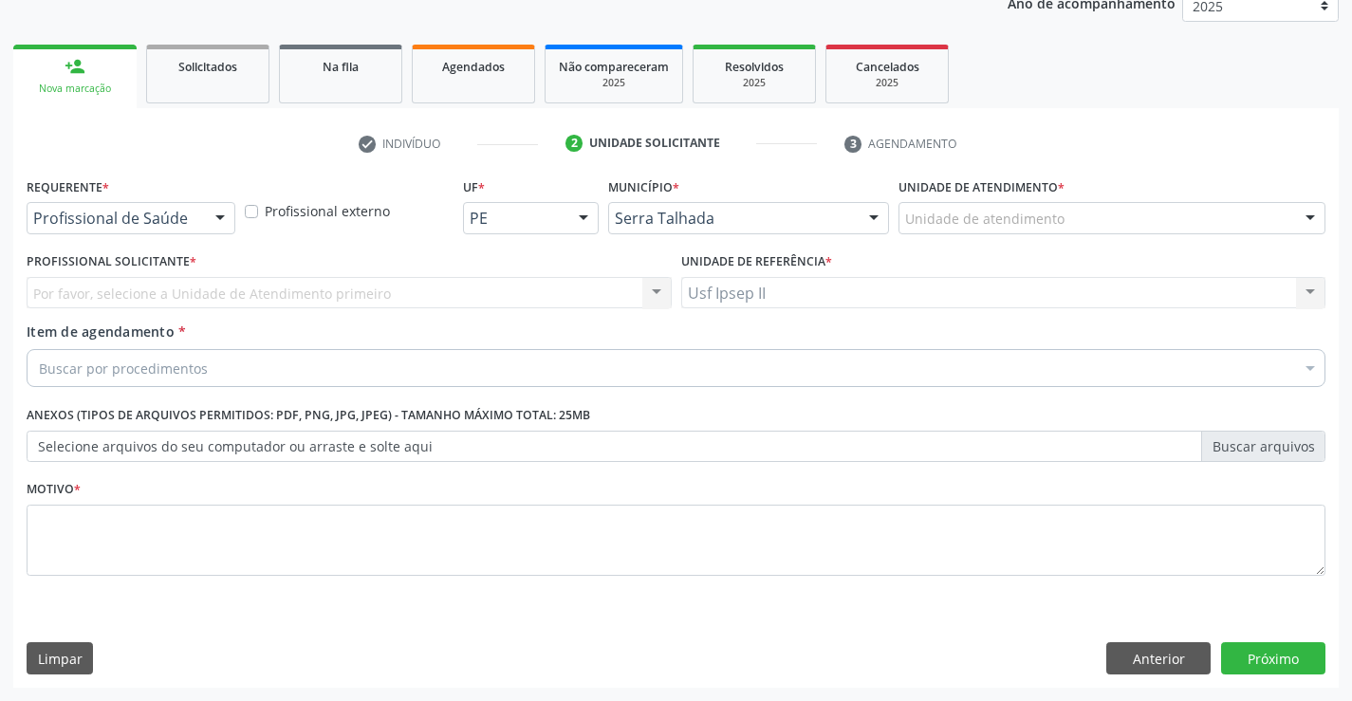
scroll to position [239, 0]
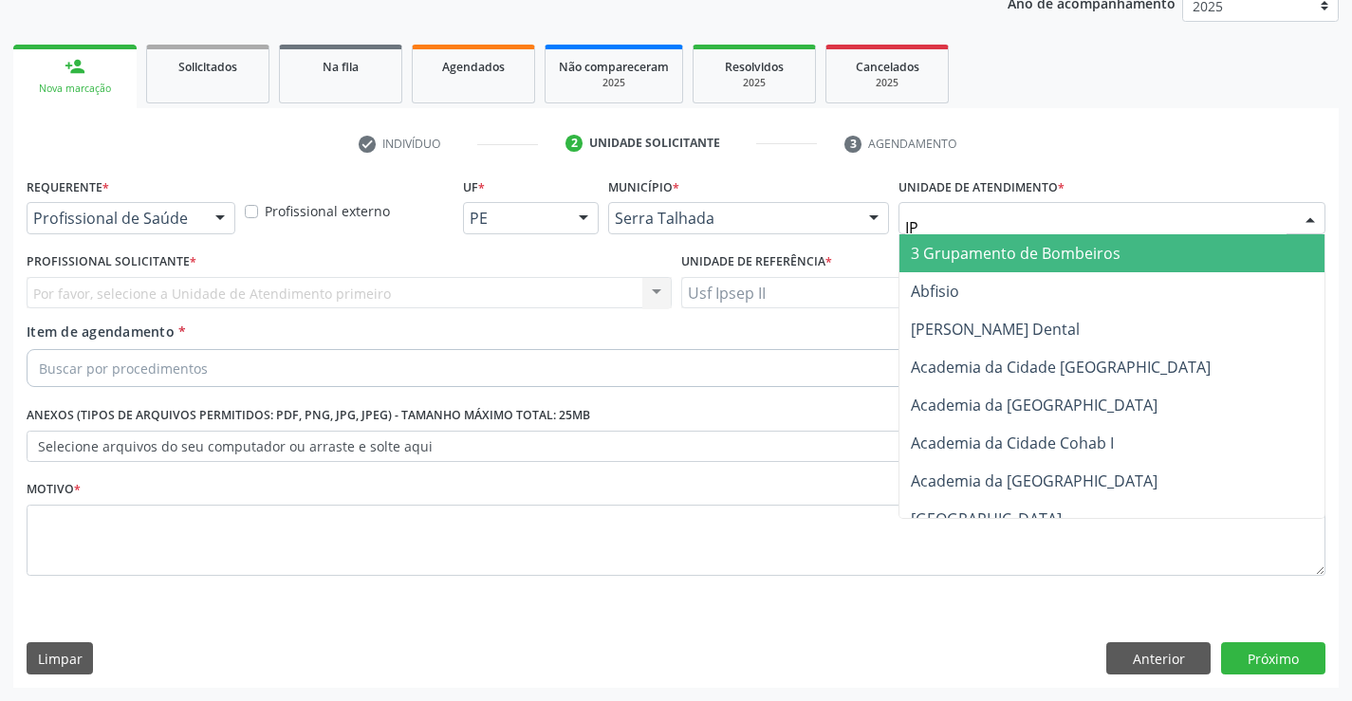
type input "IPS"
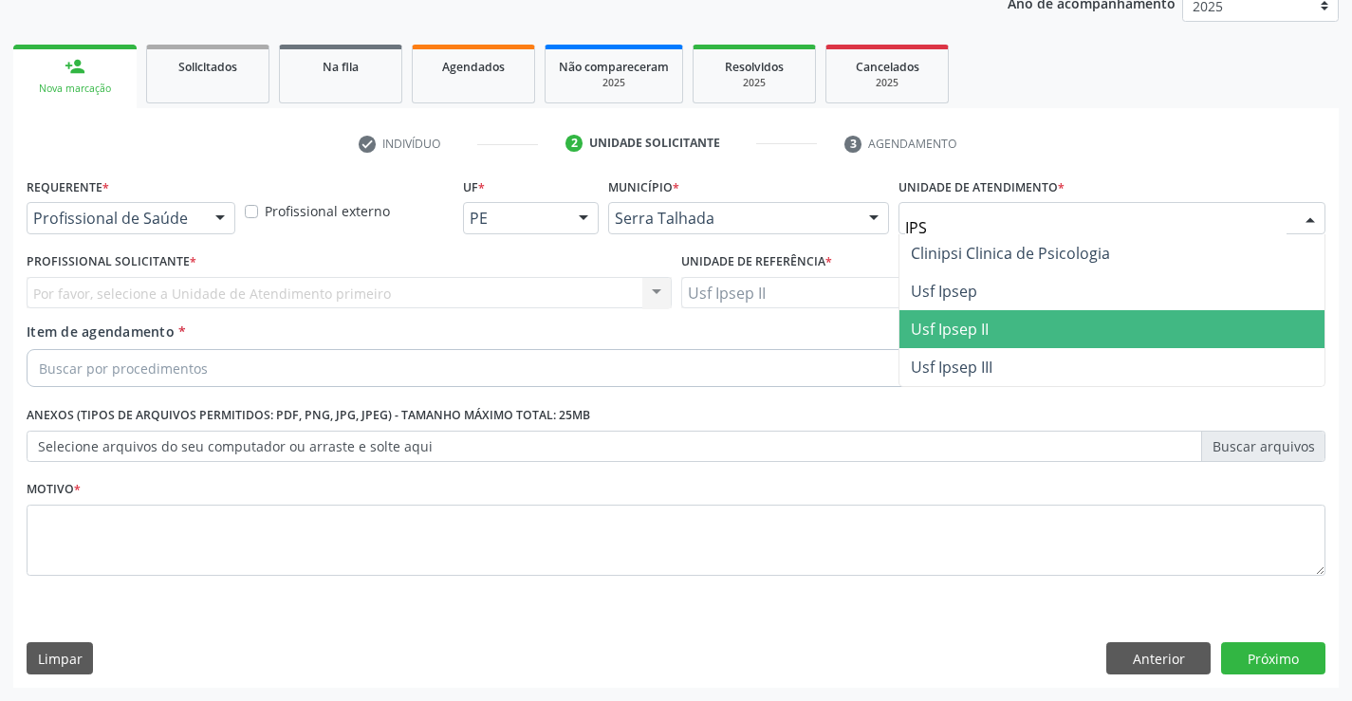
click at [950, 324] on span "Usf Ipsep II" at bounding box center [950, 329] width 78 height 21
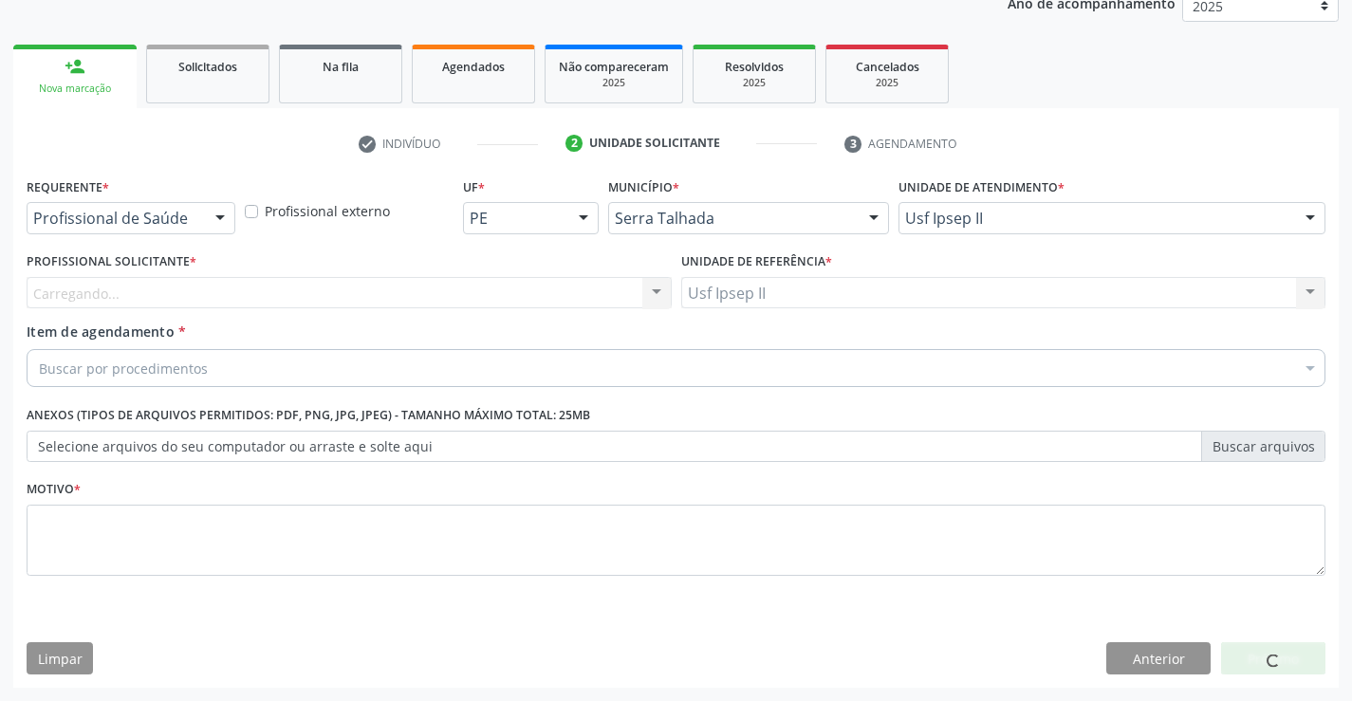
click at [346, 286] on div "Carregando..." at bounding box center [349, 293] width 645 height 32
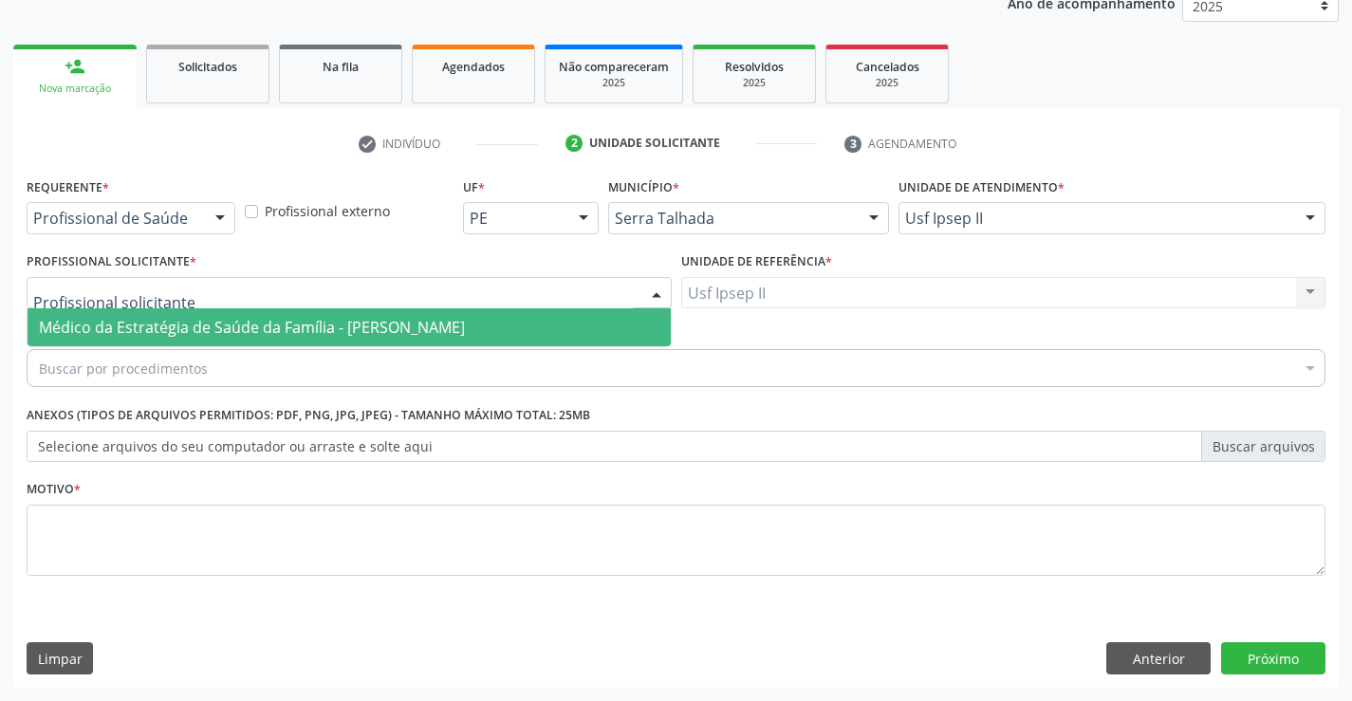
click at [311, 324] on span "Médico da Estratégia de Saúde da Família - [PERSON_NAME]" at bounding box center [252, 327] width 426 height 21
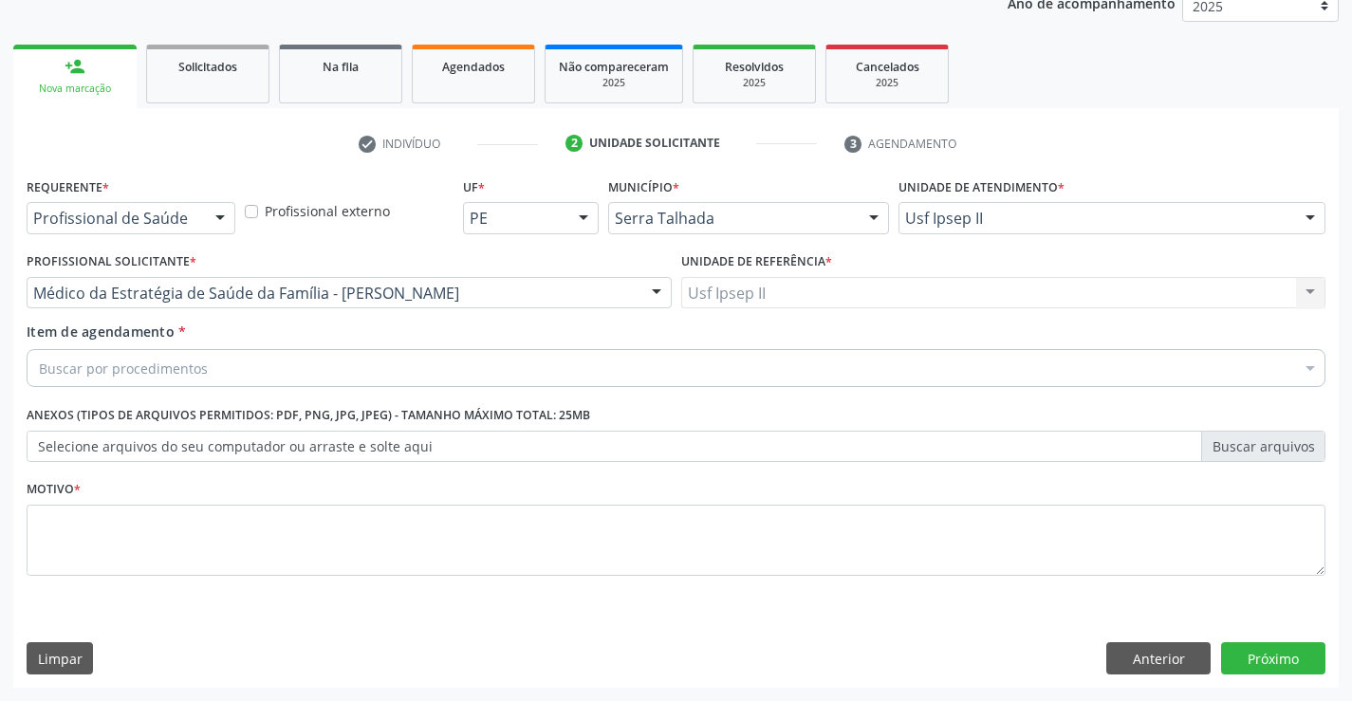
click at [267, 375] on div "Buscar por procedimentos" at bounding box center [676, 368] width 1299 height 38
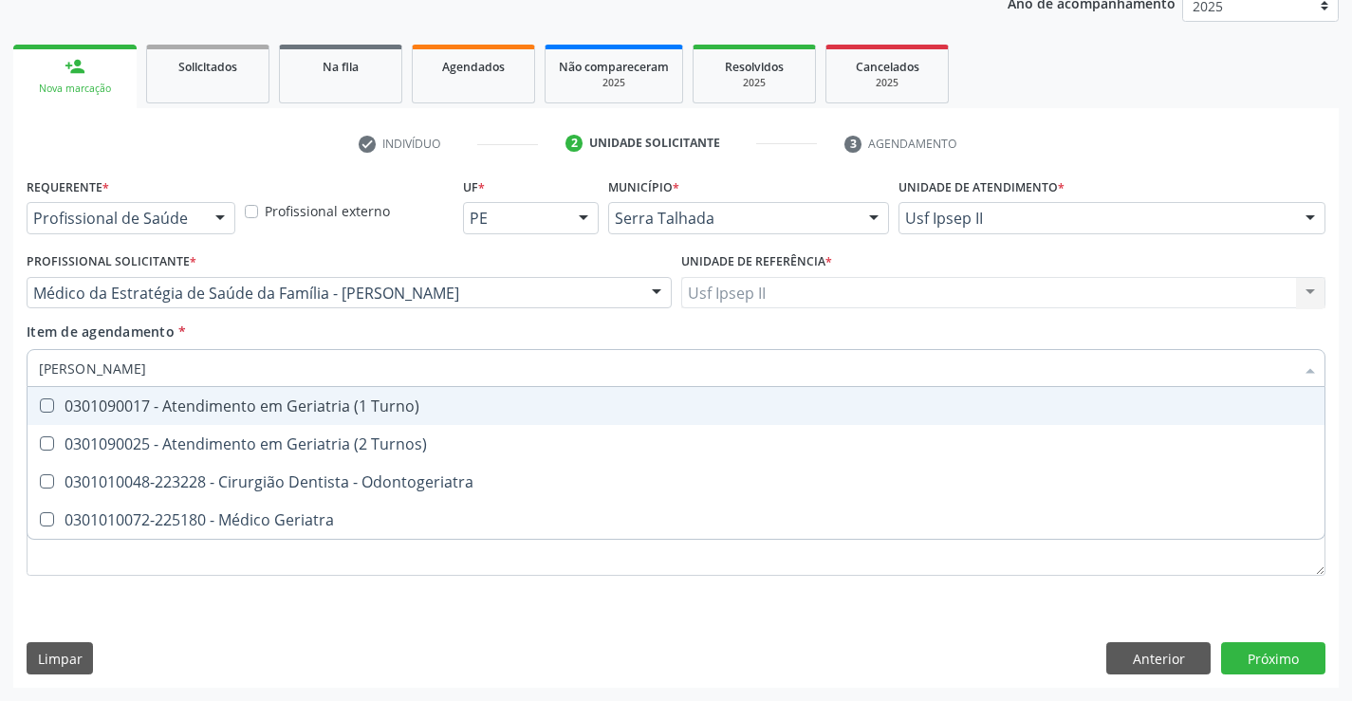
type input "GERIA"
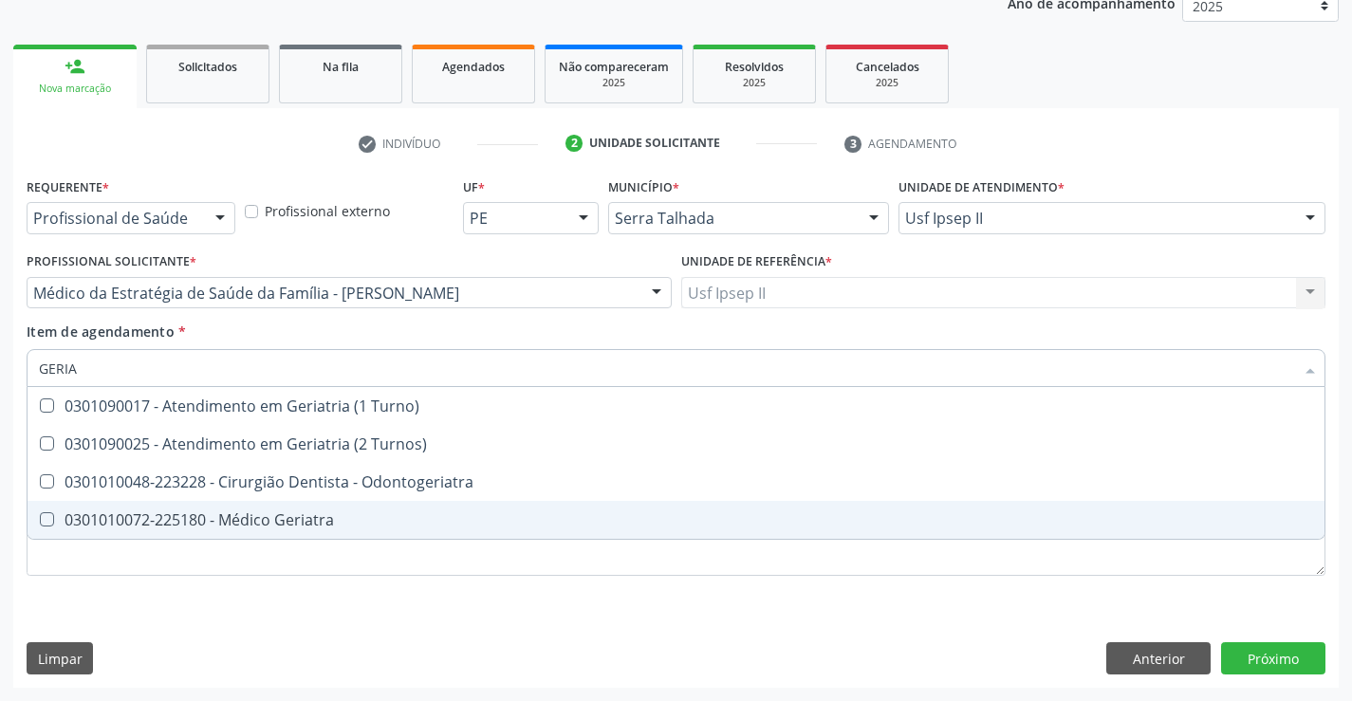
click at [227, 525] on div "0301010072-225180 - Médico Geriatra" at bounding box center [676, 519] width 1275 height 15
checkbox Geriatra "true"
click at [212, 545] on div "Requerente * Profissional de Saúde Profissional de Saúde Paciente Nenhum result…" at bounding box center [676, 388] width 1299 height 430
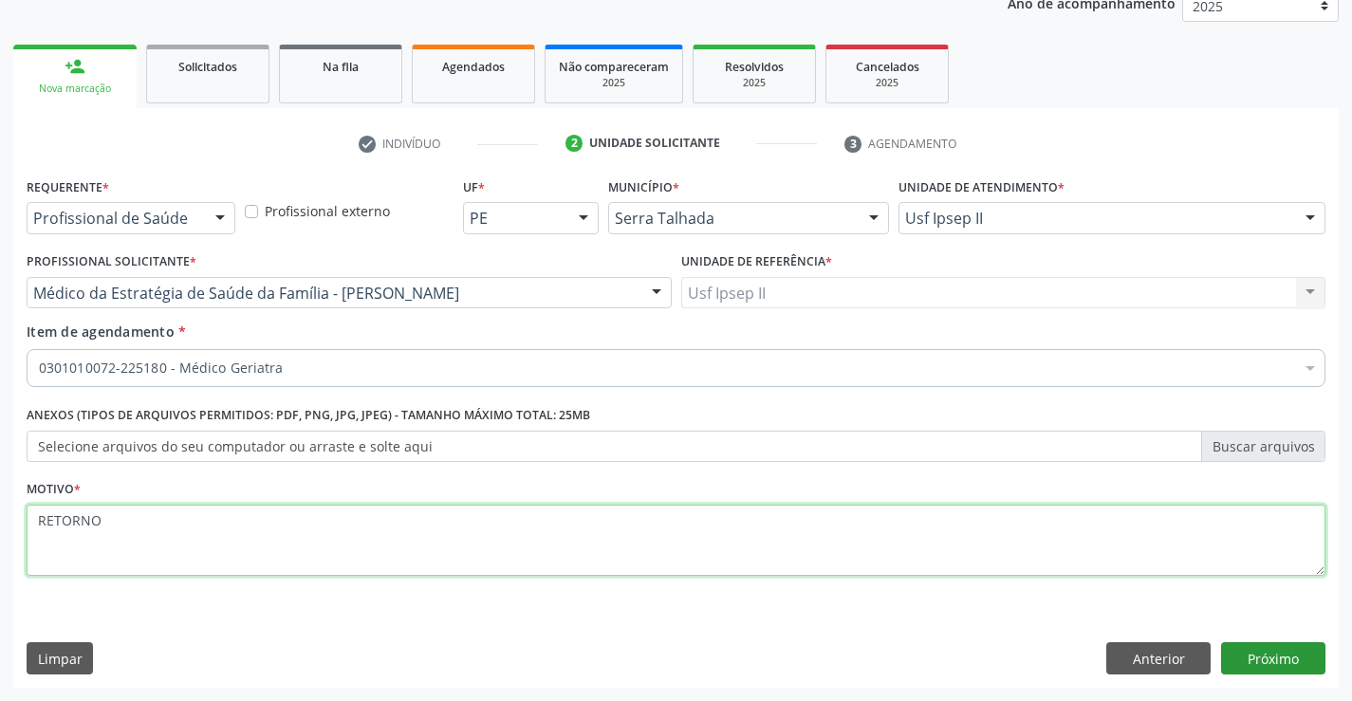
type textarea "RETORNO"
click at [1266, 649] on button "Próximo" at bounding box center [1273, 659] width 104 height 32
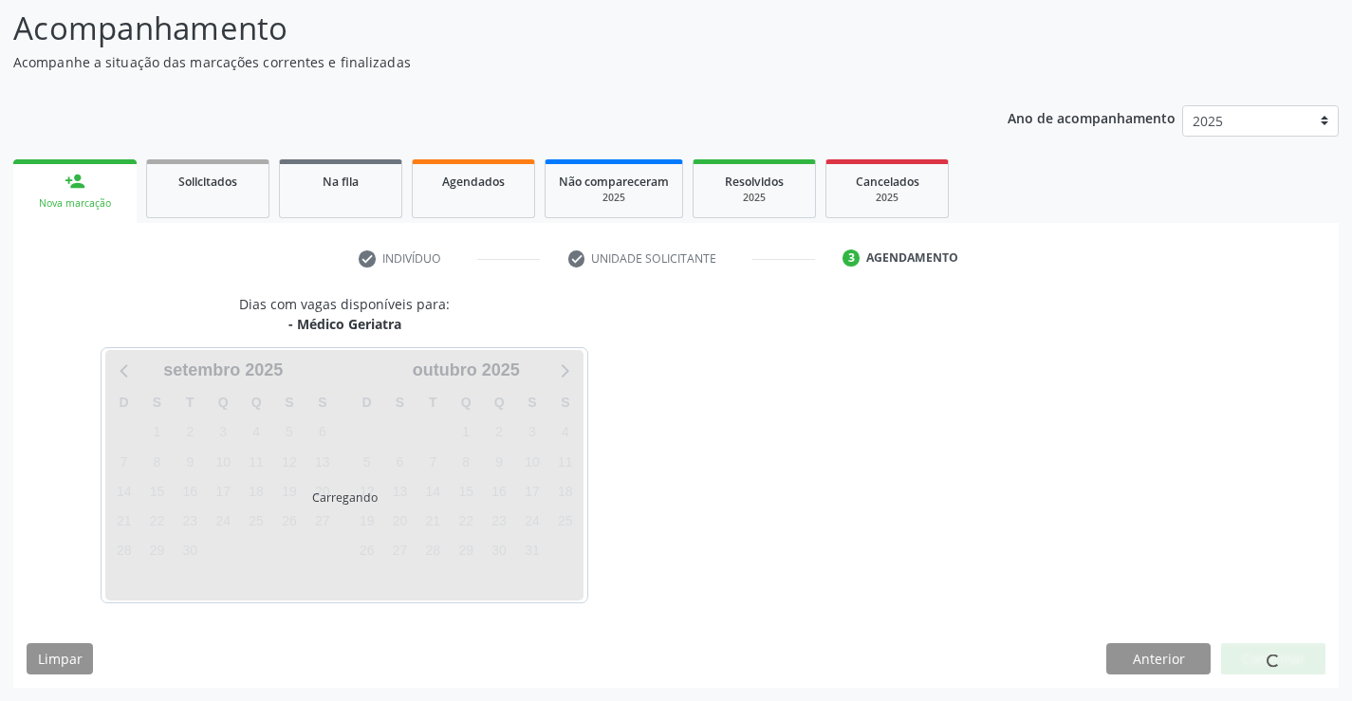
scroll to position [124, 0]
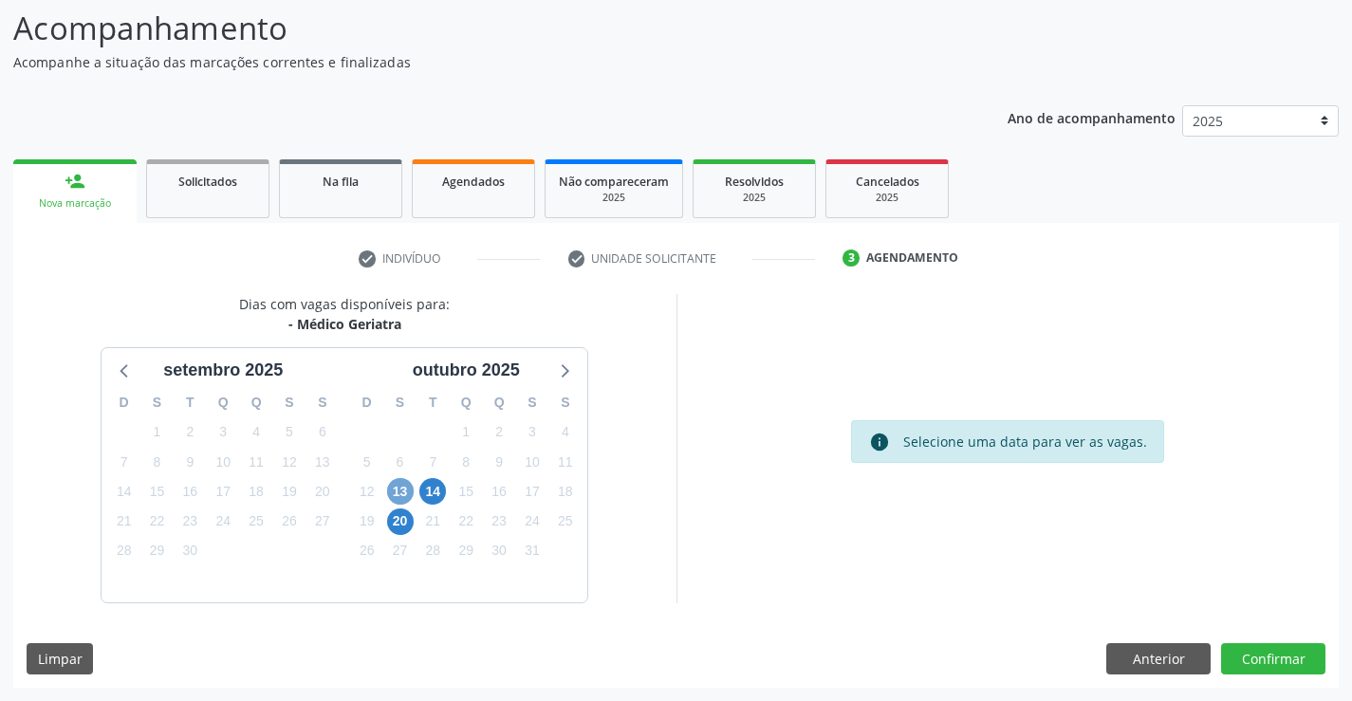
click at [398, 487] on span "13" at bounding box center [400, 491] width 27 height 27
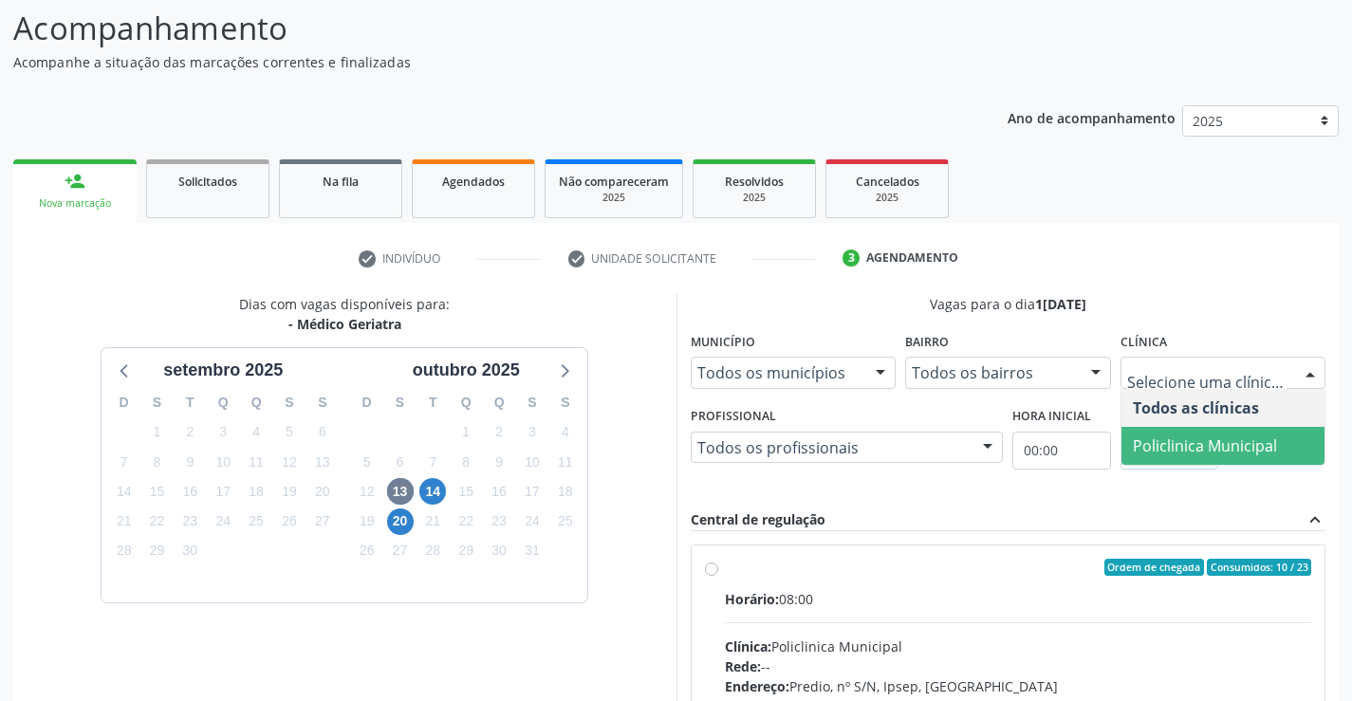
click at [1173, 443] on span "Policlinica Municipal" at bounding box center [1205, 446] width 144 height 21
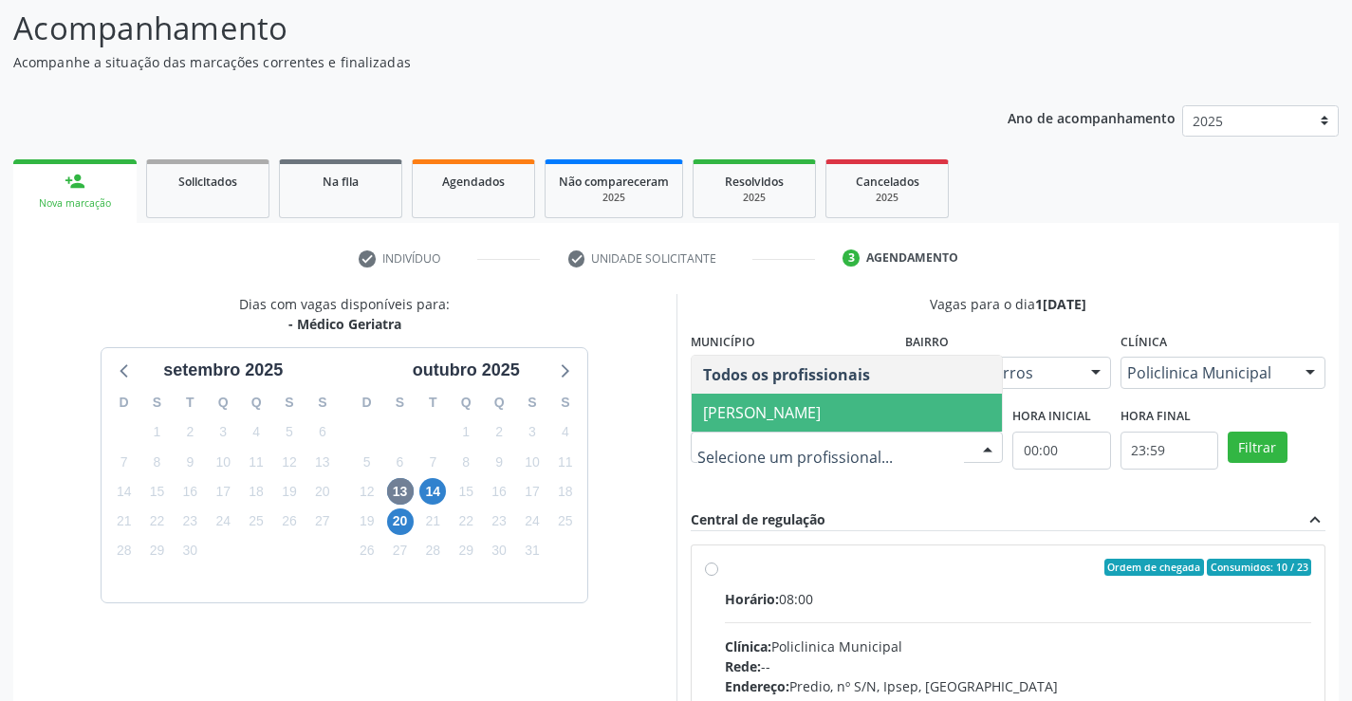
click at [821, 418] on span "[PERSON_NAME]" at bounding box center [762, 412] width 118 height 21
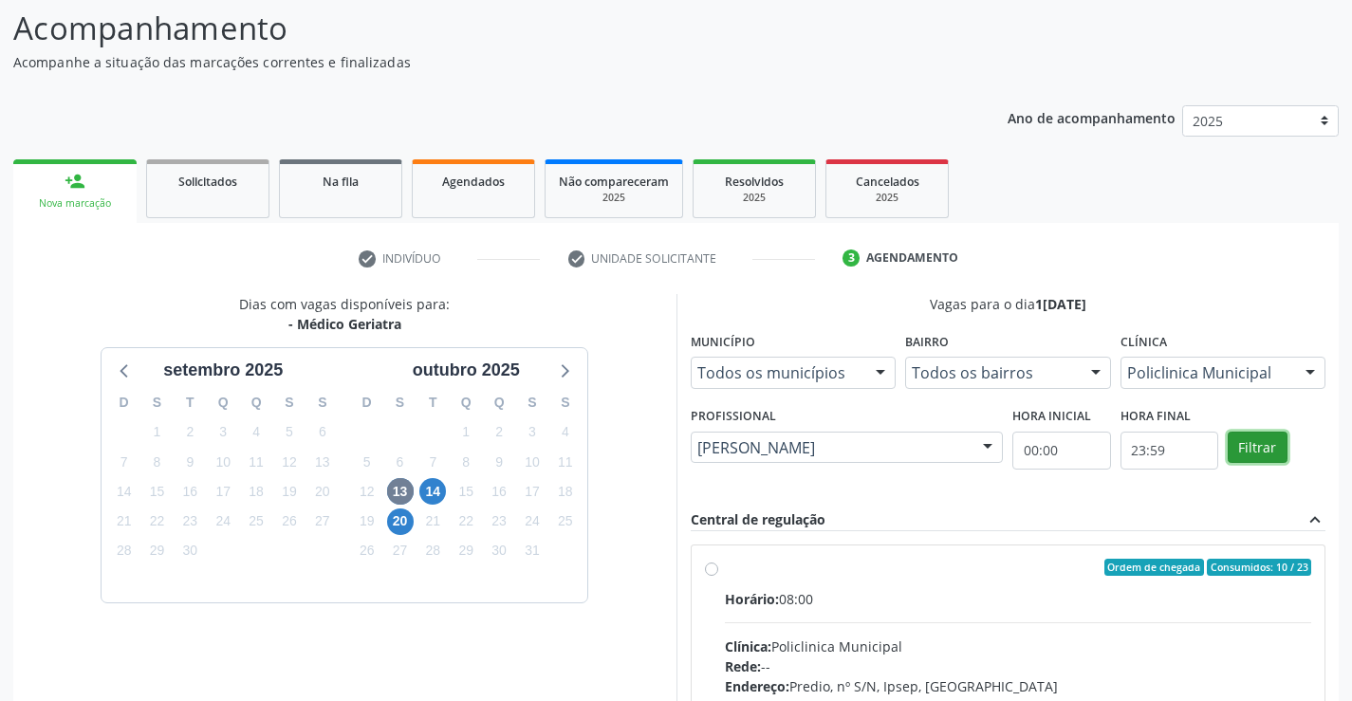
click at [1245, 444] on button "Filtrar" at bounding box center [1258, 448] width 60 height 32
click at [1061, 579] on label "Ordem de chegada Consumidos: 10 / 23 Horário: 08:00 Clínica: Policlinica Munici…" at bounding box center [1018, 704] width 587 height 291
click at [718, 576] on input "Ordem de chegada Consumidos: 10 / 23 Horário: 08:00 Clínica: Policlinica Munici…" at bounding box center [711, 567] width 13 height 17
radio input "true"
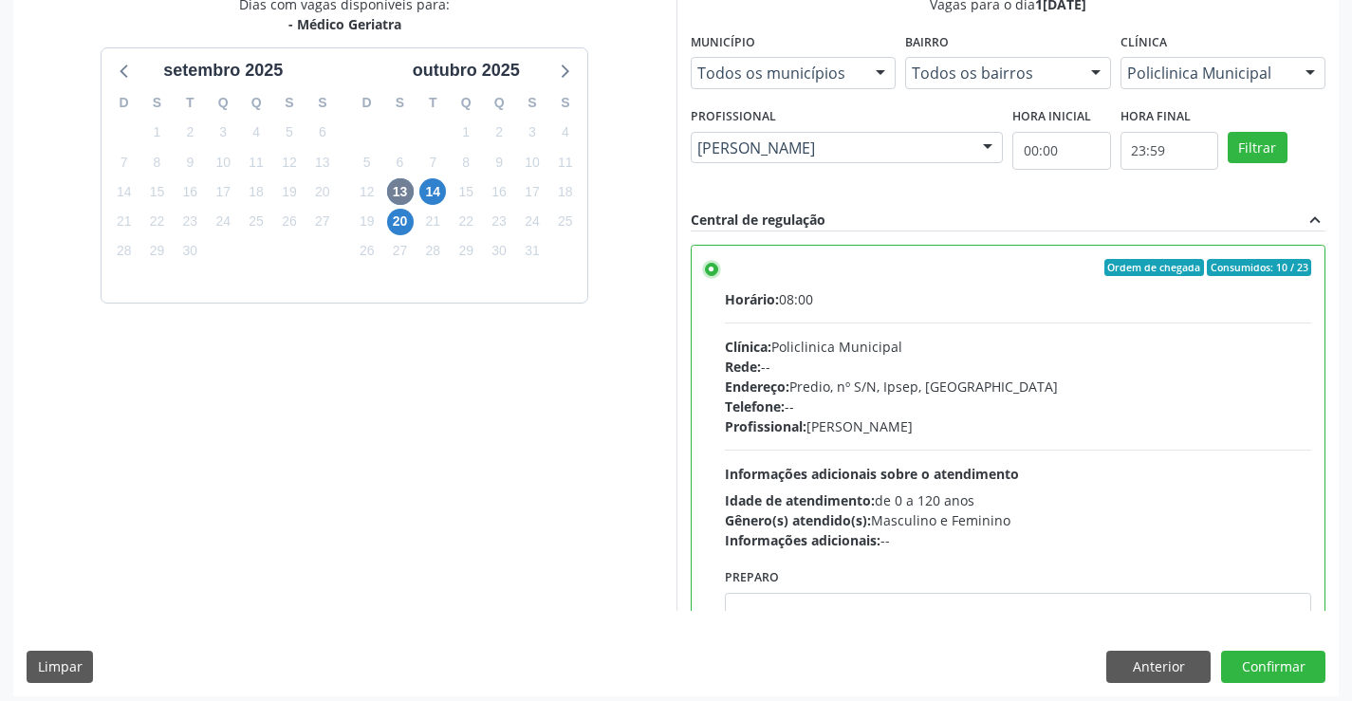
scroll to position [433, 0]
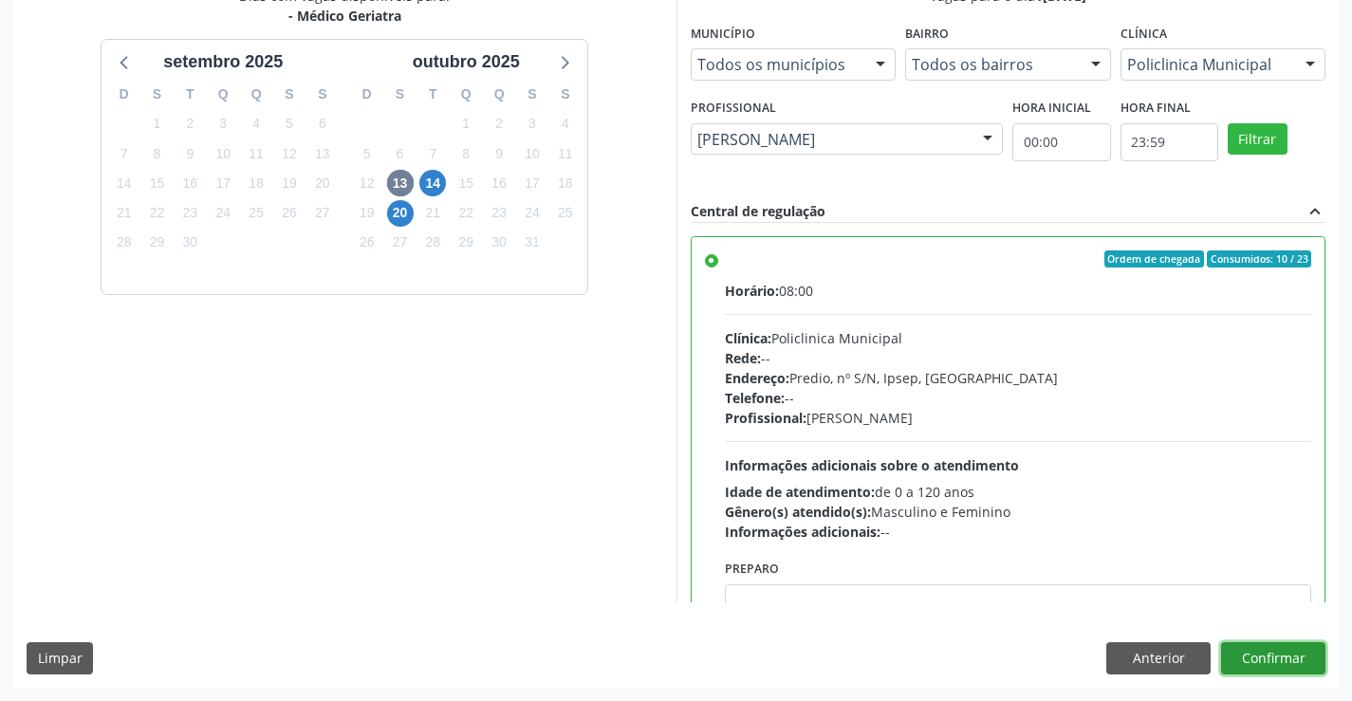
click at [1268, 654] on button "Confirmar" at bounding box center [1273, 659] width 104 height 32
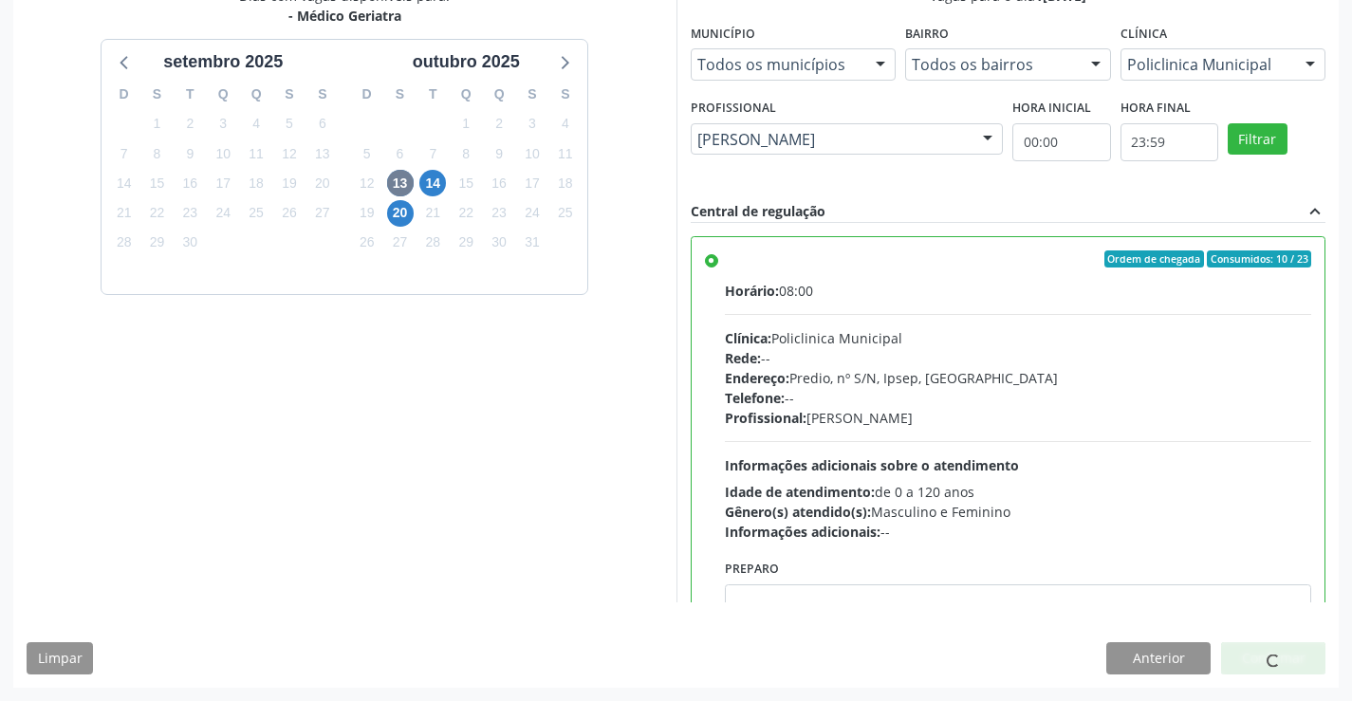
scroll to position [0, 0]
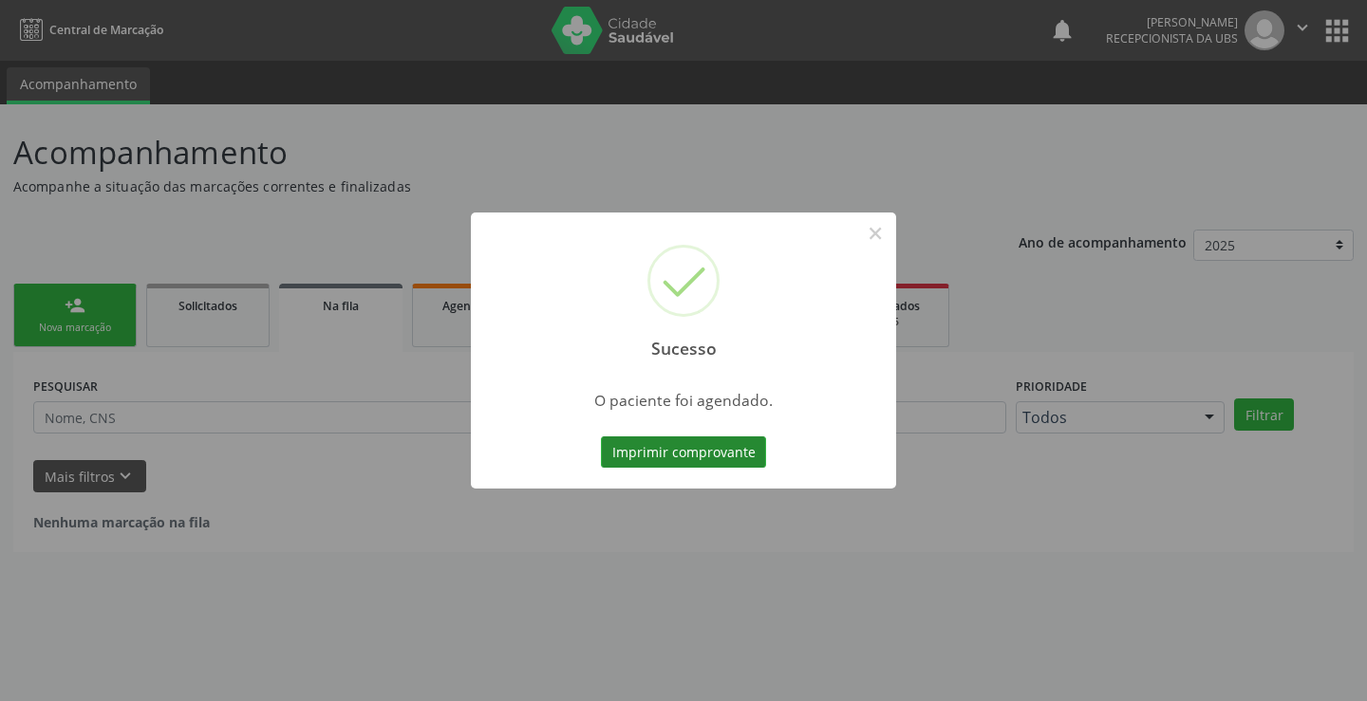
click at [729, 449] on button "Imprimir comprovante" at bounding box center [683, 453] width 165 height 32
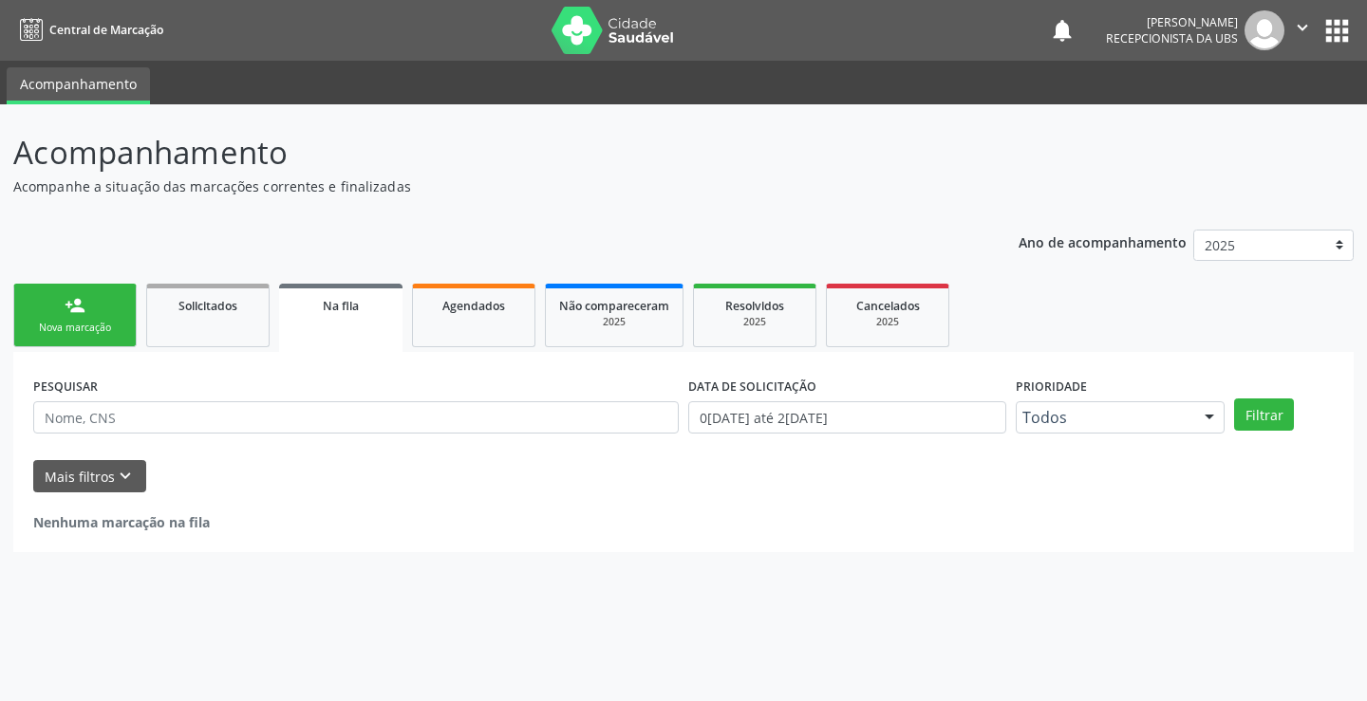
click at [72, 313] on div "person_add" at bounding box center [75, 305] width 21 height 21
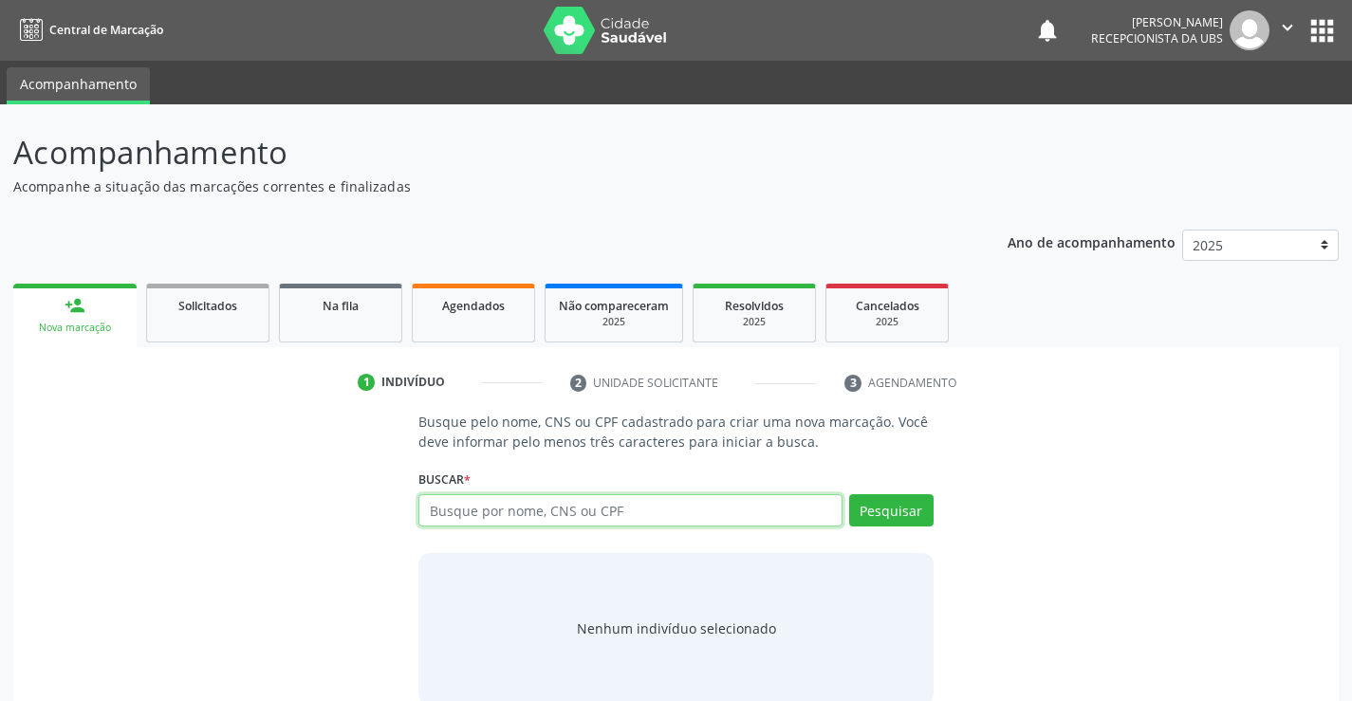
click at [494, 512] on input "text" at bounding box center [630, 510] width 423 height 32
paste input "700405446281544"
type input "700405446281544"
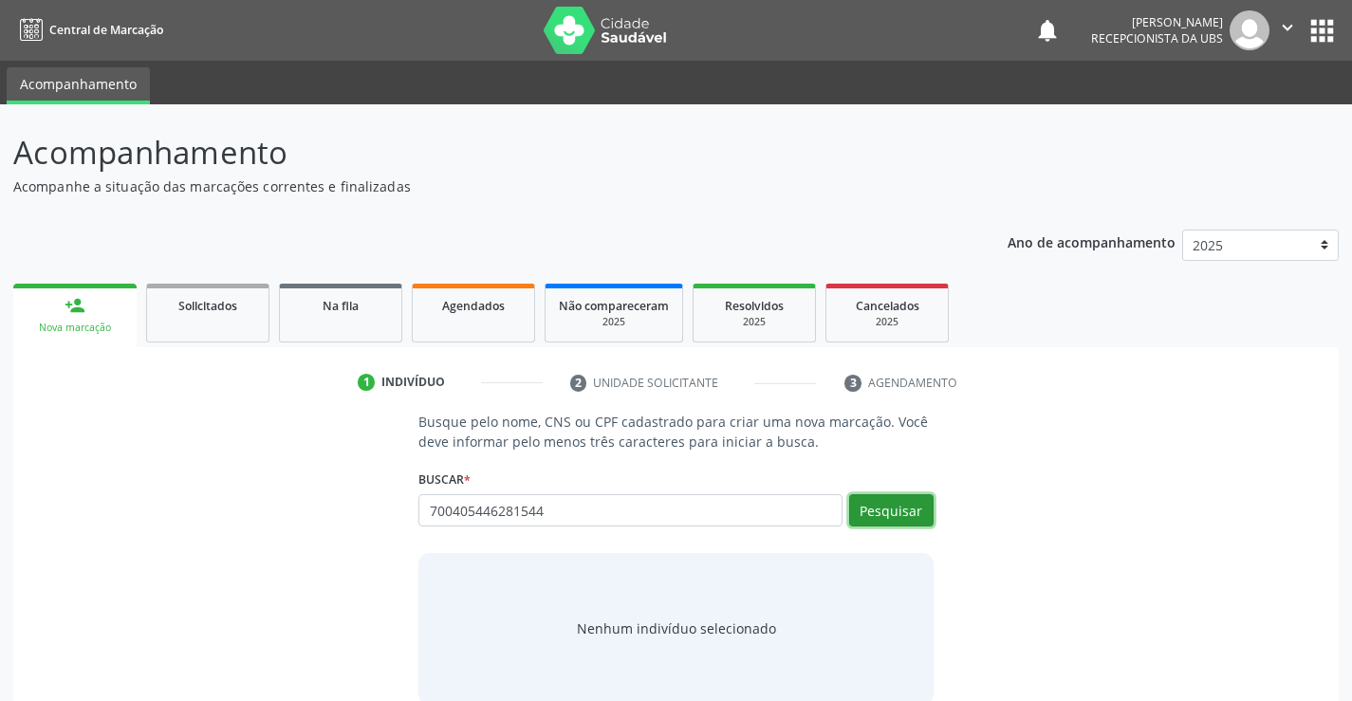
click at [903, 495] on button "Pesquisar" at bounding box center [891, 510] width 84 height 32
type input "700405446281544"
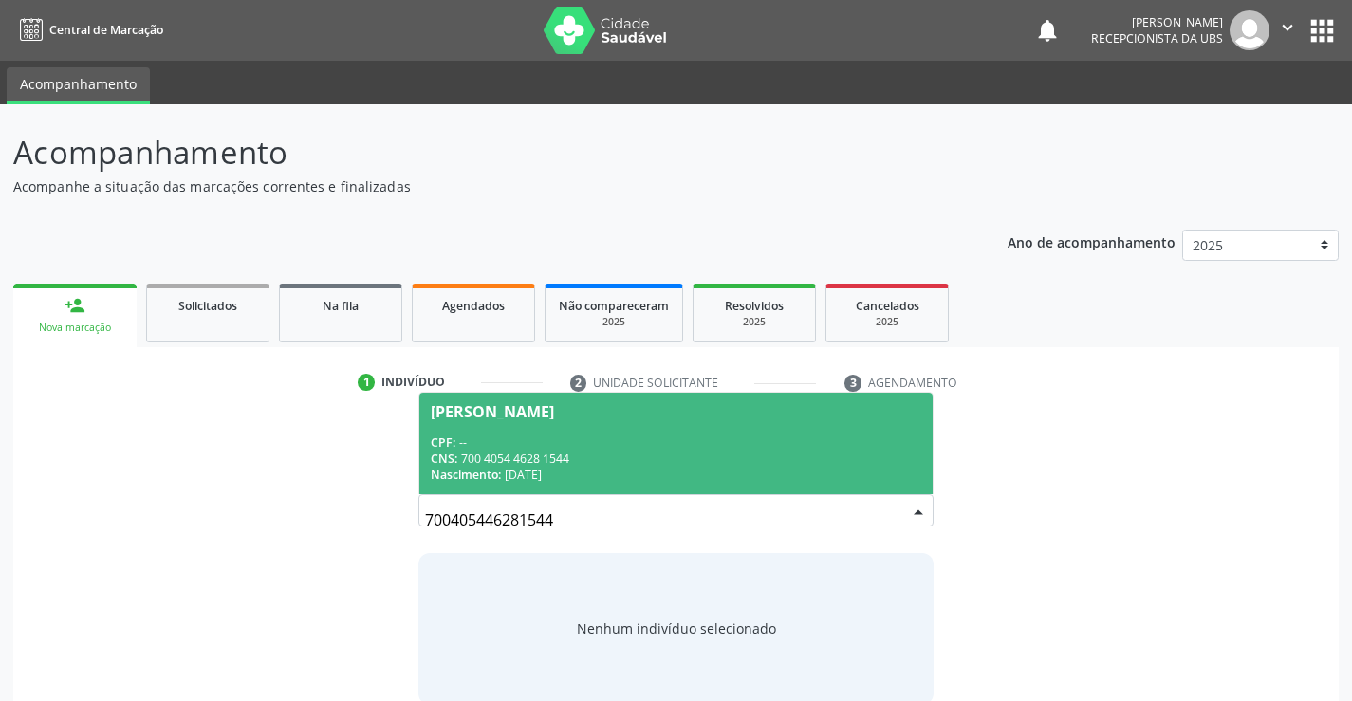
click at [765, 444] on div "CPF: --" at bounding box center [676, 443] width 490 height 16
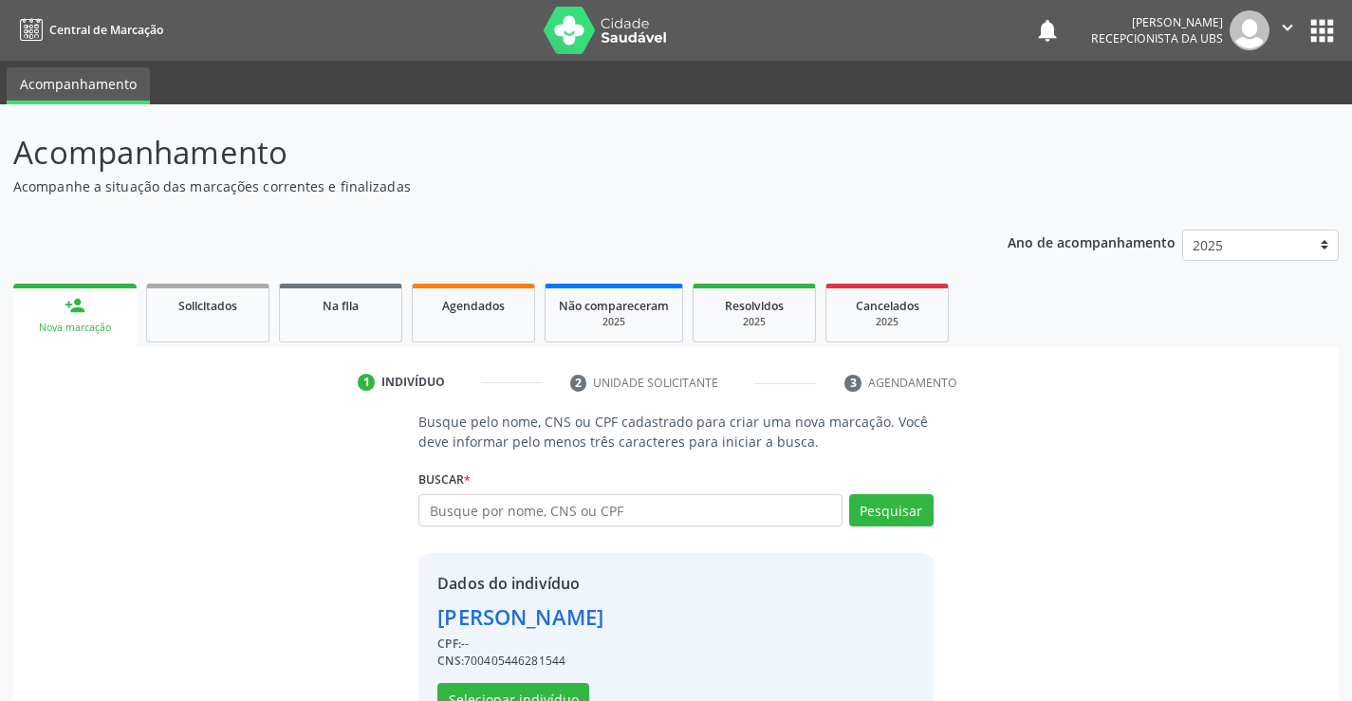
scroll to position [60, 0]
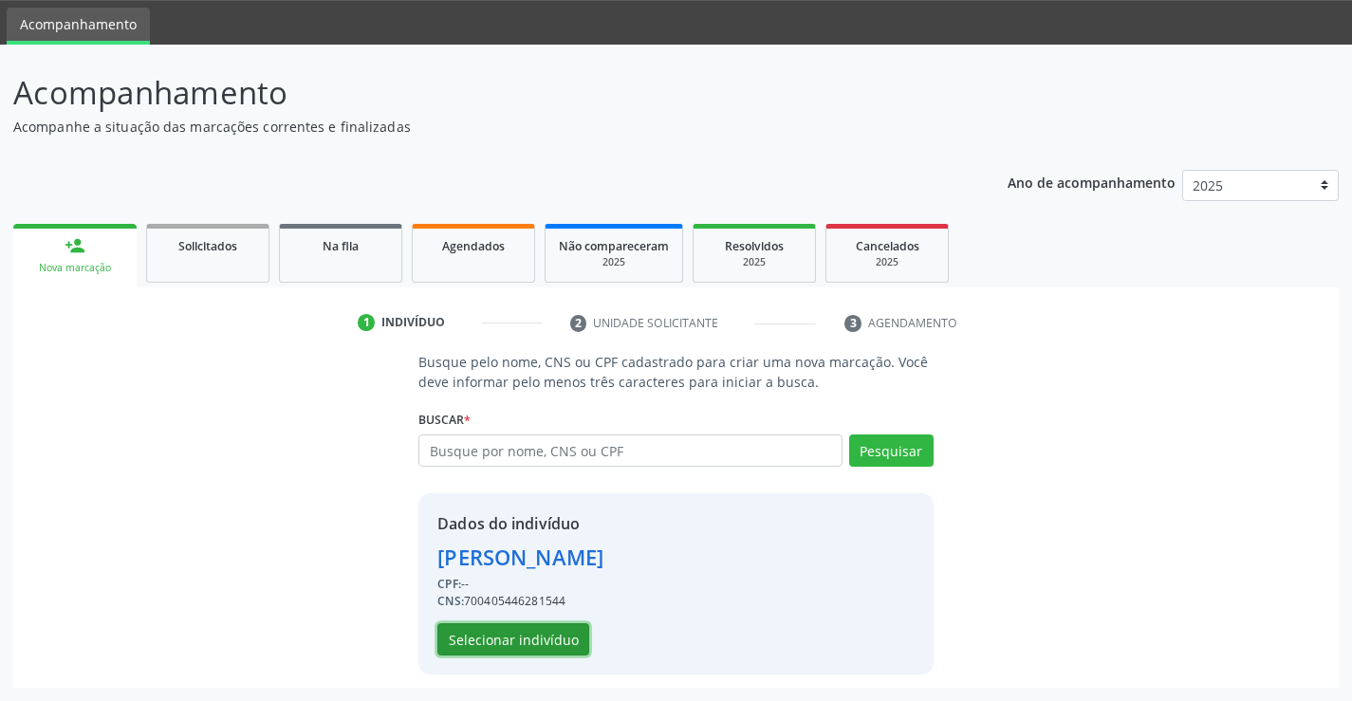
click at [535, 629] on button "Selecionar indivíduo" at bounding box center [514, 640] width 152 height 32
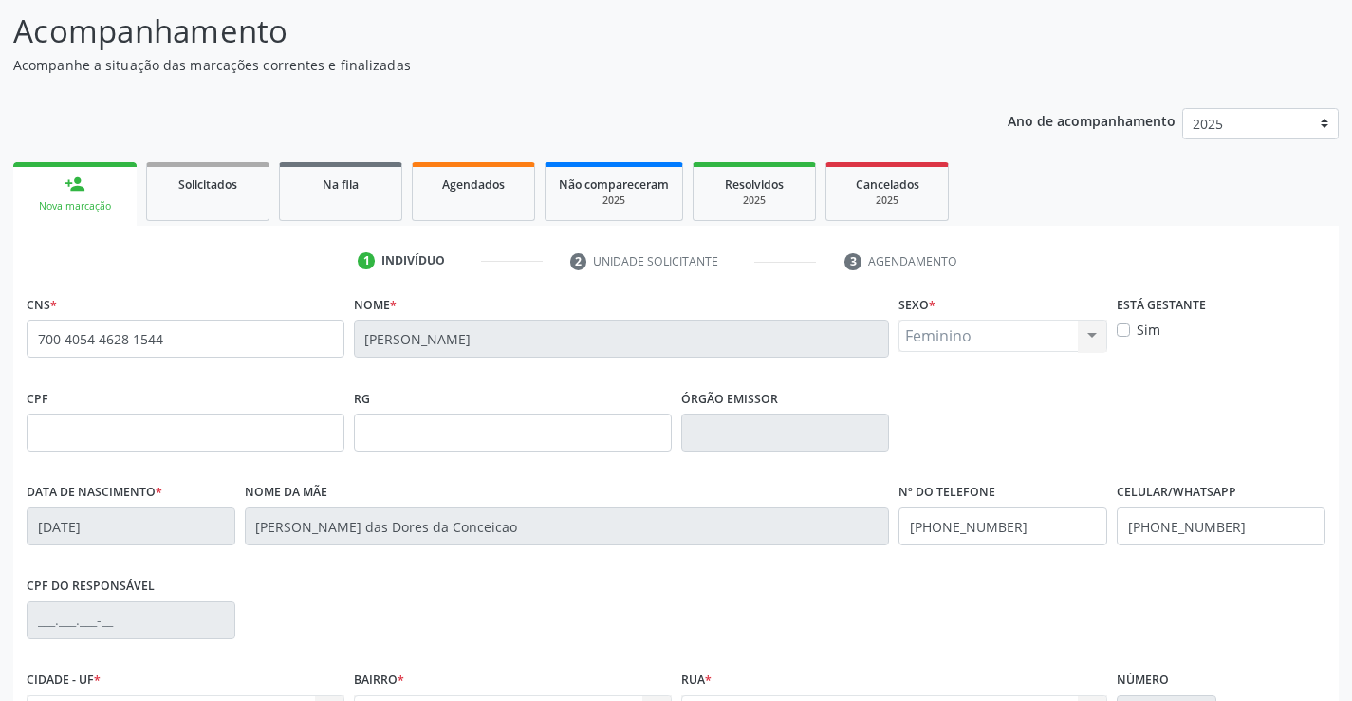
scroll to position [327, 0]
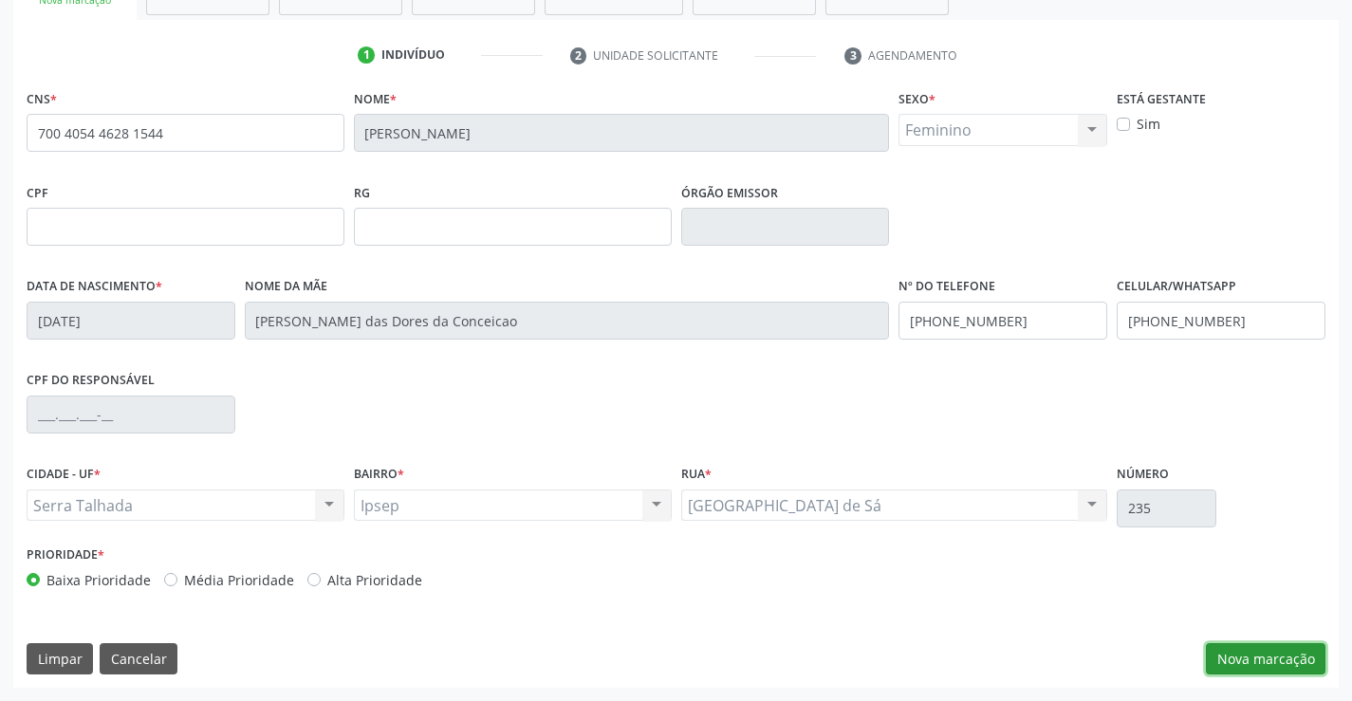
click at [1298, 671] on button "Nova marcação" at bounding box center [1266, 659] width 120 height 32
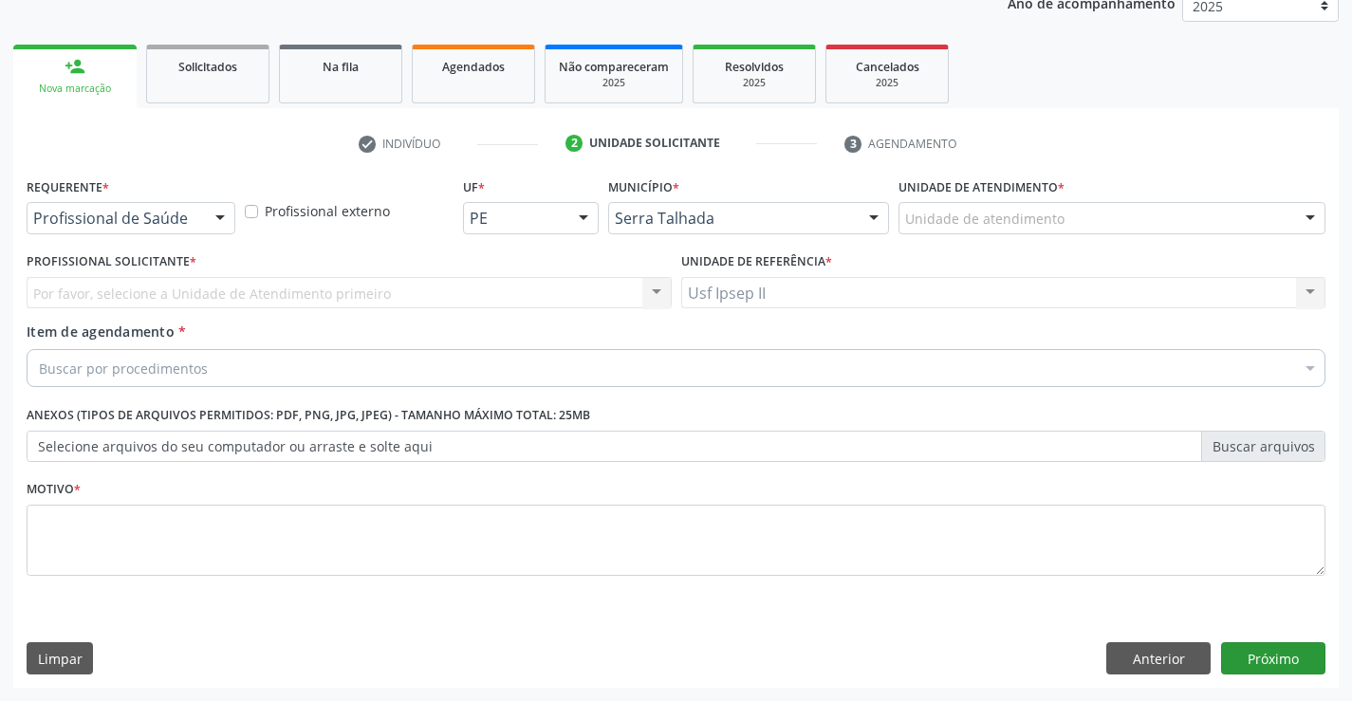
scroll to position [239, 0]
click at [1097, 217] on div "Unidade de atendimento" at bounding box center [1112, 218] width 427 height 32
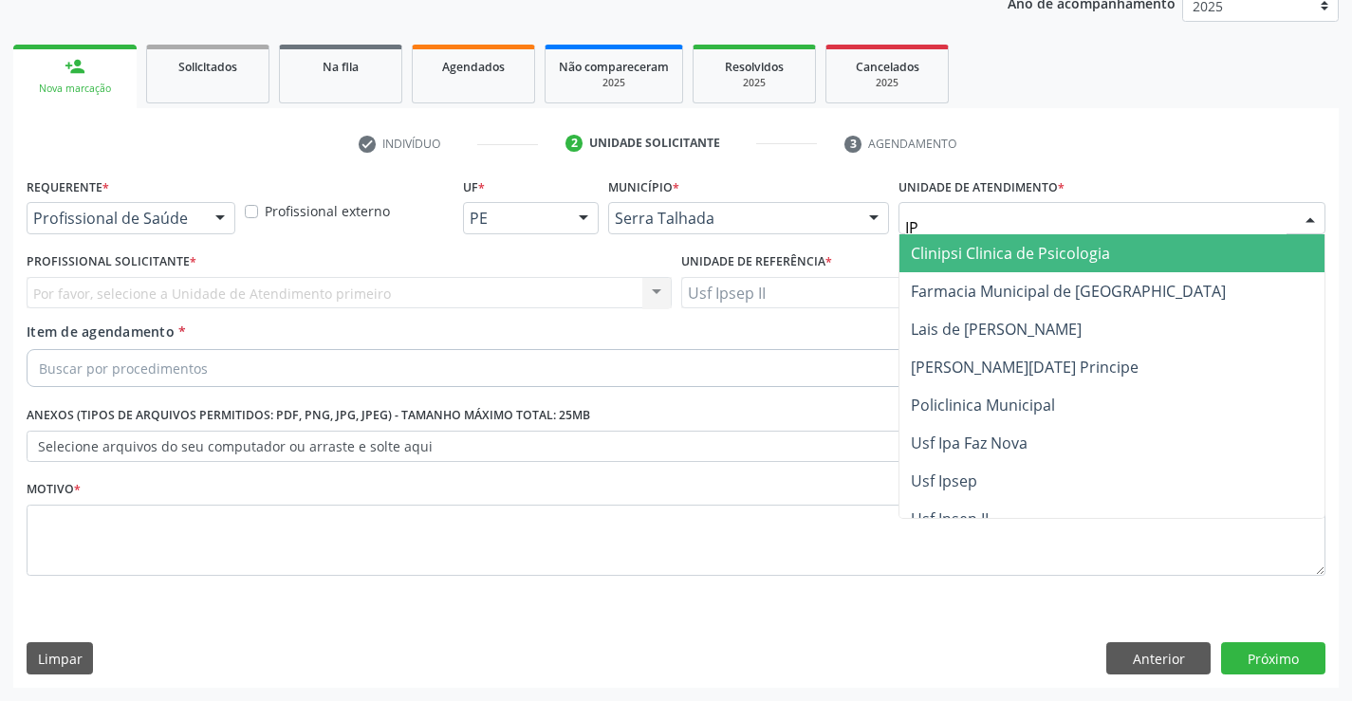
type input "IPS"
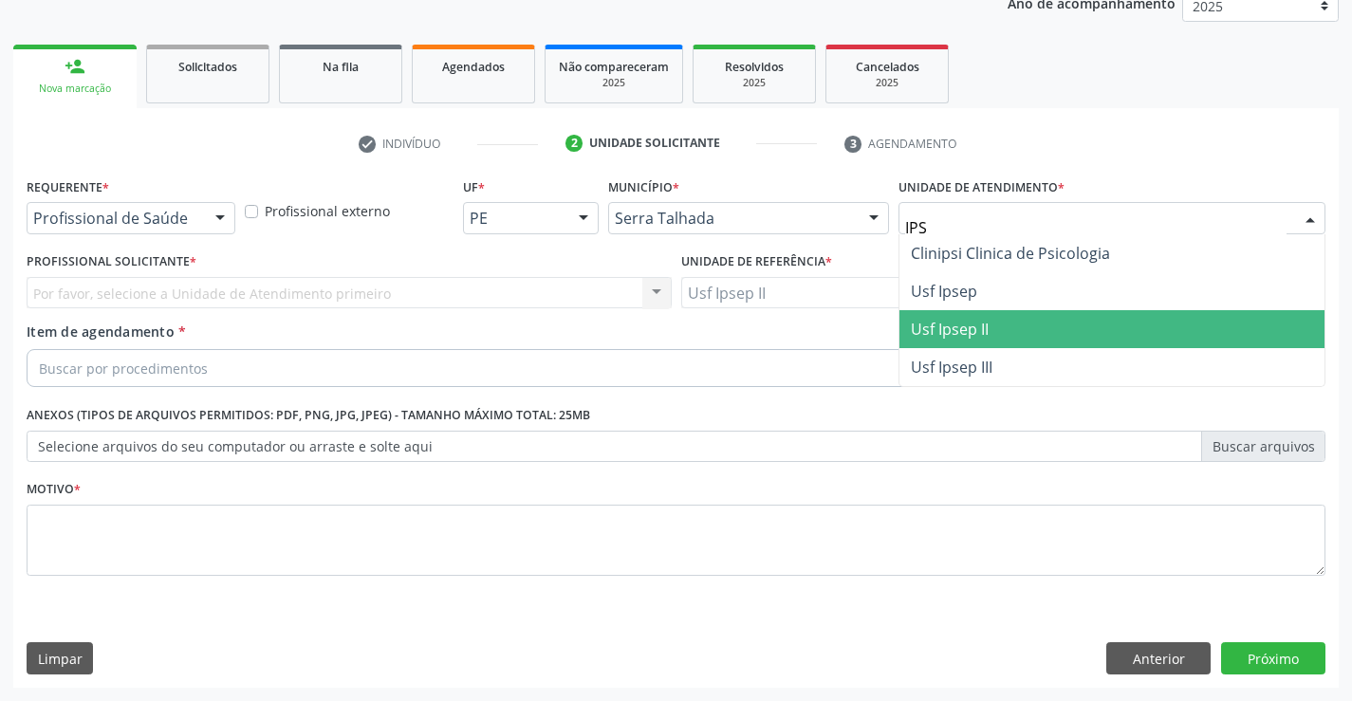
click at [958, 329] on span "Usf Ipsep II" at bounding box center [950, 329] width 78 height 21
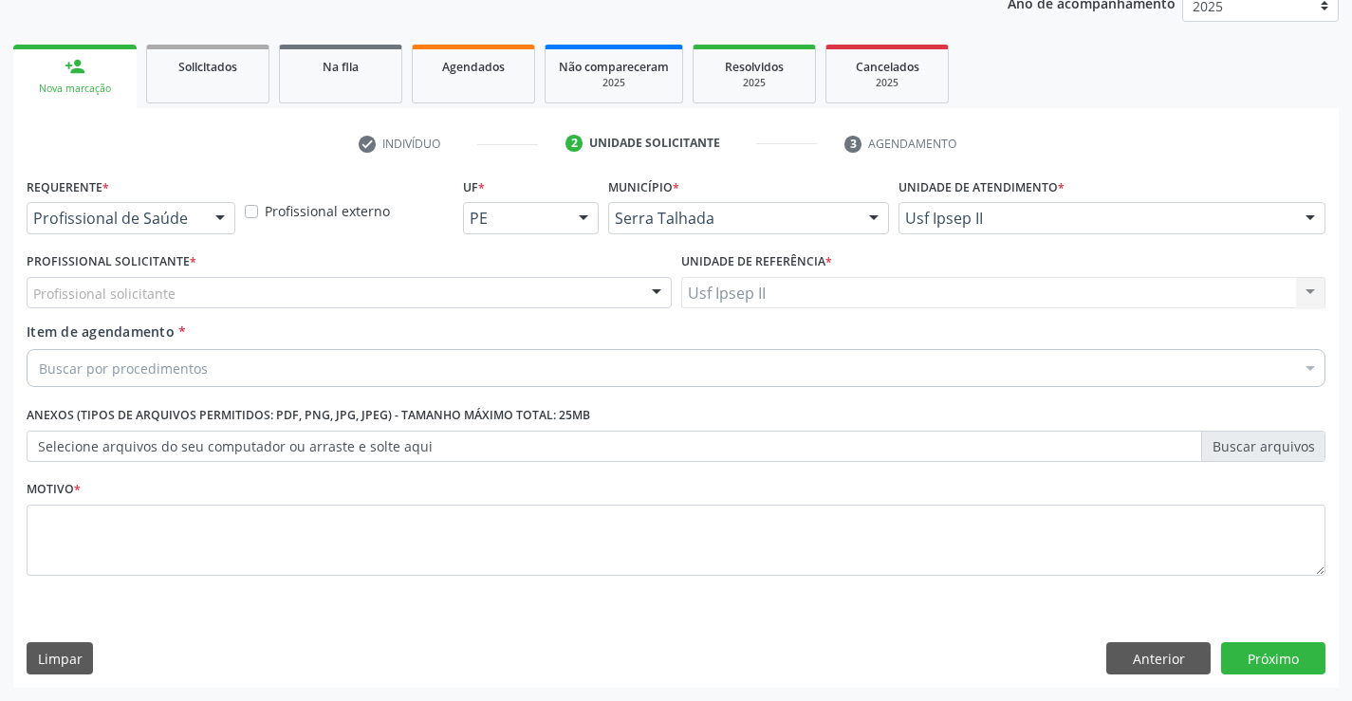
click at [251, 285] on div "Profissional solicitante" at bounding box center [349, 293] width 645 height 32
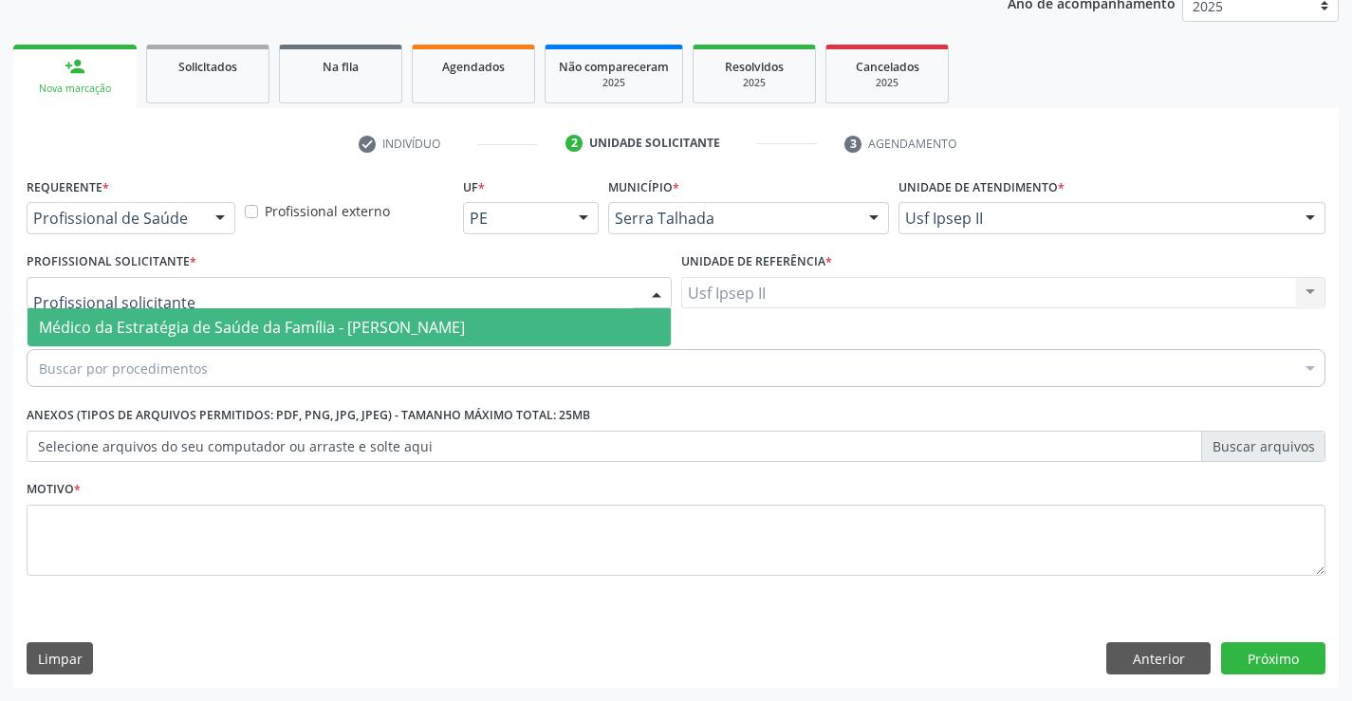
click at [251, 315] on span "Médico da Estratégia de Saúde da Família - [PERSON_NAME]" at bounding box center [349, 327] width 643 height 38
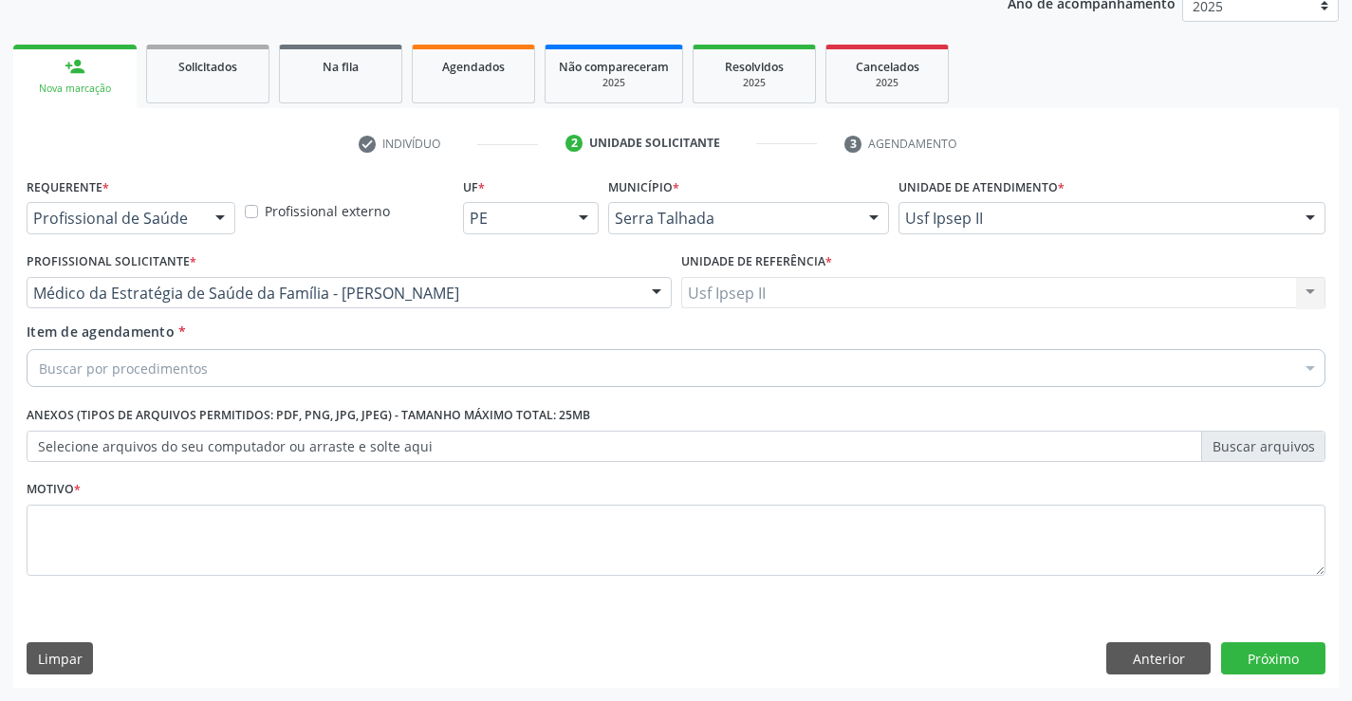
click at [234, 382] on div "Buscar por procedimentos" at bounding box center [676, 368] width 1299 height 38
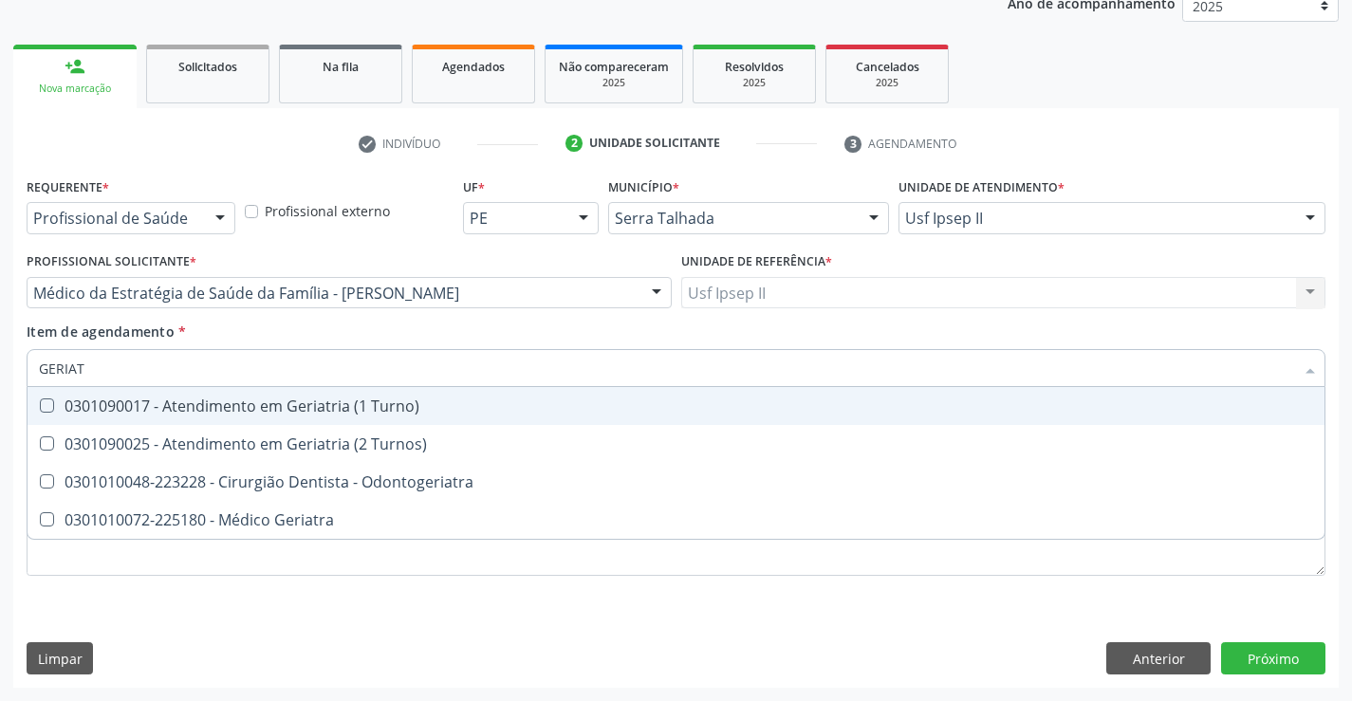
type input "GERIATR"
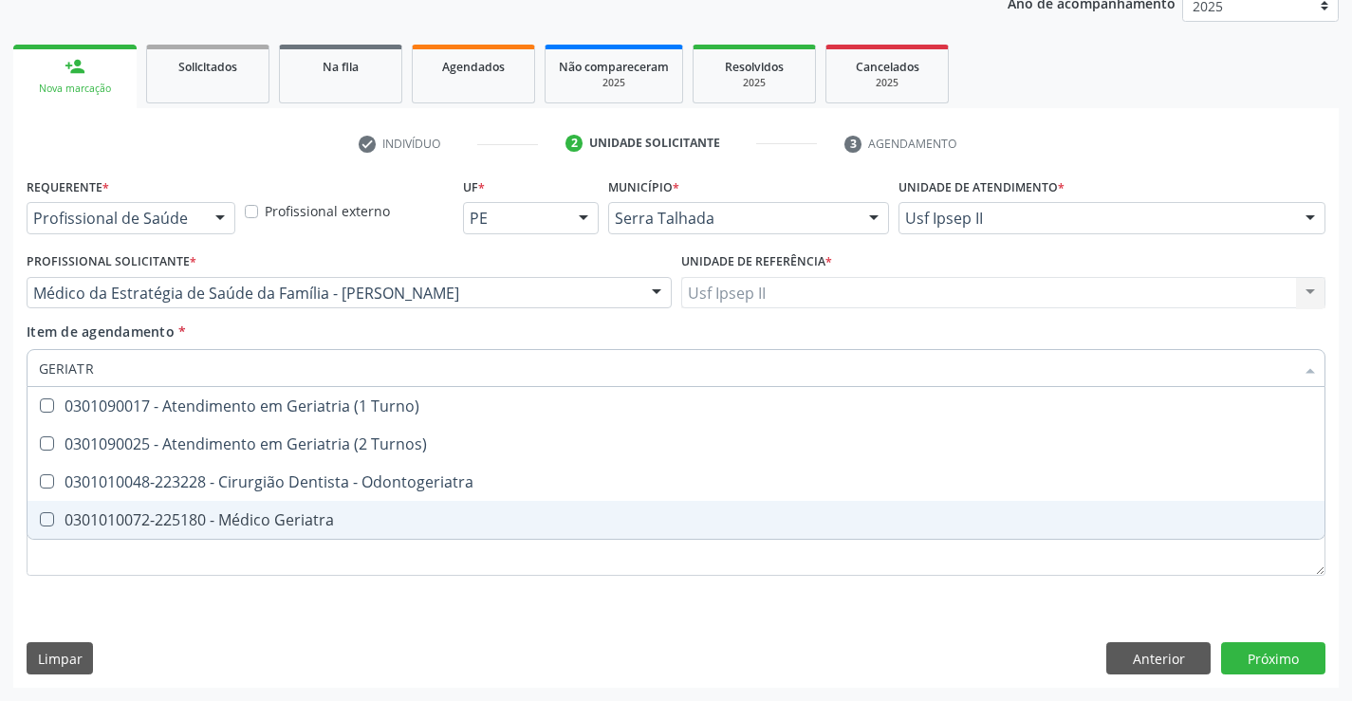
click at [223, 528] on div "0301010072-225180 - Médico Geriatra" at bounding box center [676, 519] width 1275 height 15
checkbox Geriatra "true"
click at [208, 564] on div "Requerente * Profissional de Saúde Profissional de Saúde Paciente Nenhum result…" at bounding box center [676, 388] width 1299 height 430
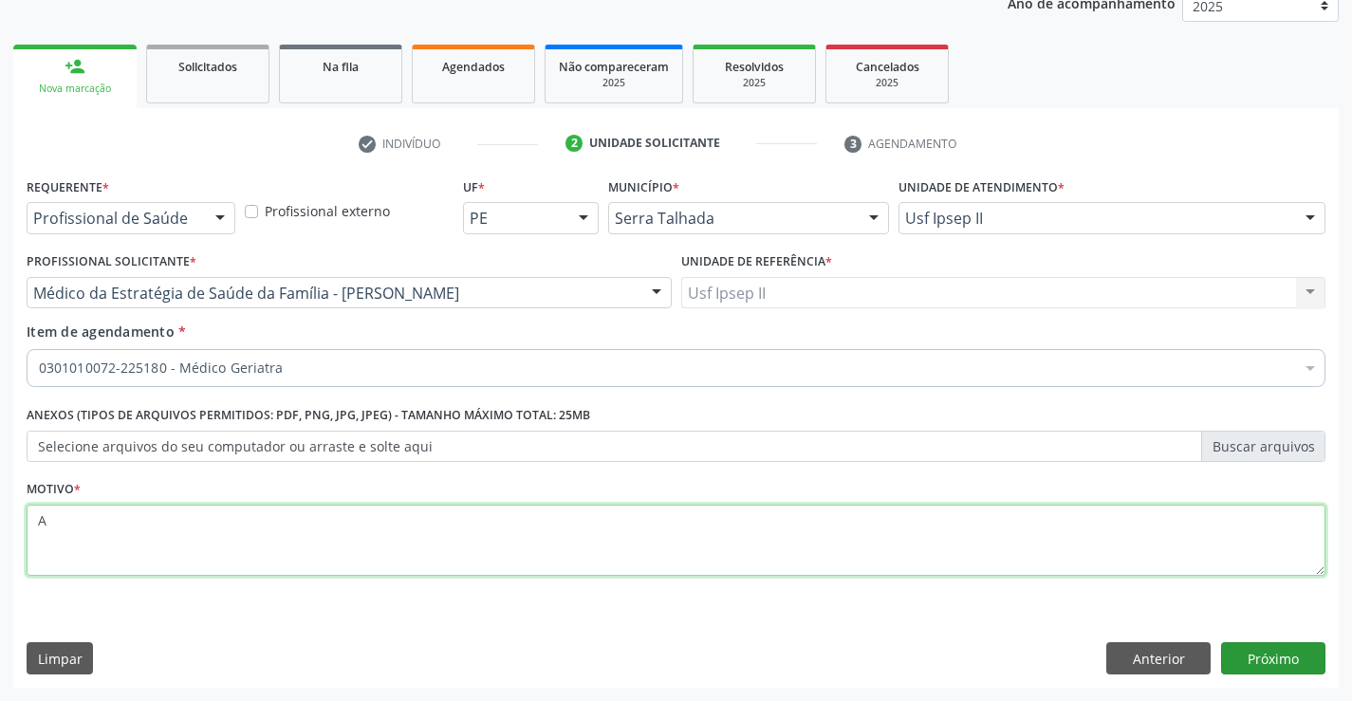
type textarea "A"
click at [1249, 665] on button "Próximo" at bounding box center [1273, 659] width 104 height 32
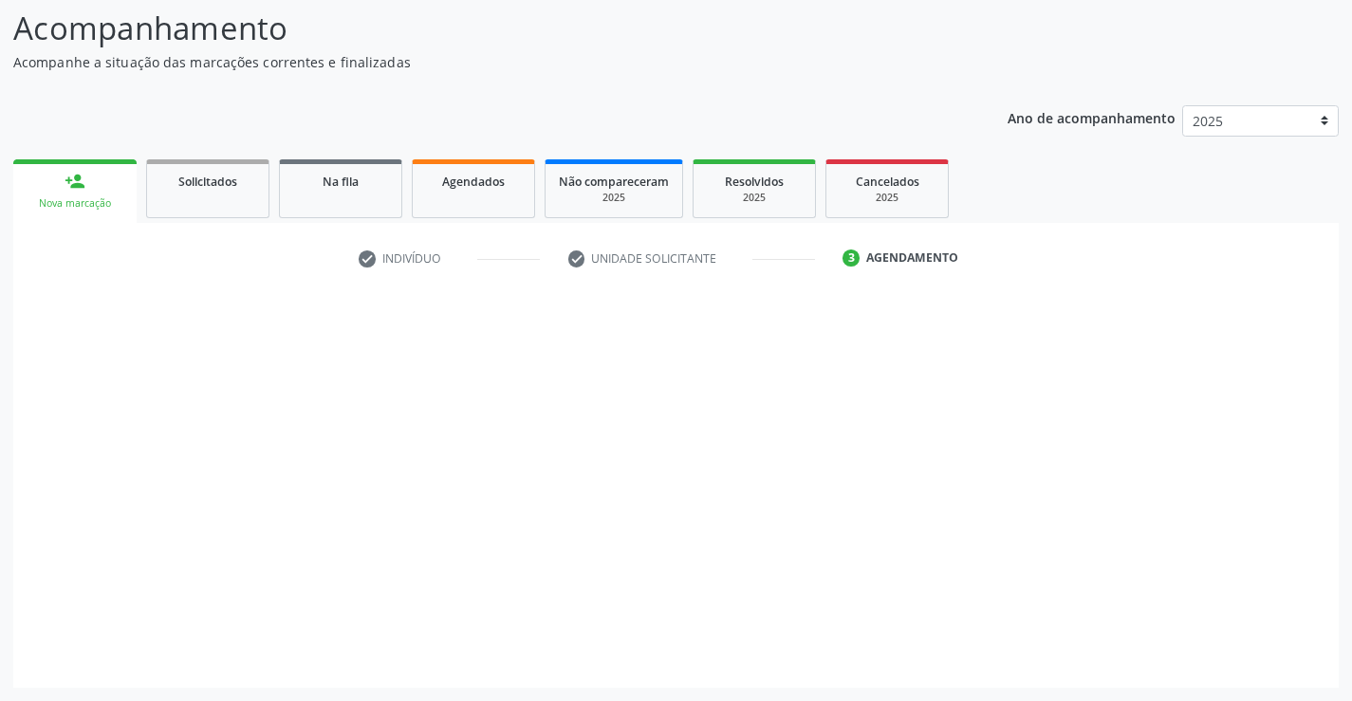
scroll to position [124, 0]
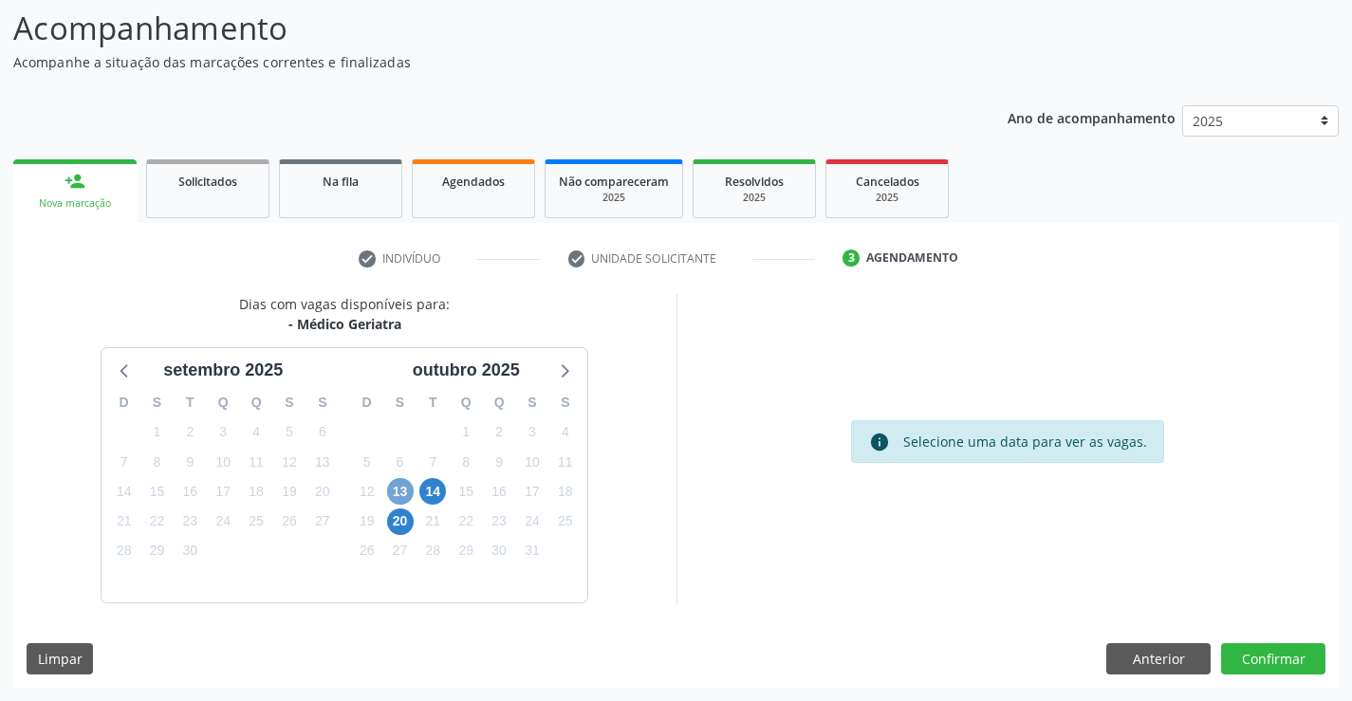
click at [406, 484] on span "13" at bounding box center [400, 491] width 27 height 27
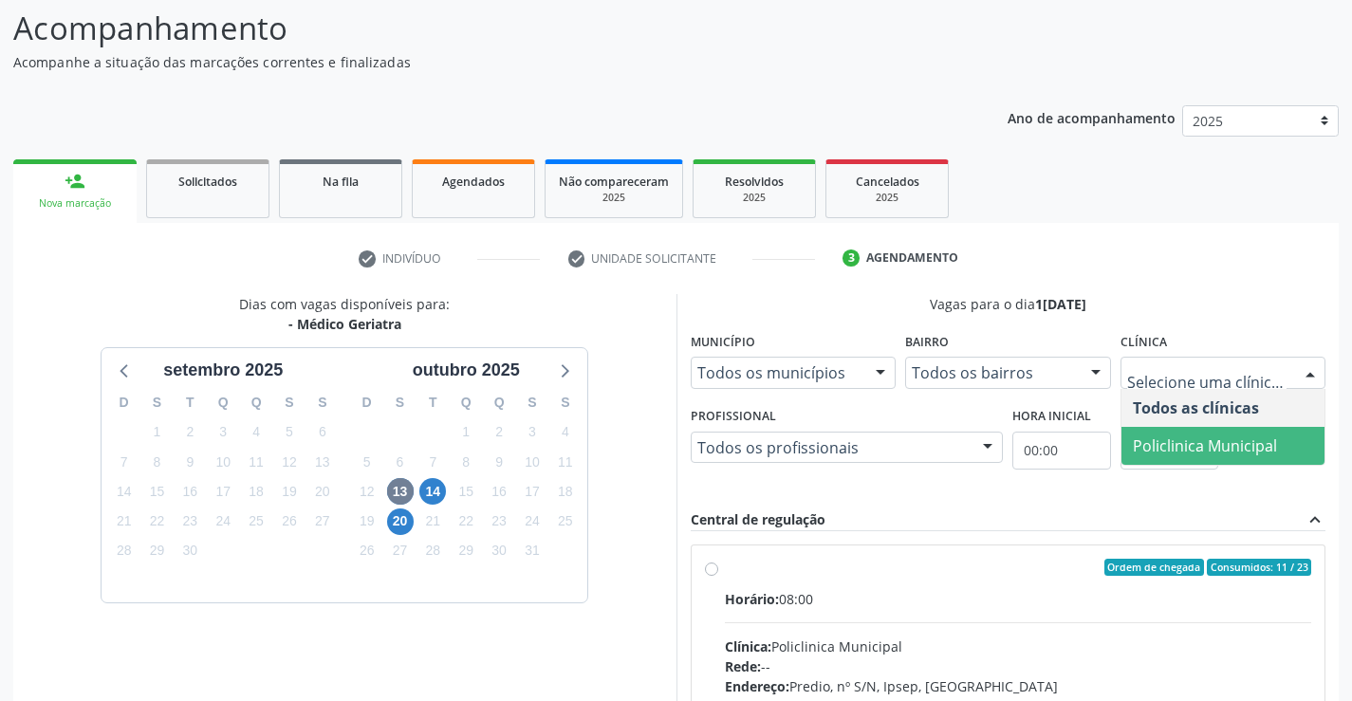
click at [1186, 446] on span "Policlinica Municipal" at bounding box center [1205, 446] width 144 height 21
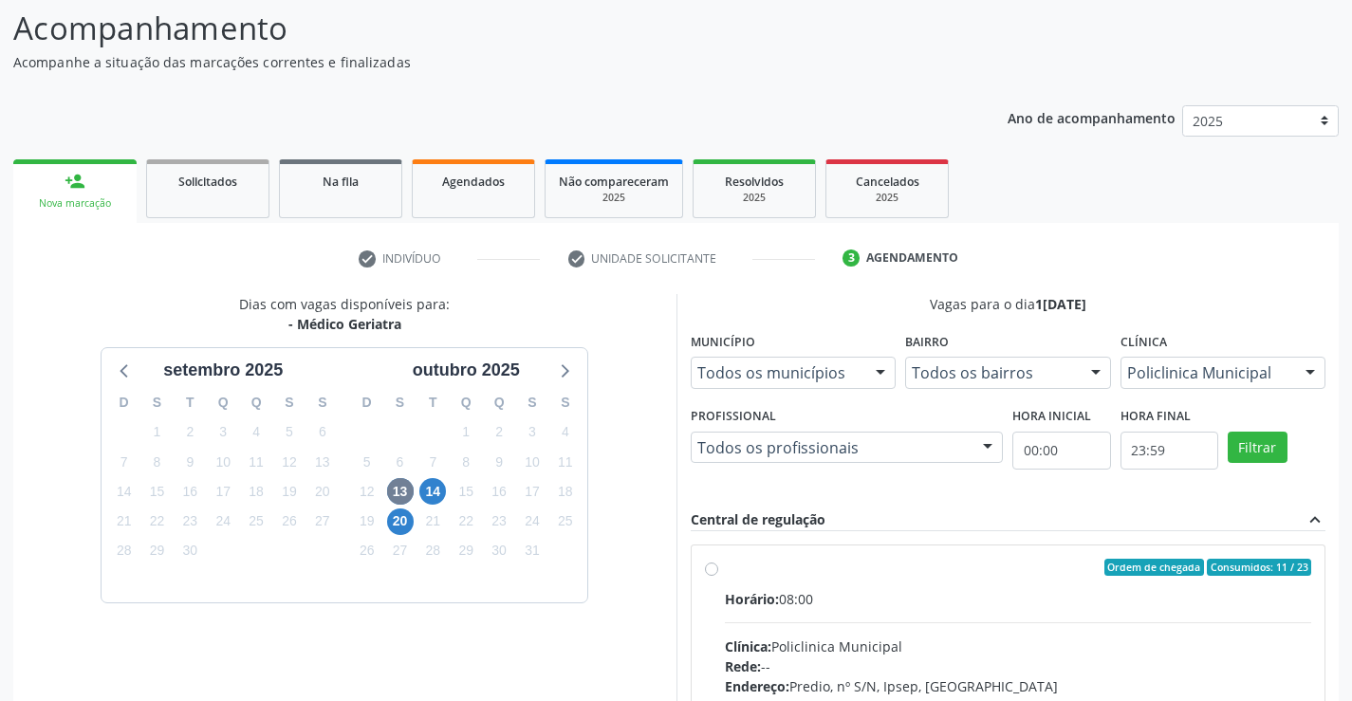
click at [921, 457] on div "Todos os profissionais" at bounding box center [847, 448] width 313 height 32
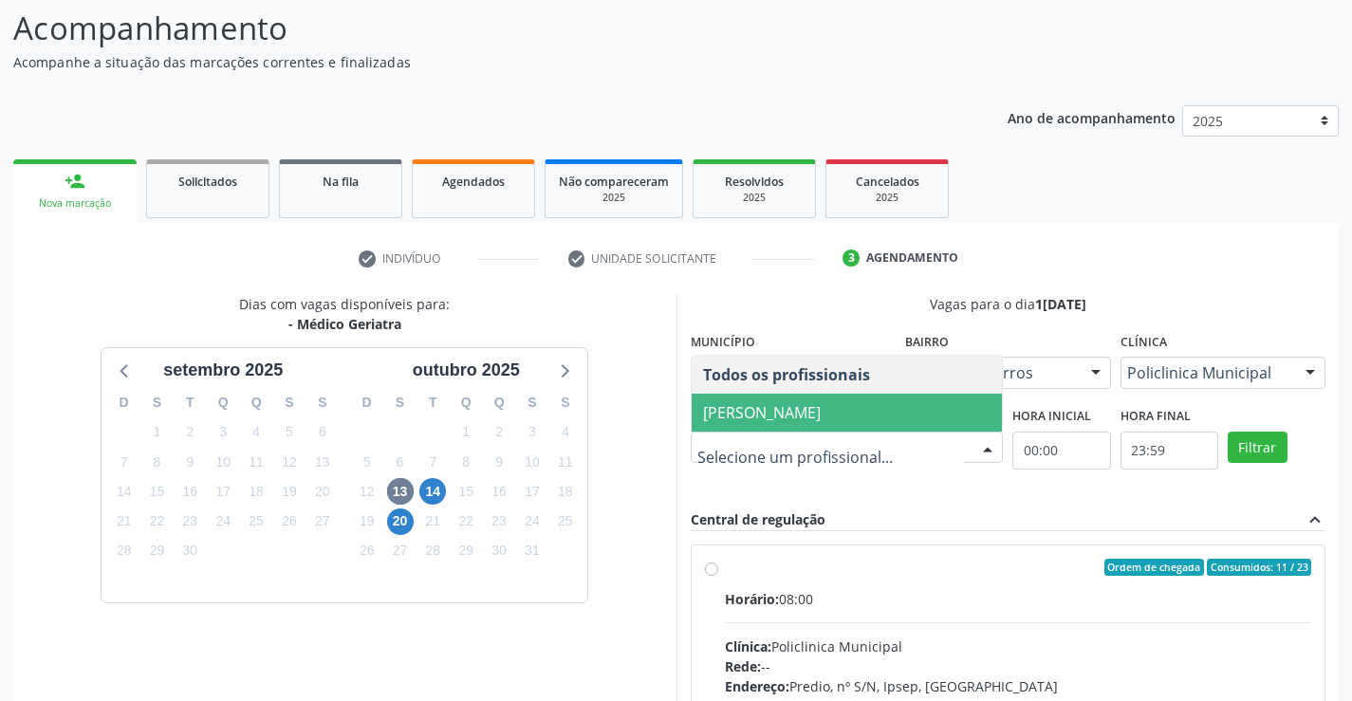
click at [819, 420] on span "[PERSON_NAME]" at bounding box center [762, 412] width 118 height 21
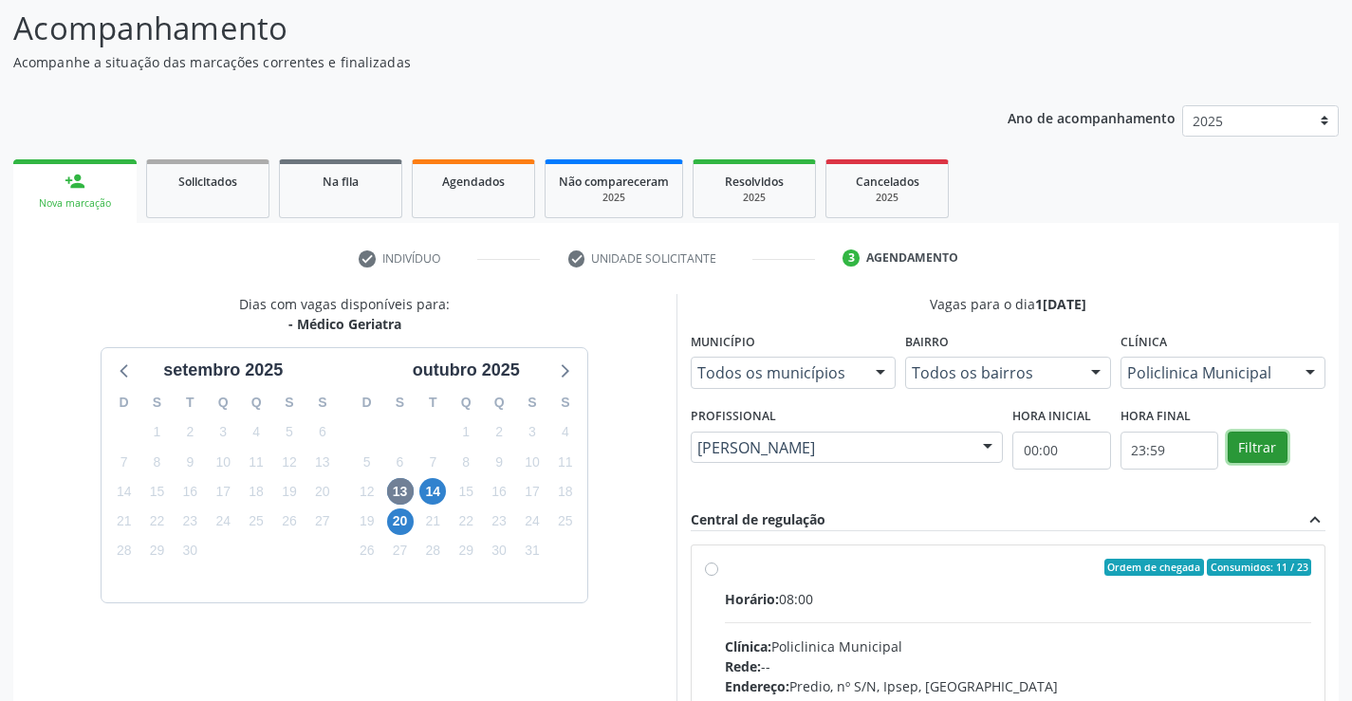
click at [1228, 443] on button "Filtrar" at bounding box center [1258, 448] width 60 height 32
click at [718, 576] on input "Ordem de chegada Consumidos: 11 / 23 Horário: 08:00 Clínica: Policlinica Munici…" at bounding box center [711, 567] width 13 height 17
radio input "true"
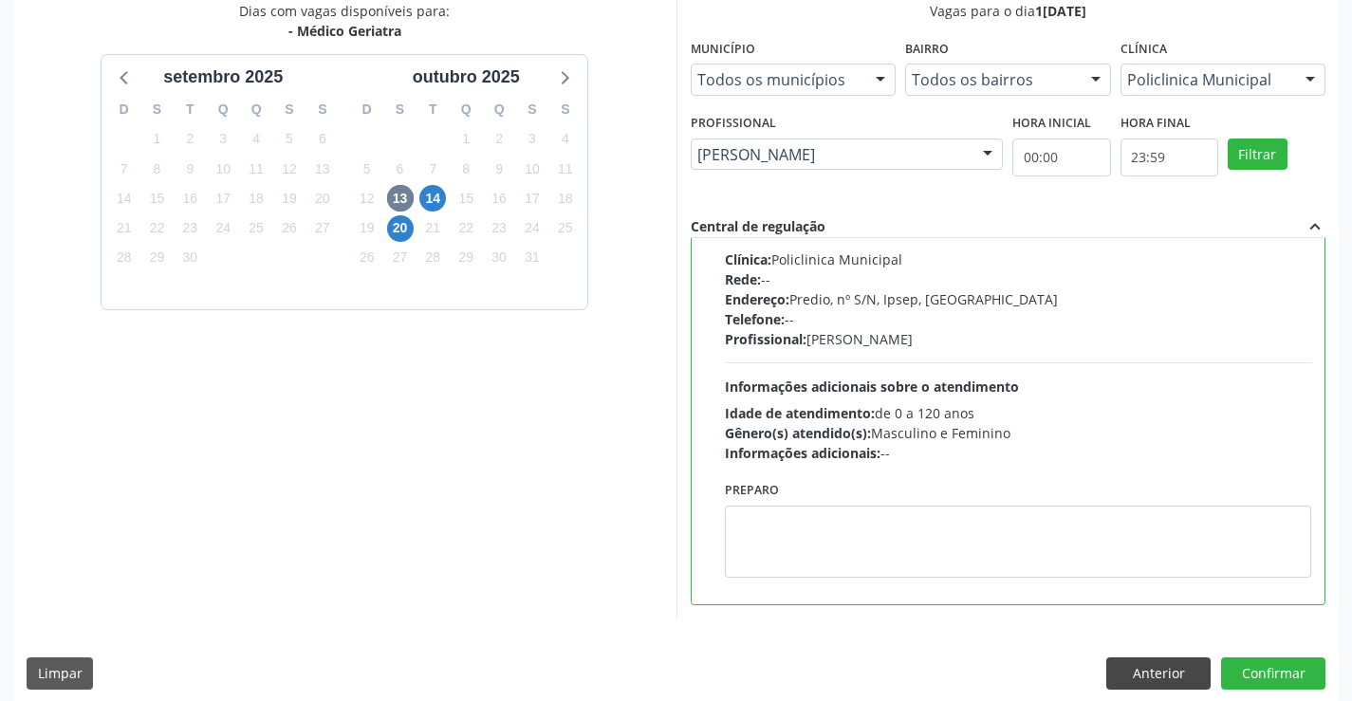
scroll to position [433, 0]
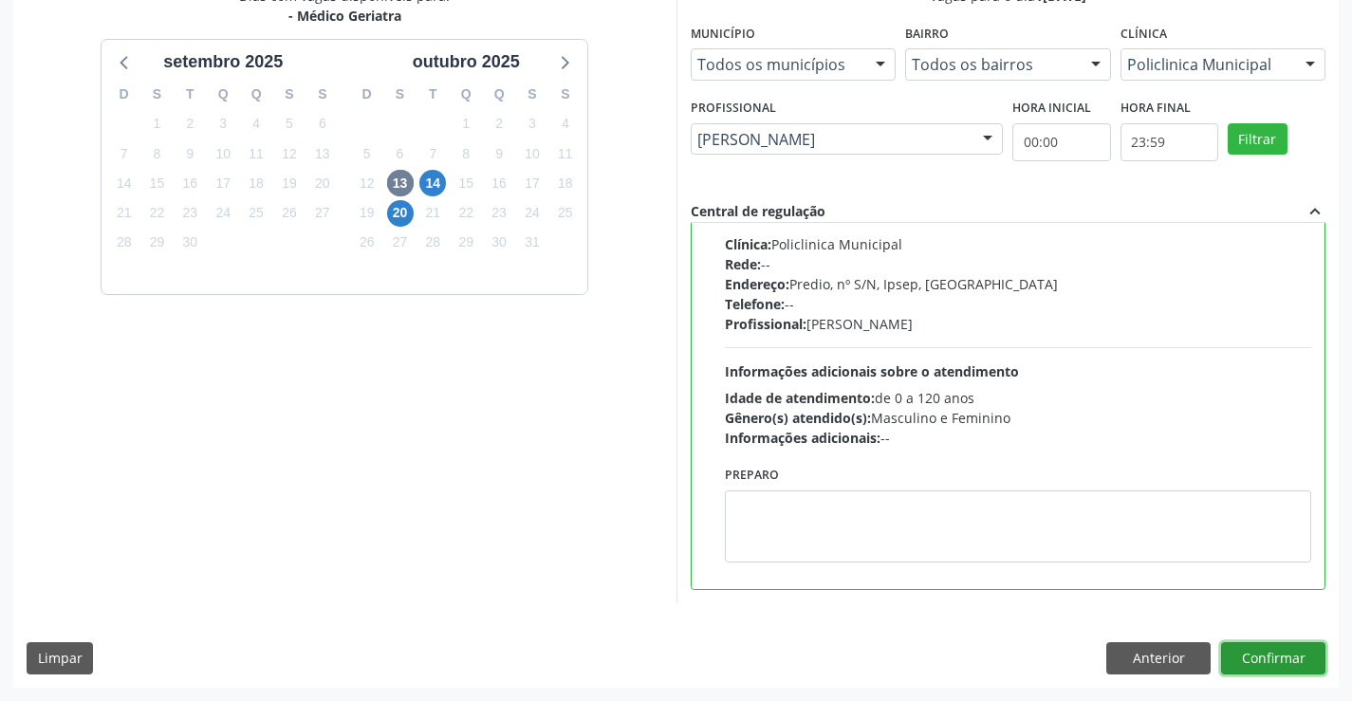
click at [1232, 658] on button "Confirmar" at bounding box center [1273, 659] width 104 height 32
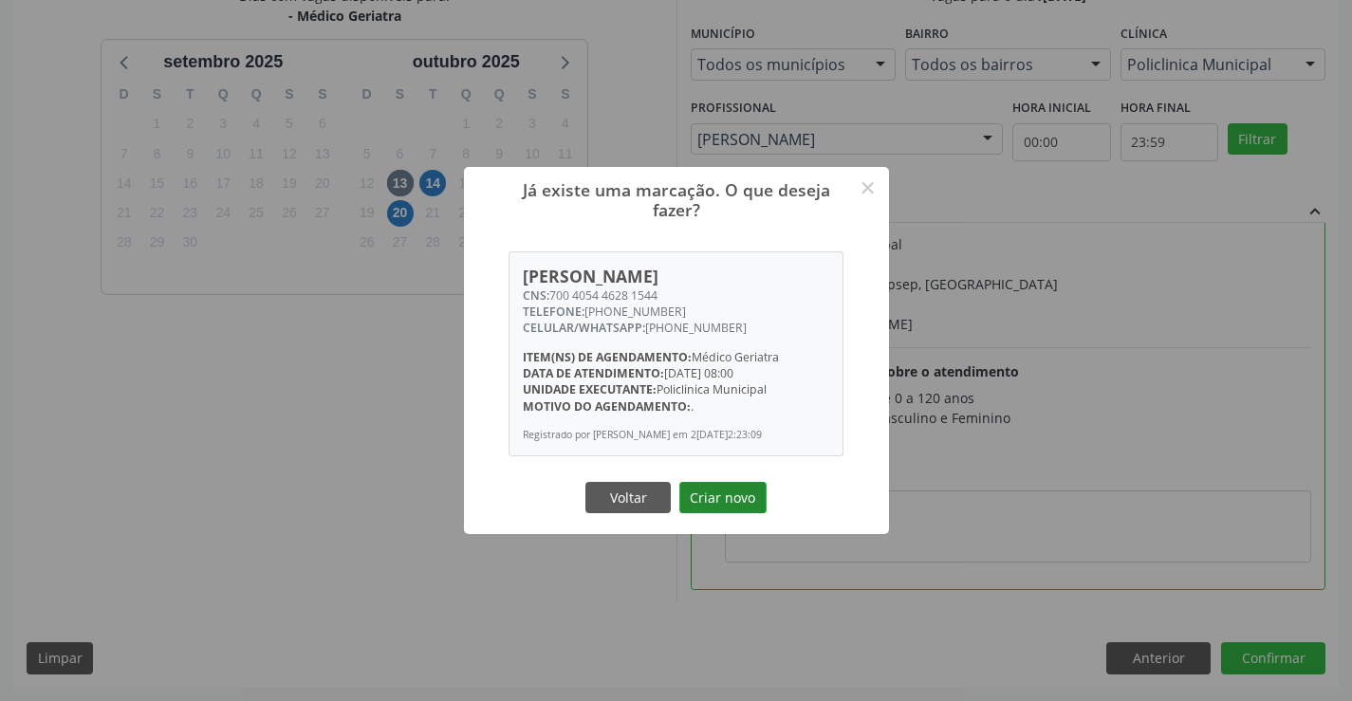
click at [741, 497] on button "Criar novo" at bounding box center [723, 498] width 87 height 32
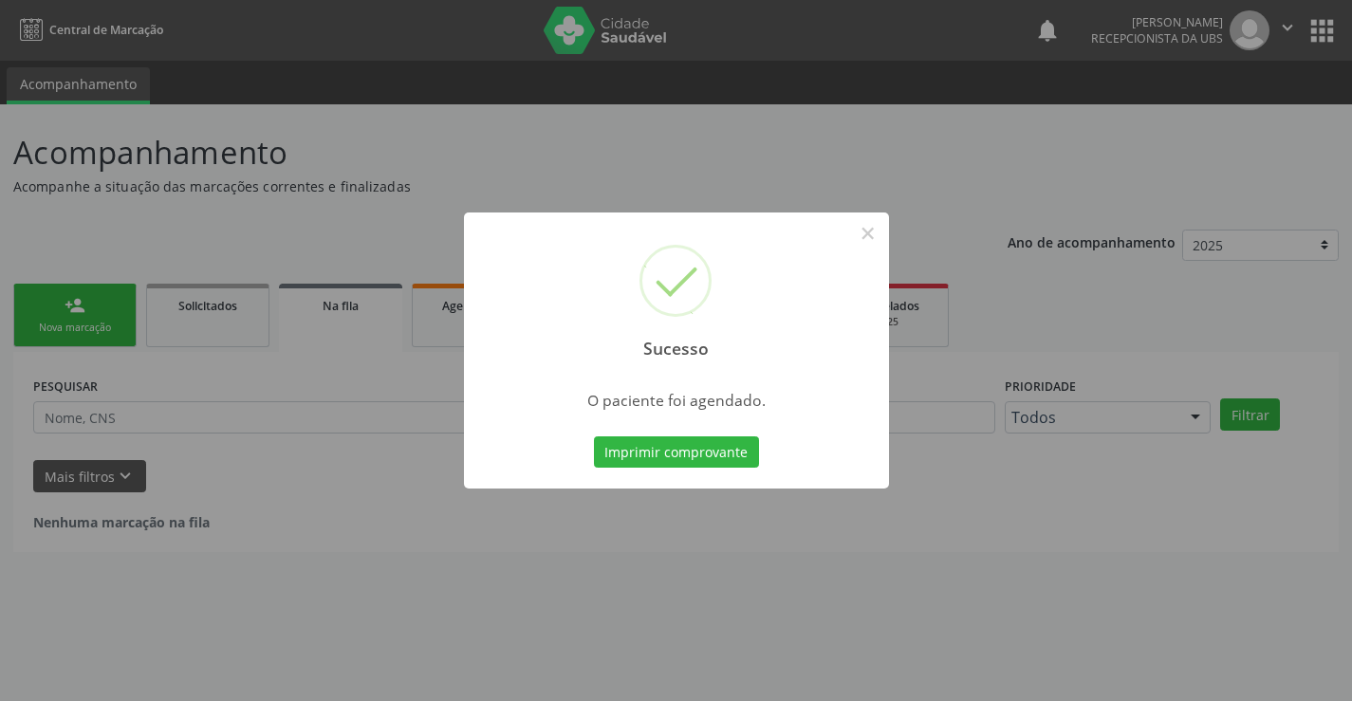
scroll to position [0, 0]
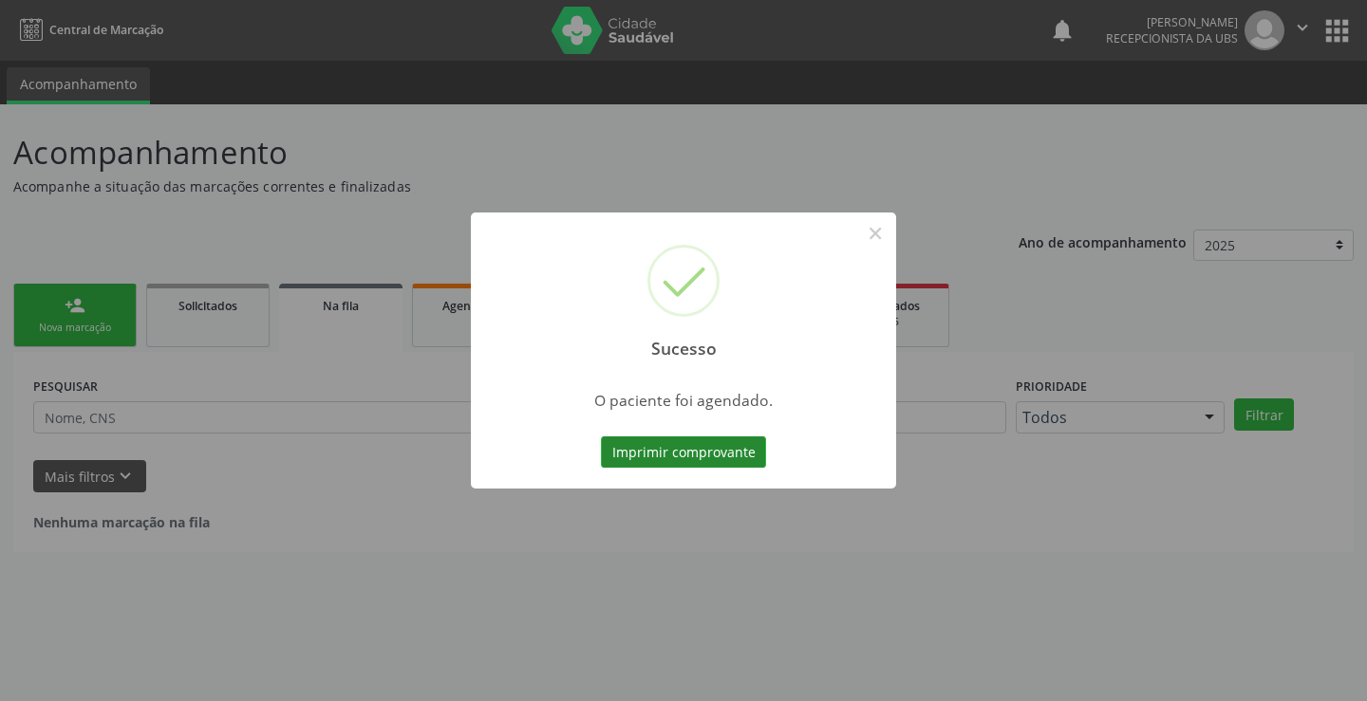
click at [733, 456] on button "Imprimir comprovante" at bounding box center [683, 453] width 165 height 32
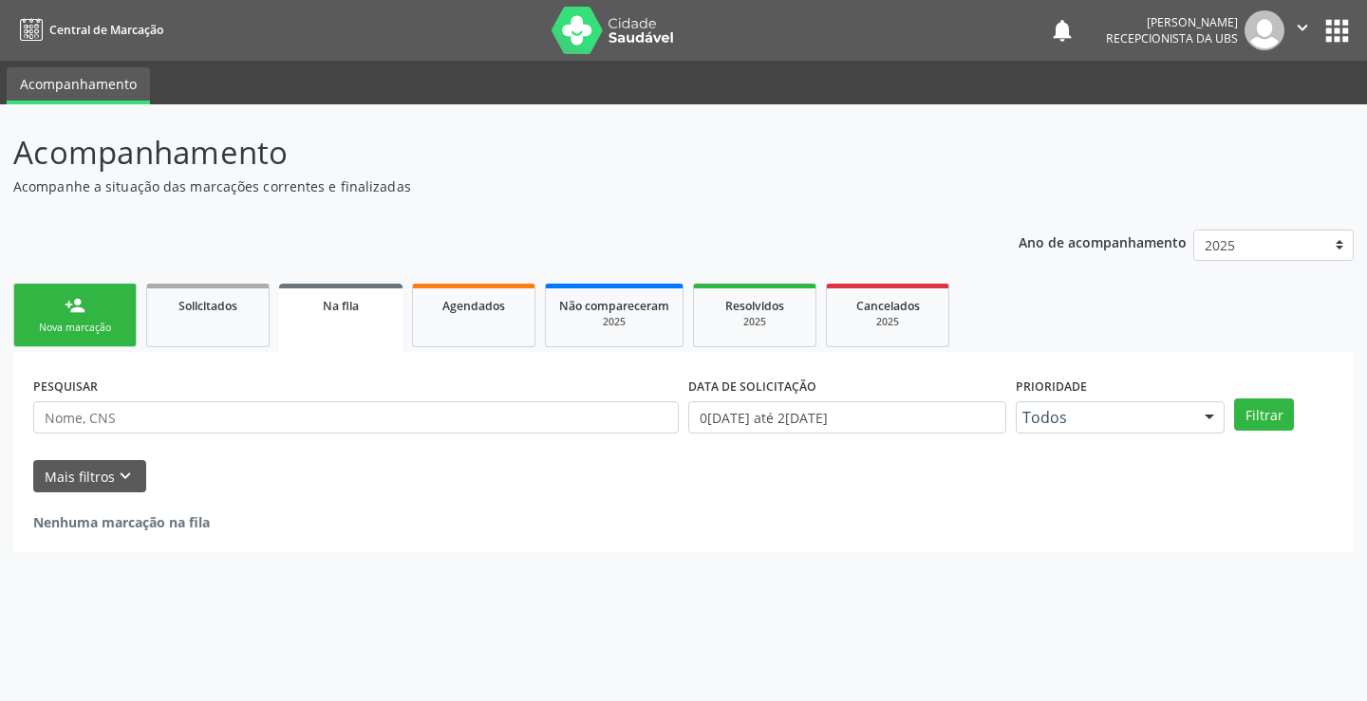
click at [64, 324] on div "Nova marcação" at bounding box center [75, 328] width 95 height 14
